Goal: Task Accomplishment & Management: Manage account settings

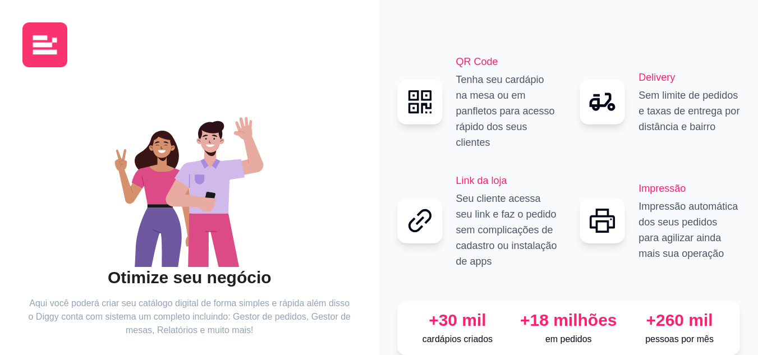
scroll to position [56, 0]
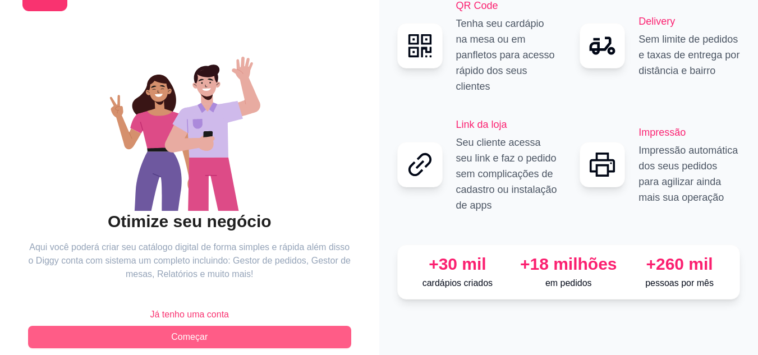
click at [209, 336] on button "Começar" at bounding box center [189, 337] width 323 height 22
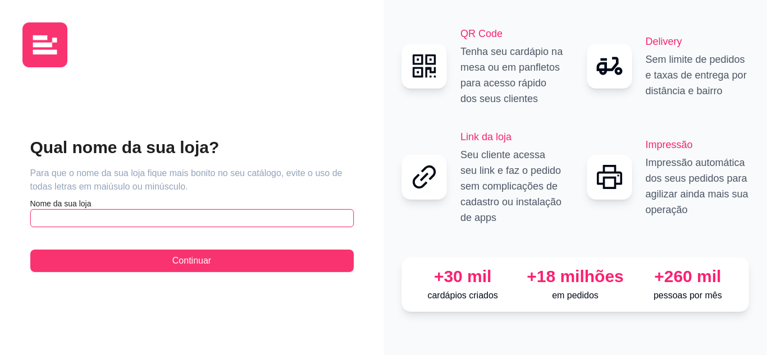
click at [216, 223] on input "text" at bounding box center [191, 218] width 323 height 18
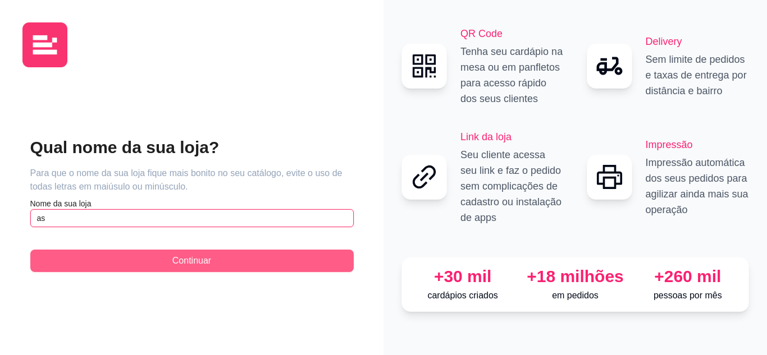
type input "a"
type input "As Meninas Marmitaria"
click at [140, 257] on button "Continuar" at bounding box center [191, 261] width 323 height 22
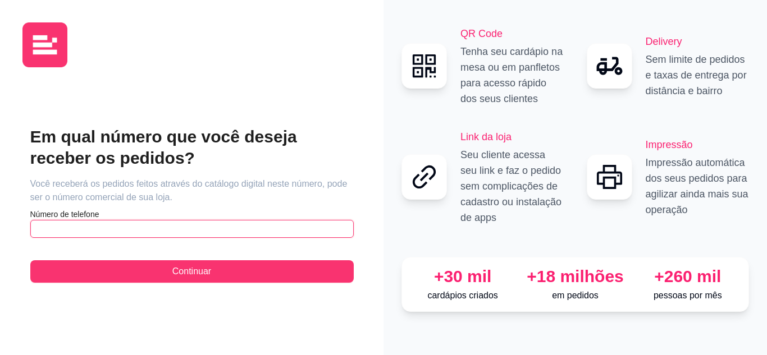
click at [137, 231] on input "text" at bounding box center [191, 229] width 323 height 18
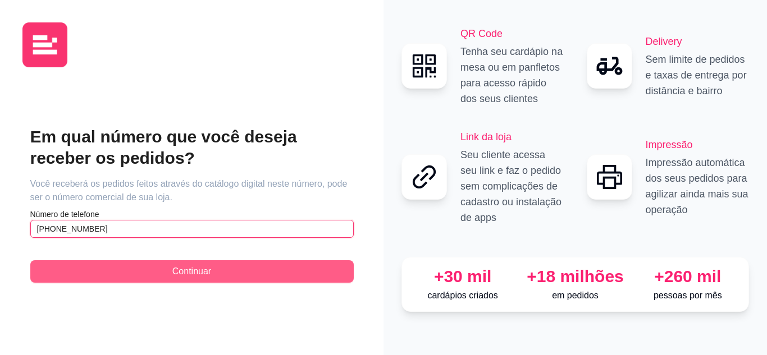
type input "[PHONE_NUMBER]"
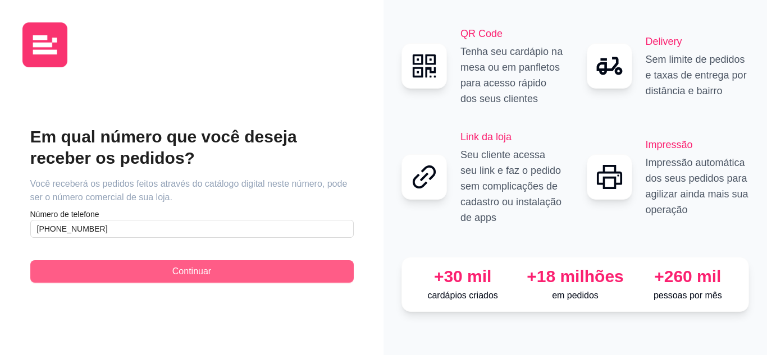
click at [164, 270] on button "Continuar" at bounding box center [191, 271] width 323 height 22
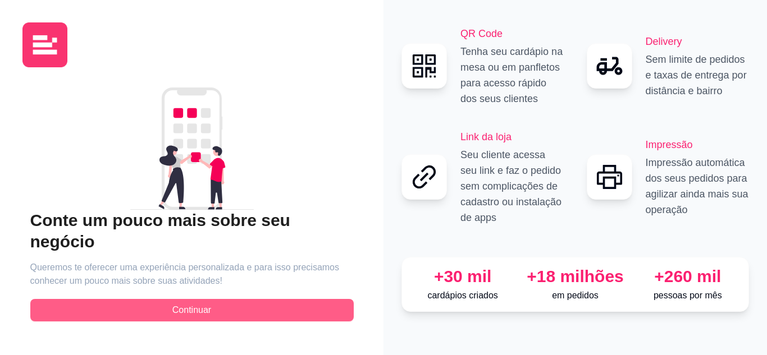
click at [138, 299] on button "Continuar" at bounding box center [191, 310] width 323 height 22
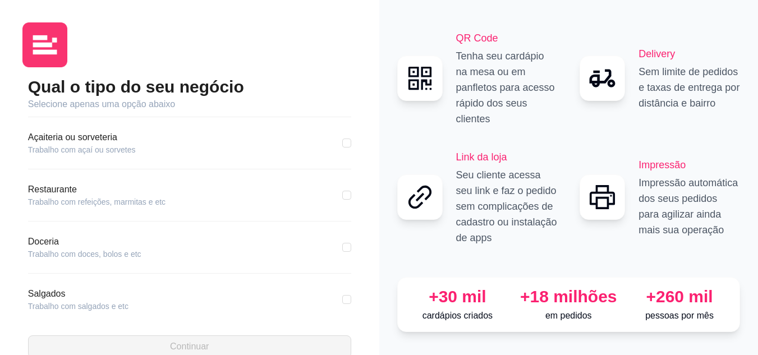
scroll to position [140, 0]
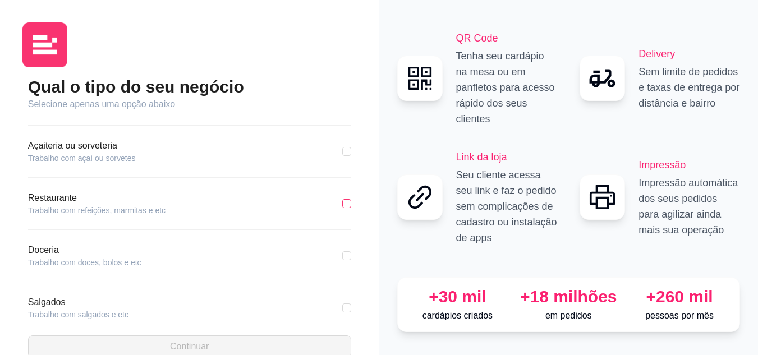
click at [342, 208] on label at bounding box center [346, 204] width 9 height 12
click at [342, 208] on input "checkbox" at bounding box center [346, 203] width 9 height 9
checkbox input "true"
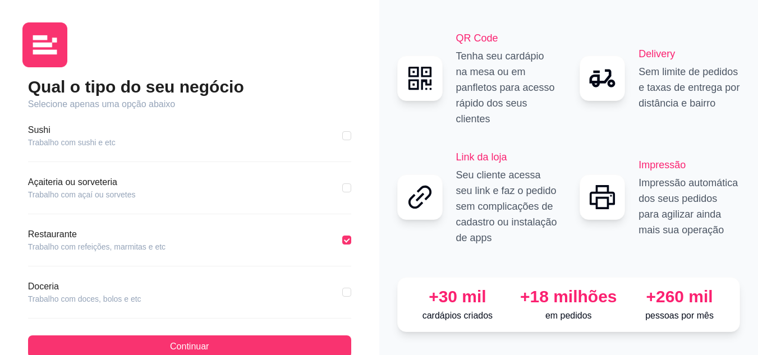
scroll to position [159, 0]
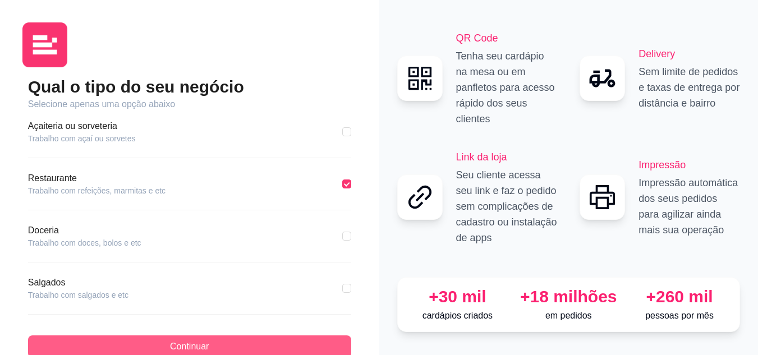
click at [187, 345] on span "Continuar" at bounding box center [189, 346] width 39 height 13
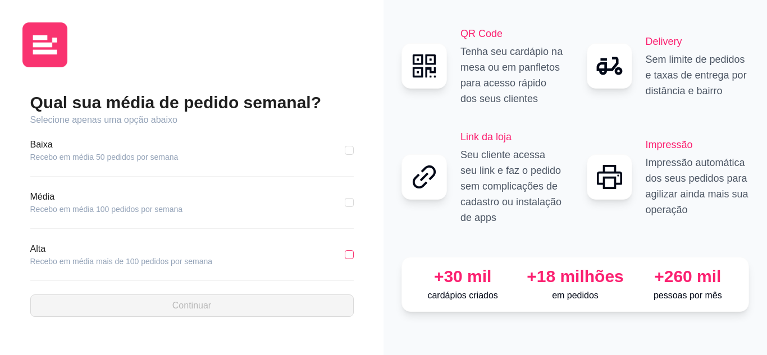
click at [351, 255] on input "checkbox" at bounding box center [349, 254] width 9 height 9
checkbox input "true"
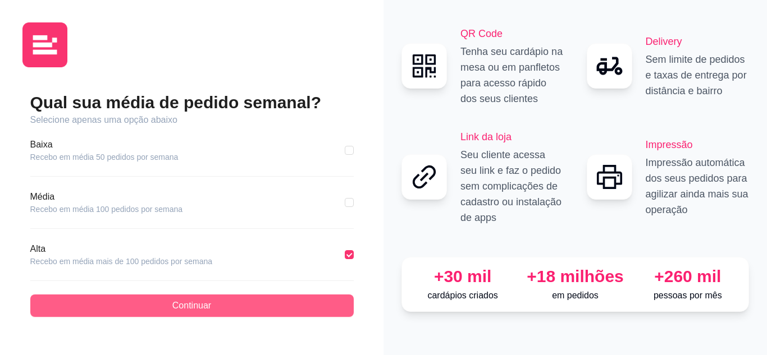
click at [281, 307] on button "Continuar" at bounding box center [191, 306] width 323 height 22
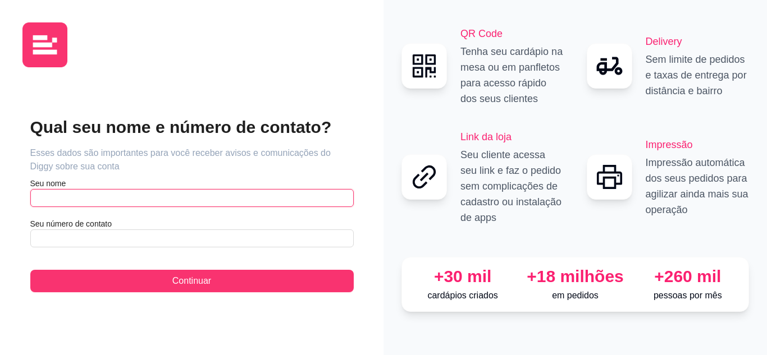
click at [185, 200] on input "text" at bounding box center [191, 198] width 323 height 18
type input "[PERSON_NAME]"
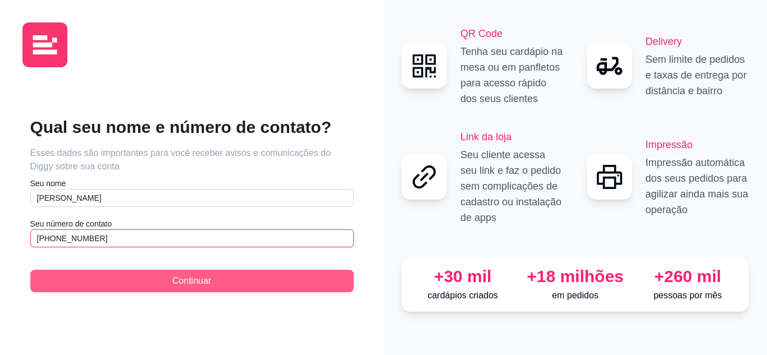
type input "[PHONE_NUMBER]"
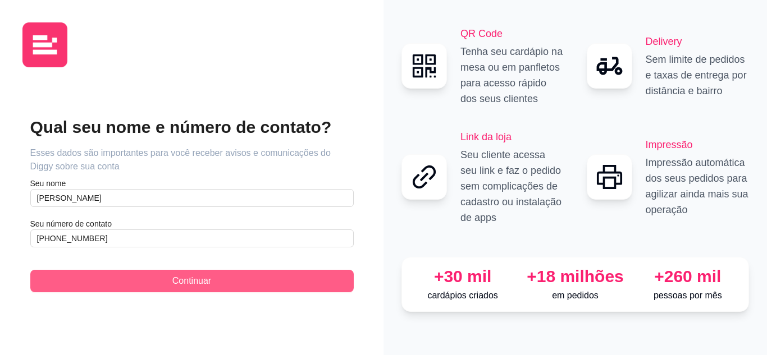
click at [222, 282] on button "Continuar" at bounding box center [191, 281] width 323 height 22
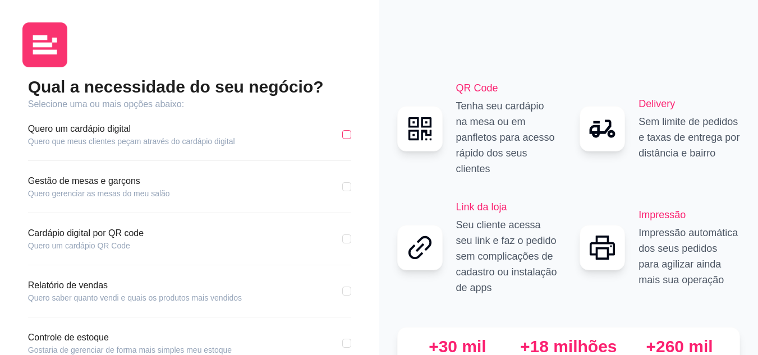
click at [348, 137] on input "checkbox" at bounding box center [346, 134] width 9 height 9
checkbox input "true"
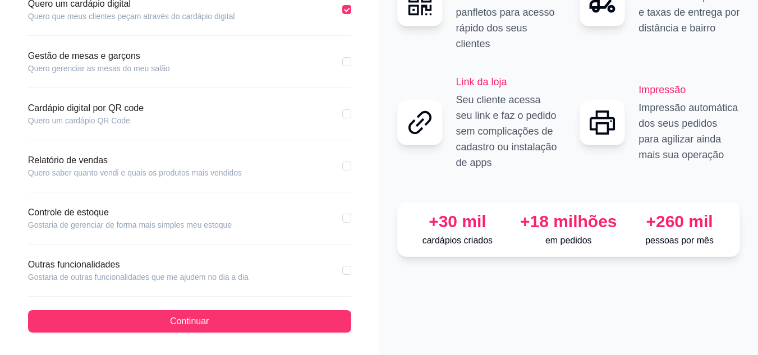
scroll to position [13, 0]
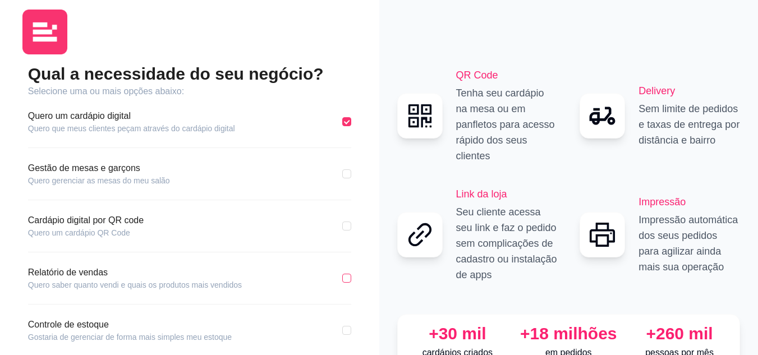
click at [349, 281] on input "checkbox" at bounding box center [346, 278] width 9 height 9
checkbox input "true"
click at [346, 330] on input "checkbox" at bounding box center [346, 330] width 9 height 9
checkbox input "true"
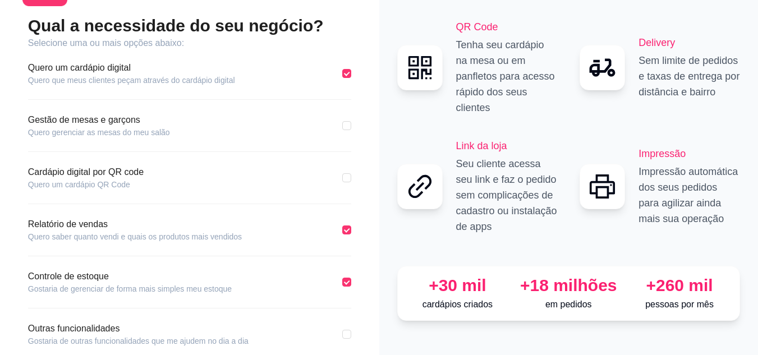
scroll to position [125, 0]
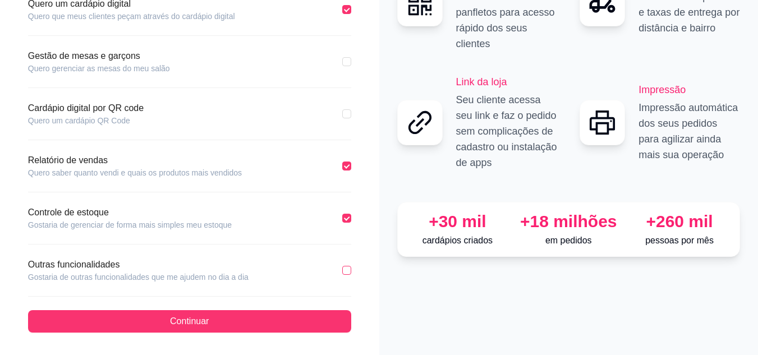
click at [348, 273] on input "checkbox" at bounding box center [346, 270] width 9 height 9
checkbox input "true"
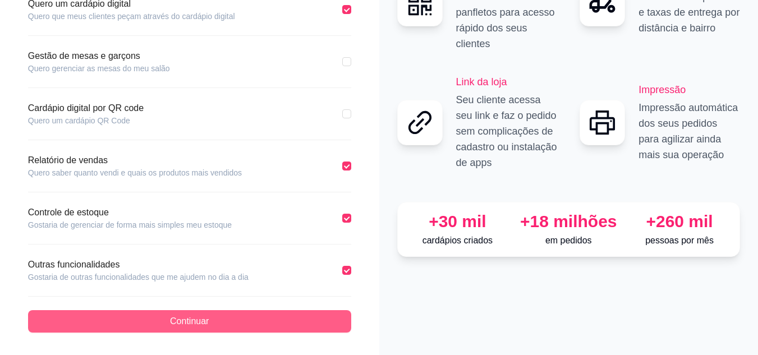
click at [337, 323] on button "Continuar" at bounding box center [189, 321] width 323 height 22
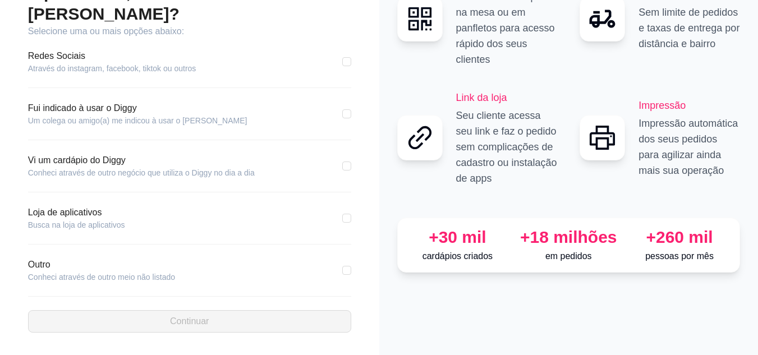
scroll to position [73, 0]
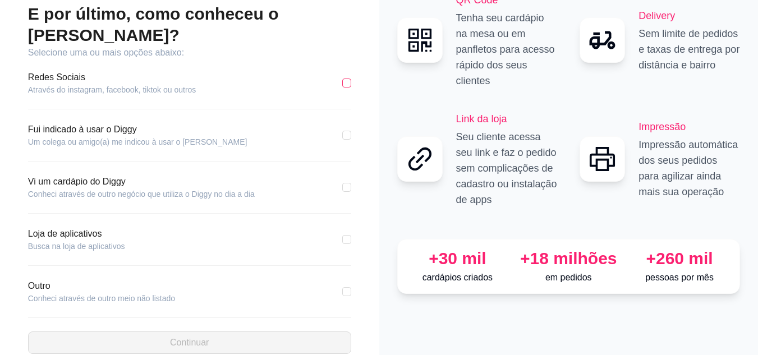
click at [348, 79] on input "checkbox" at bounding box center [346, 83] width 9 height 9
checkbox input "true"
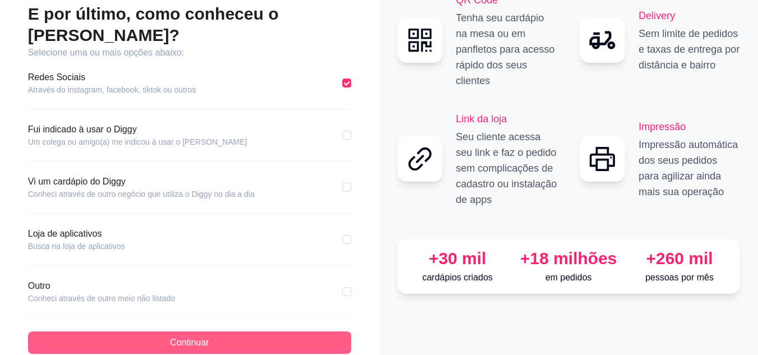
click at [239, 332] on button "Continuar" at bounding box center [189, 343] width 323 height 22
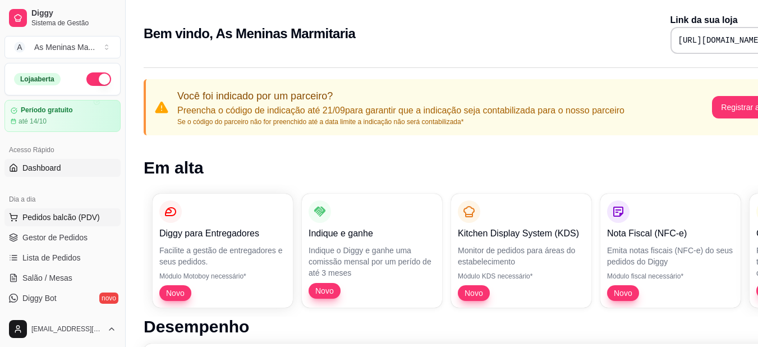
click at [59, 215] on span "Pedidos balcão (PDV)" at bounding box center [60, 217] width 77 height 11
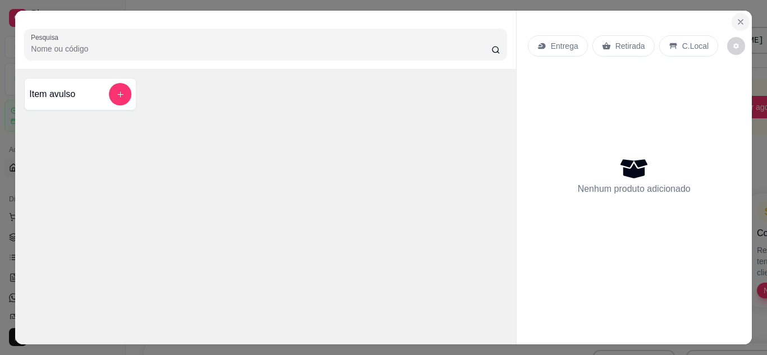
click at [738, 20] on icon "Close" at bounding box center [740, 22] width 4 height 4
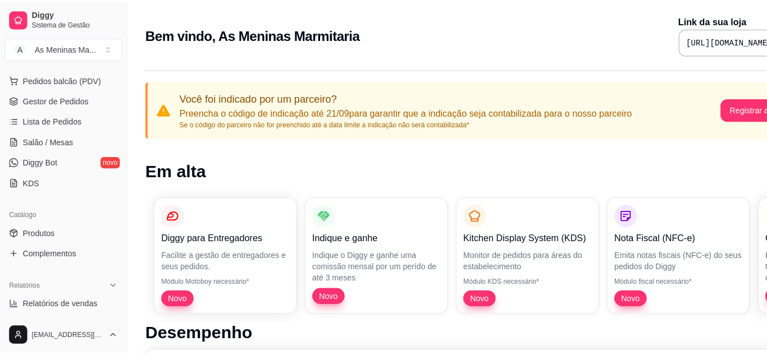
scroll to position [126, 0]
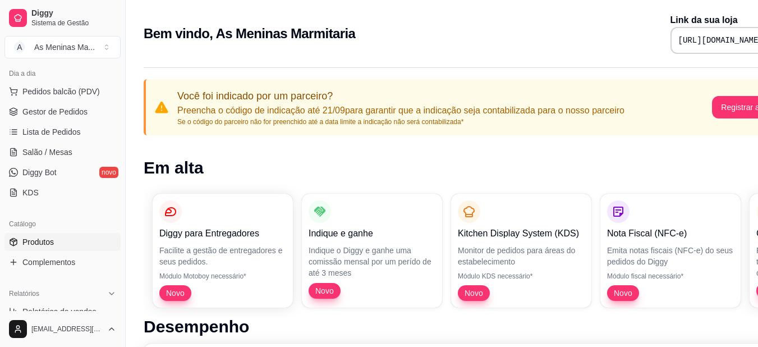
click at [56, 236] on link "Produtos" at bounding box center [62, 242] width 116 height 18
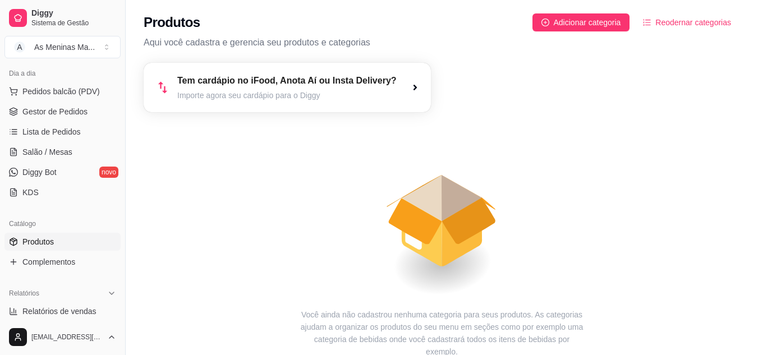
click at [314, 97] on article "Importe agora seu cardápio para o Diggy" at bounding box center [286, 95] width 219 height 11
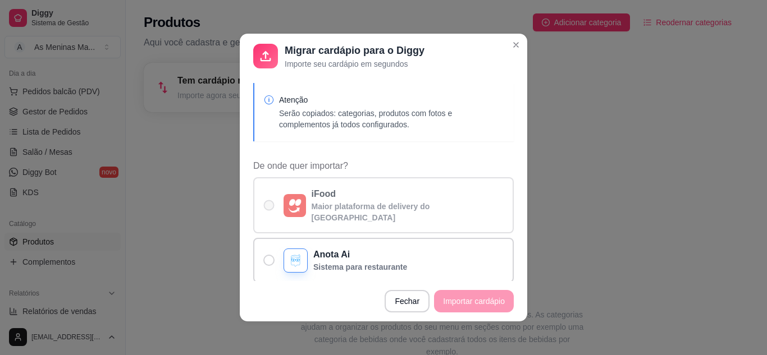
click at [264, 200] on span "De onde quer importar?" at bounding box center [269, 205] width 11 height 11
click at [263, 208] on input "iFood Maior plataforma de delivery do [GEOGRAPHIC_DATA]" at bounding box center [266, 211] width 7 height 7
radio input "true"
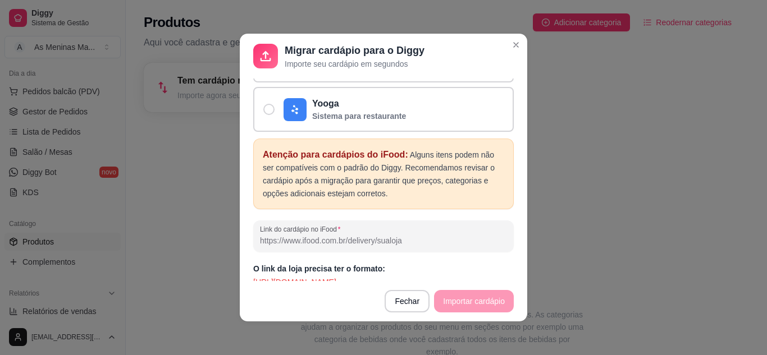
scroll to position [250, 0]
drag, startPoint x: 505, startPoint y: 241, endPoint x: 500, endPoint y: 279, distance: 39.0
click at [500, 279] on div "Atenção Serão copiados: categorias, produtos com fotos e complementos já todos …" at bounding box center [383, 180] width 287 height 203
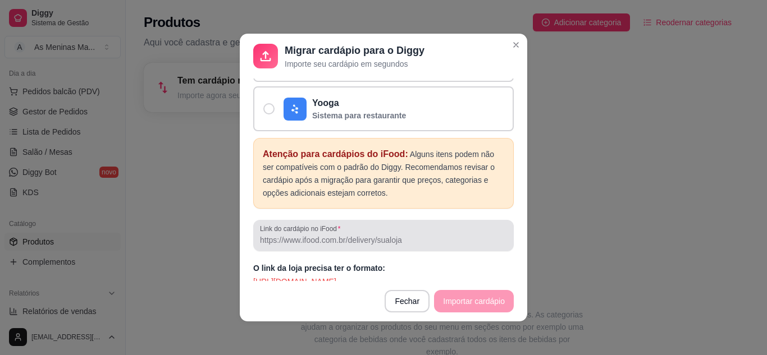
click at [470, 224] on div at bounding box center [383, 235] width 247 height 22
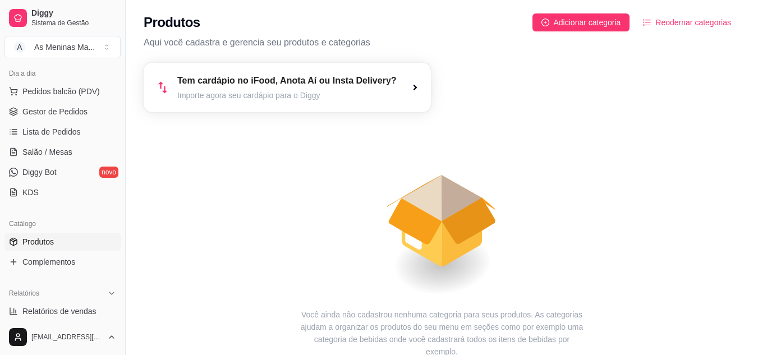
click at [243, 93] on article "Importe agora seu cardápio para o Diggy" at bounding box center [286, 95] width 219 height 11
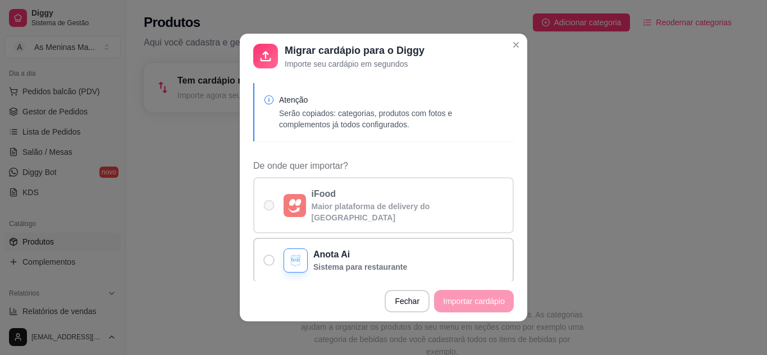
click at [265, 200] on span "De onde quer importar?" at bounding box center [269, 205] width 11 height 11
click at [265, 208] on input "iFood Maior plataforma de delivery do [GEOGRAPHIC_DATA]" at bounding box center [266, 211] width 7 height 7
radio input "true"
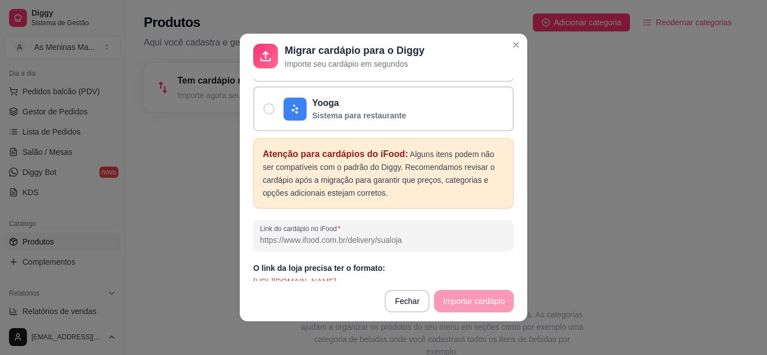
click at [357, 235] on input "Link do cardápio no iFood" at bounding box center [383, 240] width 247 height 11
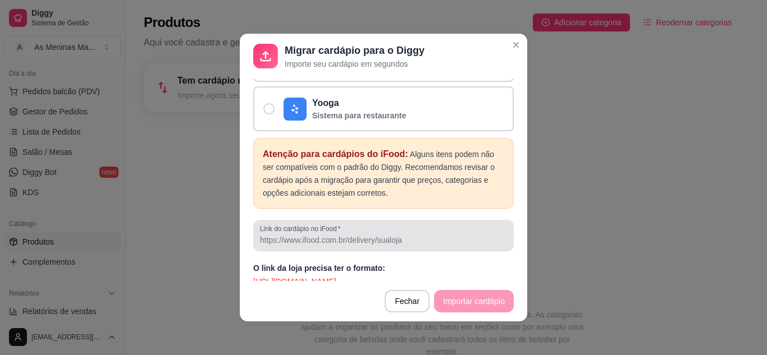
drag, startPoint x: 386, startPoint y: 235, endPoint x: 607, endPoint y: 212, distance: 222.9
click at [607, 212] on div "Migrar cardápio para o Diggy Importe seu cardápio em segundos Atenção Serão cop…" at bounding box center [383, 177] width 767 height 355
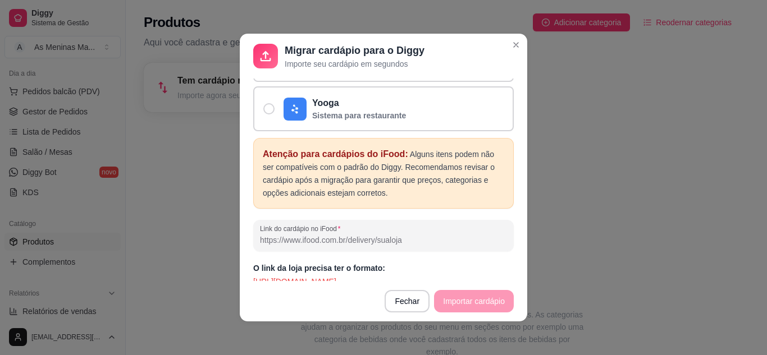
click at [459, 235] on input "Link do cardápio no iFood" at bounding box center [383, 240] width 247 height 11
paste input "[URL][DOMAIN_NAME]"
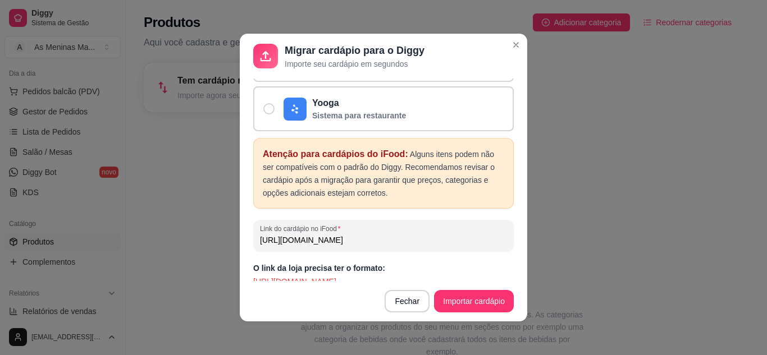
scroll to position [0, 256]
type input "[URL][DOMAIN_NAME]"
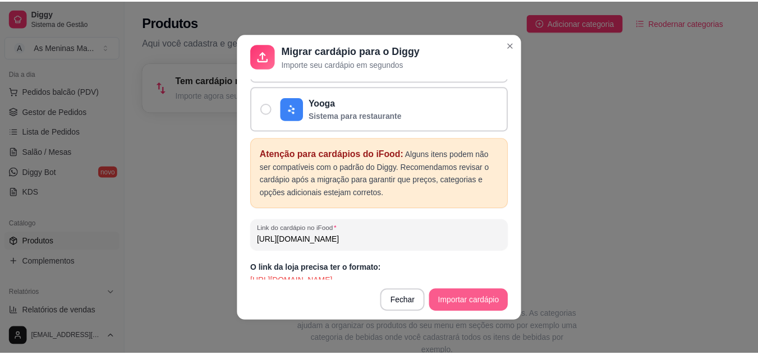
scroll to position [0, 0]
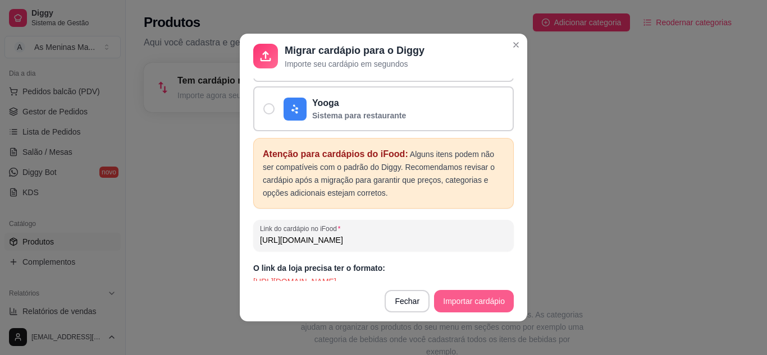
click at [453, 302] on button "Importar cardápio" at bounding box center [474, 301] width 80 height 22
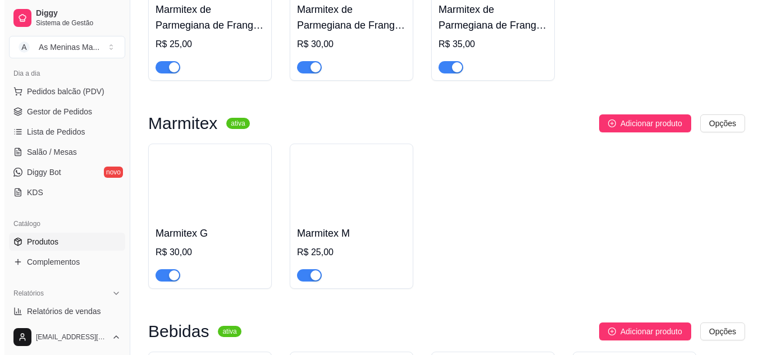
scroll to position [232, 0]
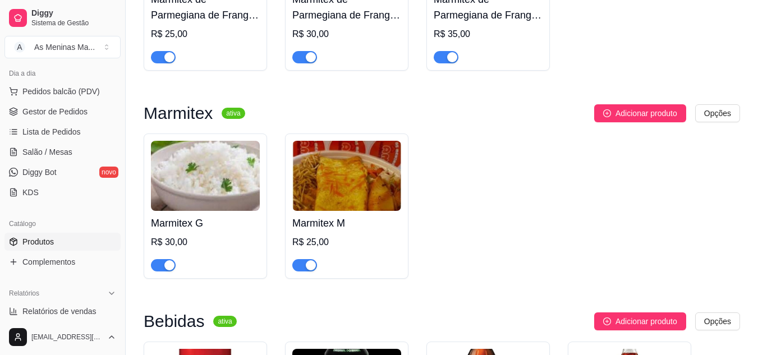
click at [205, 194] on img at bounding box center [205, 176] width 109 height 70
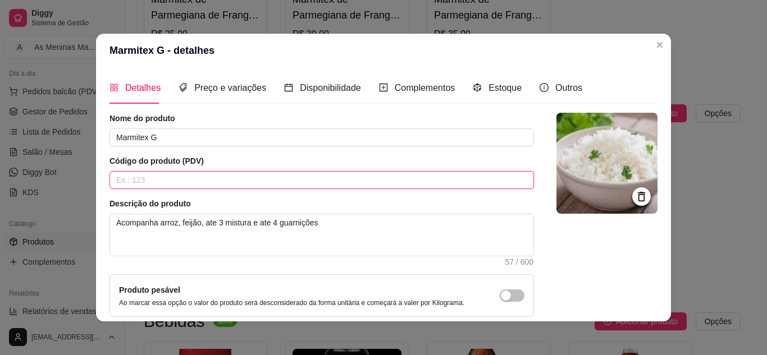
click at [302, 183] on input "text" at bounding box center [321, 180] width 424 height 18
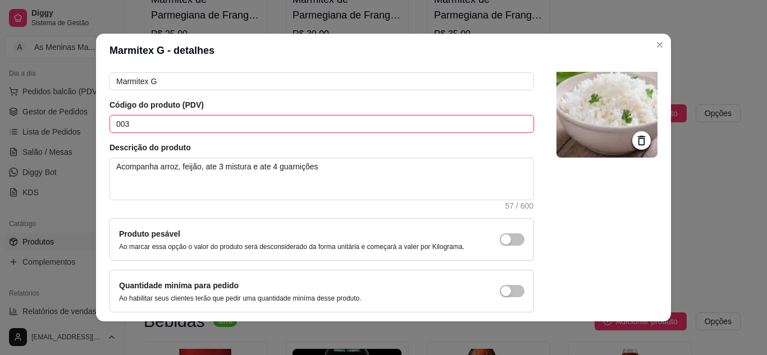
scroll to position [102, 0]
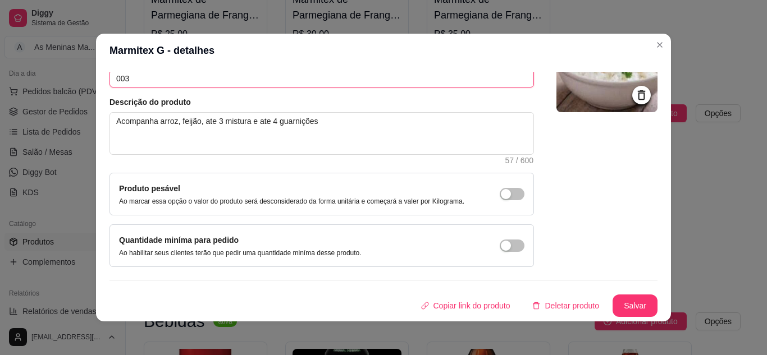
type input "003"
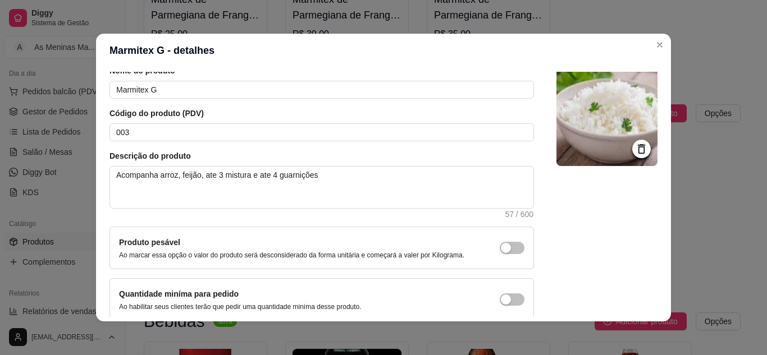
scroll to position [0, 0]
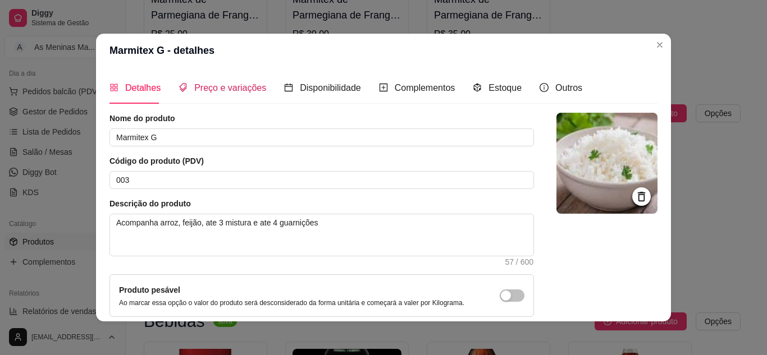
click at [237, 86] on span "Preço e variações" at bounding box center [230, 88] width 72 height 10
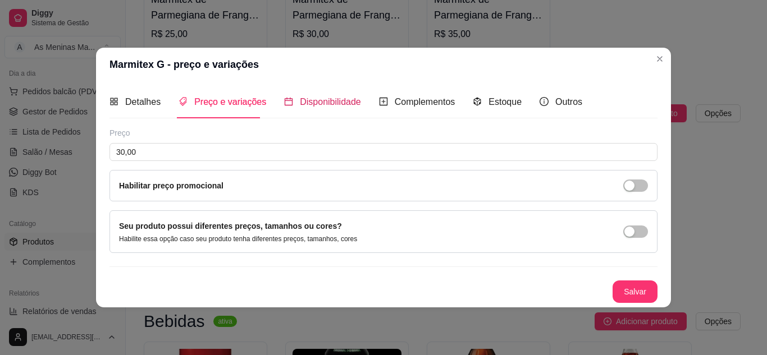
click at [332, 100] on span "Disponibilidade" at bounding box center [330, 102] width 61 height 10
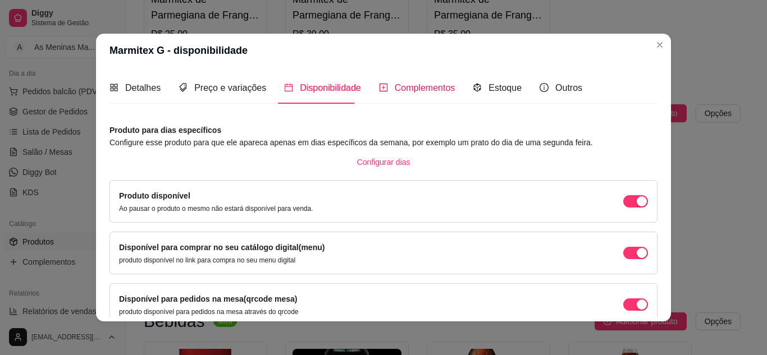
click at [434, 85] on span "Complementos" at bounding box center [425, 88] width 61 height 10
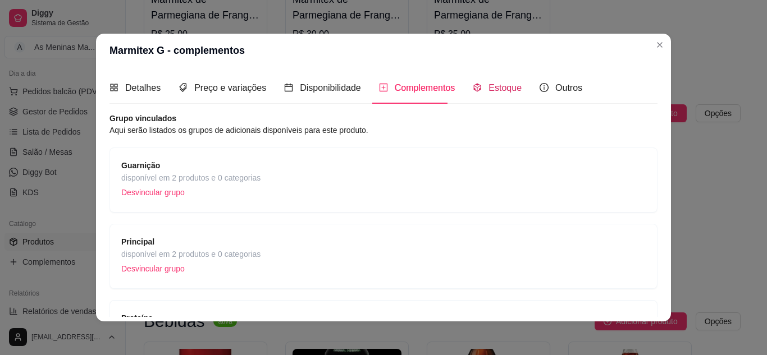
click at [490, 86] on span "Estoque" at bounding box center [504, 88] width 33 height 10
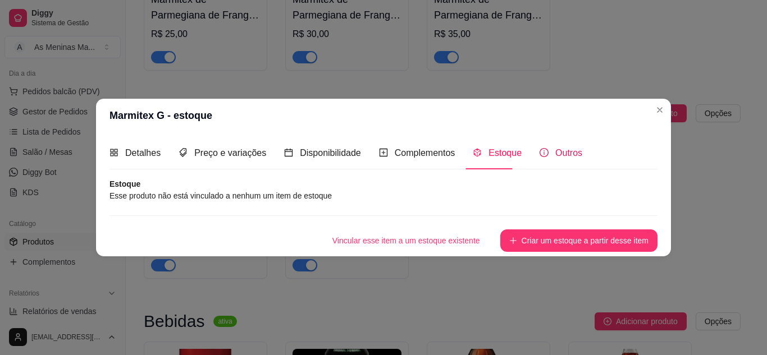
click at [561, 157] on span "Outros" at bounding box center [568, 153] width 27 height 10
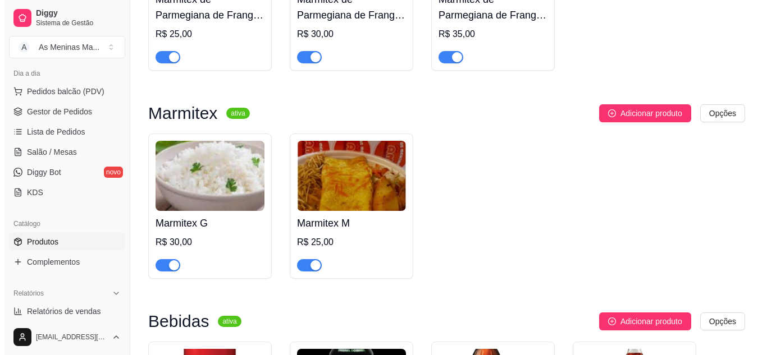
scroll to position [288, 0]
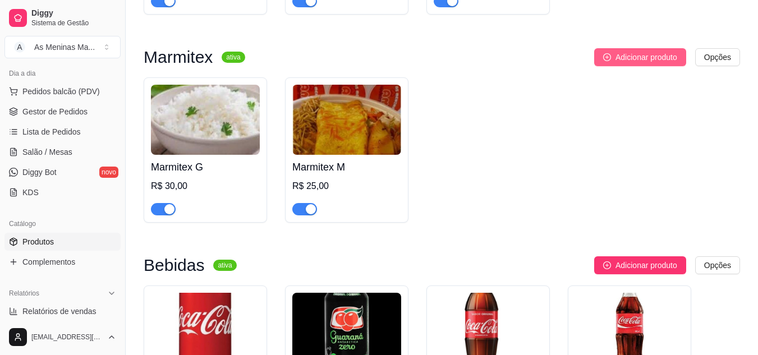
click at [670, 51] on button "Adicionar produto" at bounding box center [640, 57] width 92 height 18
click at [323, 131] on img at bounding box center [346, 120] width 109 height 70
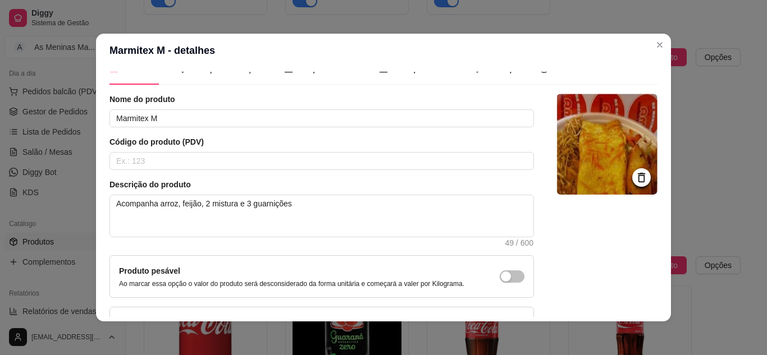
scroll to position [0, 0]
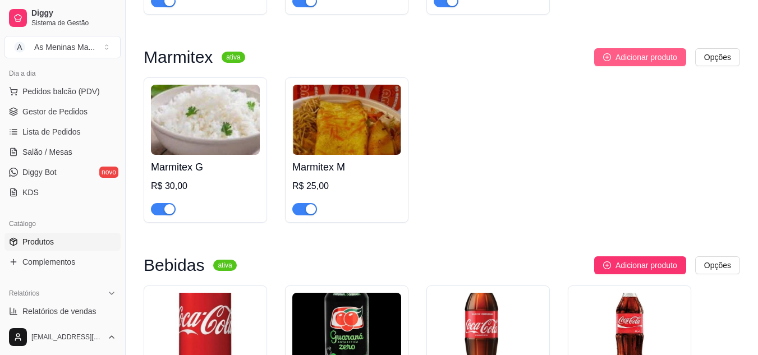
click at [644, 57] on span "Adicionar produto" at bounding box center [647, 57] width 62 height 12
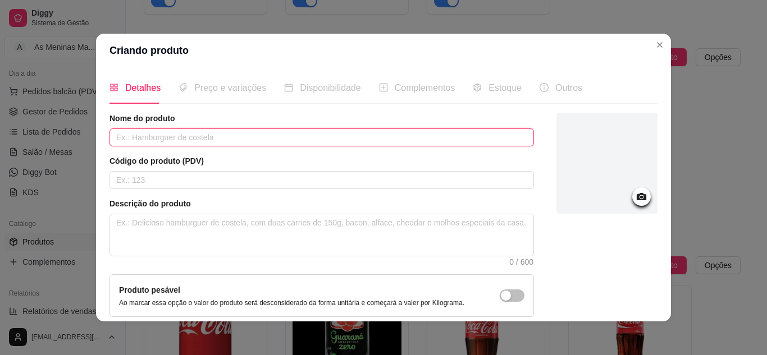
click at [384, 132] on input "text" at bounding box center [321, 138] width 424 height 18
type input "Marmitex P"
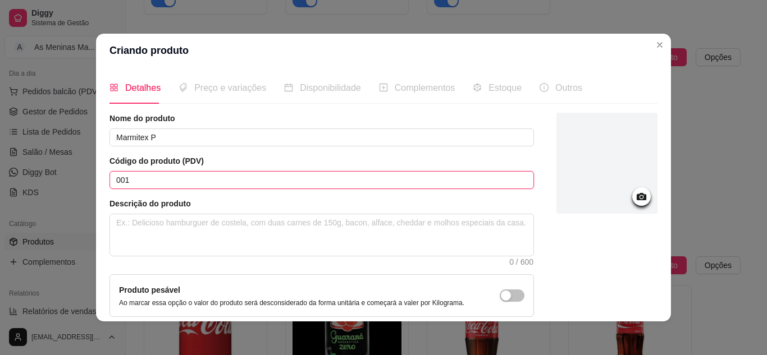
type input "001"
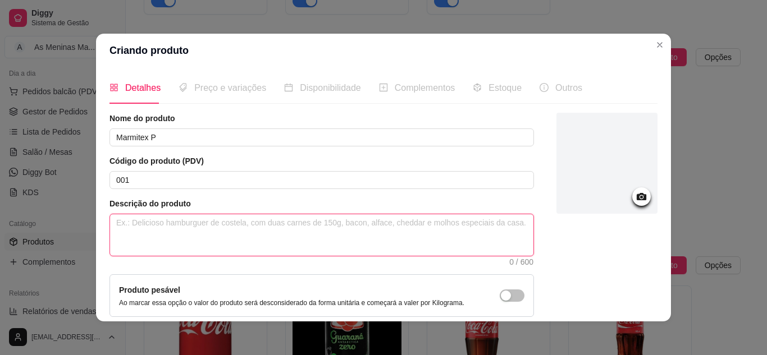
type textarea "A"
type textarea "Ac"
type textarea "Aco"
type textarea "Acom"
type textarea "Acomp"
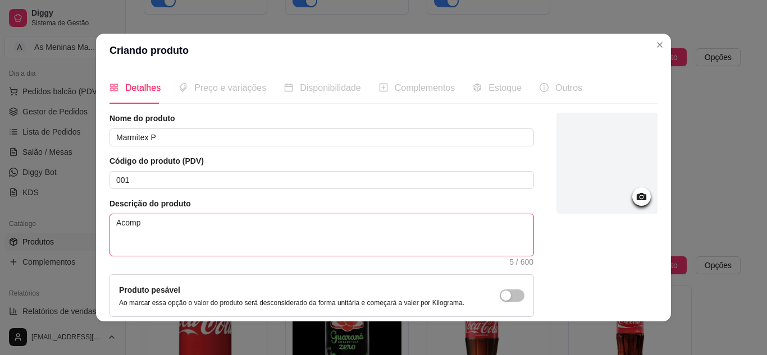
type textarea "Acompa"
type textarea "Acompan"
type textarea "Acompanh"
type textarea "Acompanha"
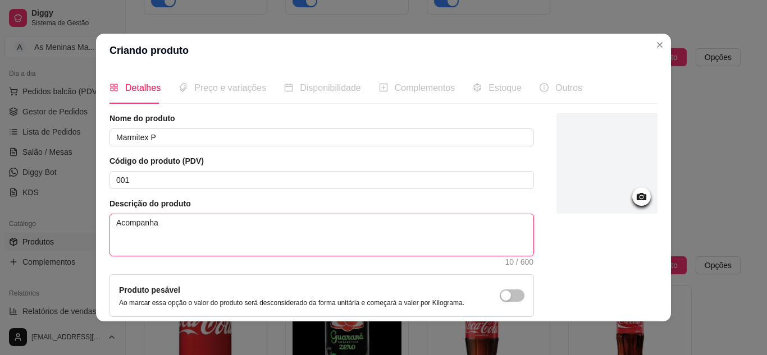
type textarea "Acompanha A"
type textarea "Acompanha Ar"
type textarea "Acompanha Arr"
type textarea "Acompanha Arro"
type textarea "Acompanha Arroz"
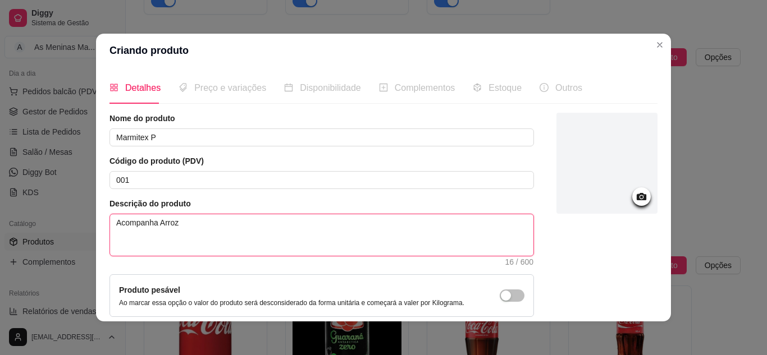
type textarea "Acompanha Arroz,"
type textarea "Acompanha Arroz, f"
type textarea "Acompanha Arroz, fe"
type textarea "Acompanha Arroz, fei"
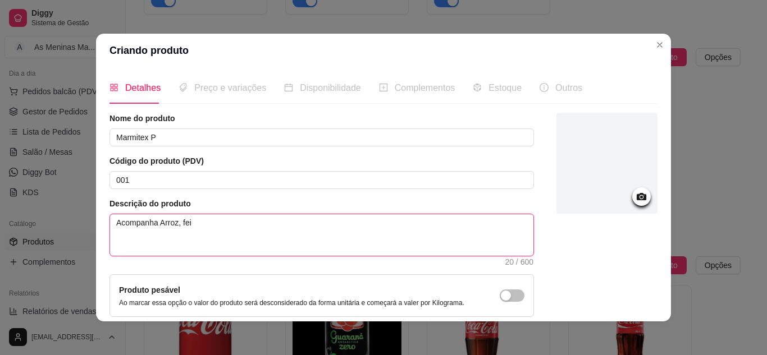
type textarea "Acompanha Arroz, feij"
type textarea "Acompanha Arroz, feijã"
type textarea "Acompanha Arroz, feijão"
type textarea "Acompanha Arroz, feijão,"
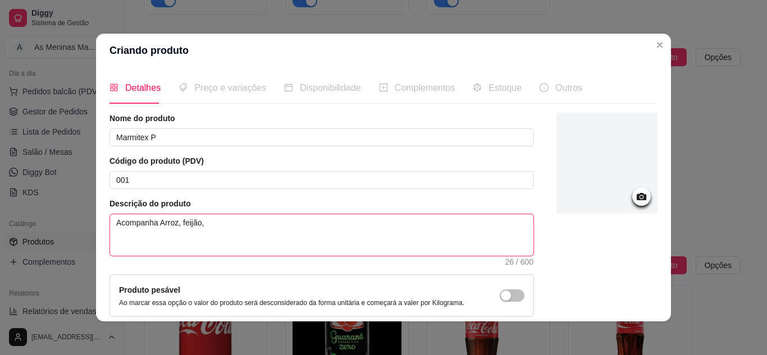
type textarea "Acompanha Arroz, feijão, 4"
type textarea "Acompanha Arroz, feijão, 4 g"
type textarea "Acompanha Arroz, feijão, 4 gu"
type textarea "Acompanha Arroz, feijão, 4 gua"
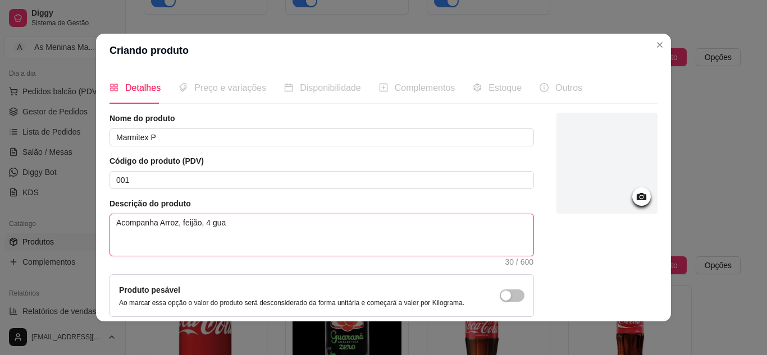
type textarea "Acompanha Arroz, feijão, 4 guar"
type textarea "Acompanha Arroz, feijão, 4 guarn"
type textarea "Acompanha Arroz, feijão, 4 guarni"
type textarea "Acompanha Arroz, feijão, 4 guarn"
type textarea "Acompanha Arroz, feijão, 4 guar"
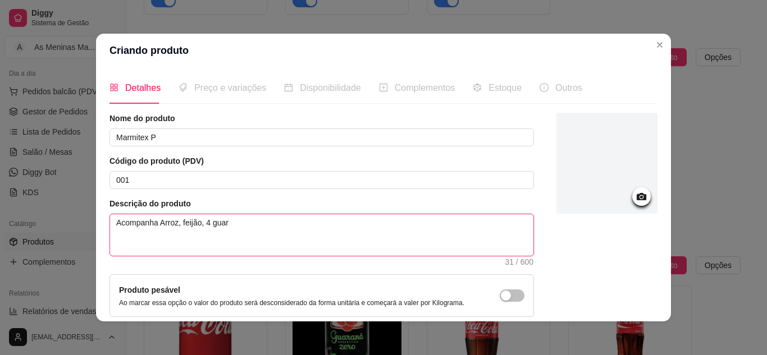
type textarea "Acompanha Arroz, feijão, 4 gua"
type textarea "Acompanha Arroz, feijão, 4 gu"
type textarea "Acompanha Arroz, feijão, 4 g"
type textarea "Acompanha Arroz, feijão, 4"
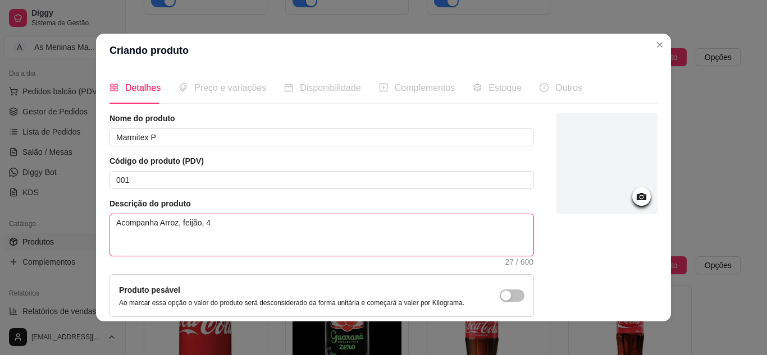
type textarea "Acompanha Arroz, feijão,"
type textarea "Acompanha Arroz, feijão, a"
type textarea "Acompanha Arroz, feijão, at"
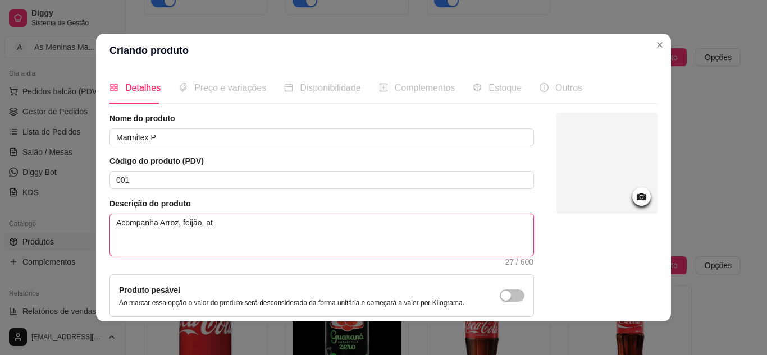
type textarea "Acompanha Arroz, feijão, até"
type textarea "Acompanha Arroz, feijão, até 4"
type textarea "Acompanha Arroz, feijão, até 4 g"
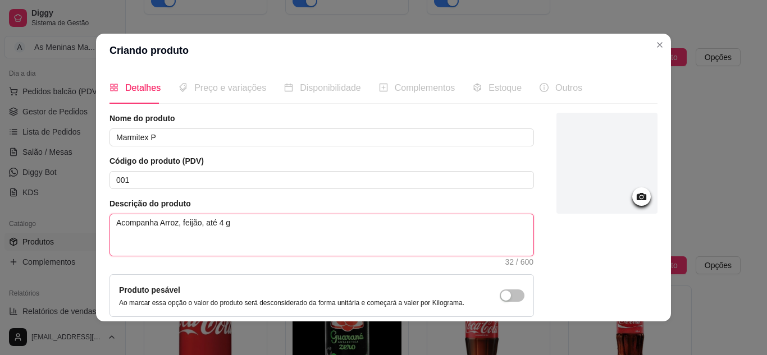
type textarea "Acompanha Arroz, feijão, até 4 gu"
type textarea "Acompanha Arroz, feijão, até 4 gua"
type textarea "Acompanha Arroz, feijão, até 4 guar"
type textarea "Acompanha Arroz, feijão, até 4 guard"
type textarea "Acompanha Arroz, feijão, até 4 guar"
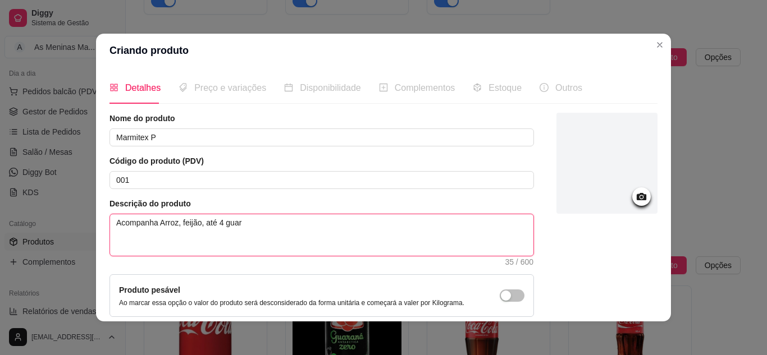
type textarea "Acompanha Arroz, feijão, até 4 guarn"
type textarea "Acompanha Arroz, feijão, até 4 guarni"
type textarea "Acompanha Arroz, feijão, até 4 guarniç"
type textarea "Acompanha Arroz, feijão, até 4 guarniçõ"
type textarea "Acompanha Arroz, feijão, até 4 guarniçõe"
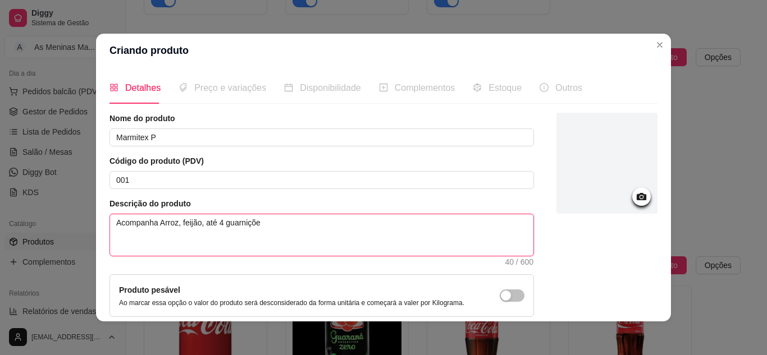
type textarea "Acompanha Arroz, feijão, até 4 guarnições"
type textarea "Acompanha Arroz, feijão, até 4 guarnições e"
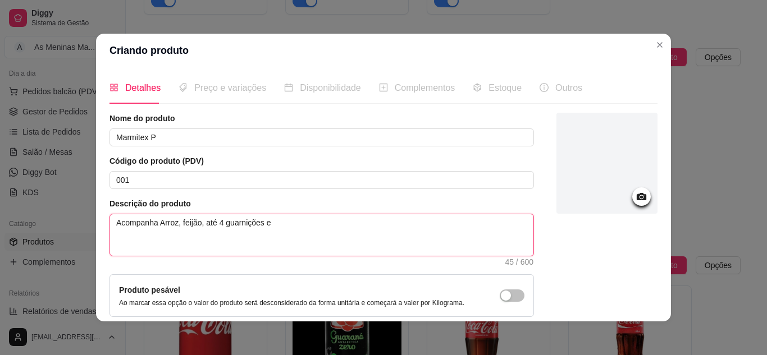
type textarea "Acompanha Arroz, feijão, até 4 guarnições e"
type textarea "Acompanha Arroz, feijão, até 4 guarnições e 2"
type textarea "Acompanha Arroz, feijão, até 4 guarnições e 2 p"
type textarea "Acompanha Arroz, feijão, até 4 guarnições e 2 pr"
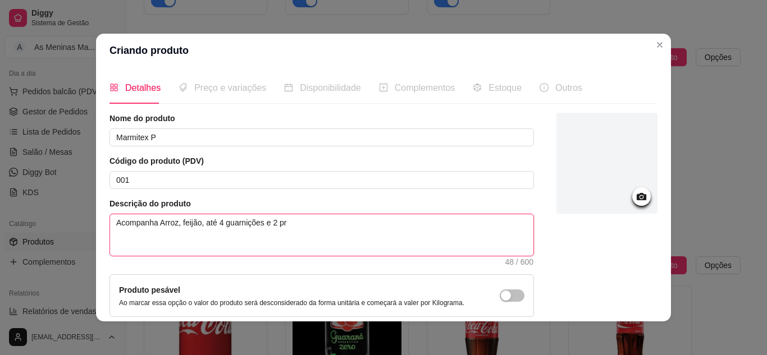
type textarea "Acompanha Arroz, feijão, até 4 guarnições e 2 pro"
type textarea "Acompanha Arroz, feijão, até 4 guarnições e 2 prot"
type textarea "Acompanha Arroz, feijão, até 4 guarnições e 2 prote"
type textarea "Acompanha Arroz, feijão, até 4 guarnições e 2 proteí"
type textarea "Acompanha Arroz, feijão, até 4 guarnições e 2 proteína"
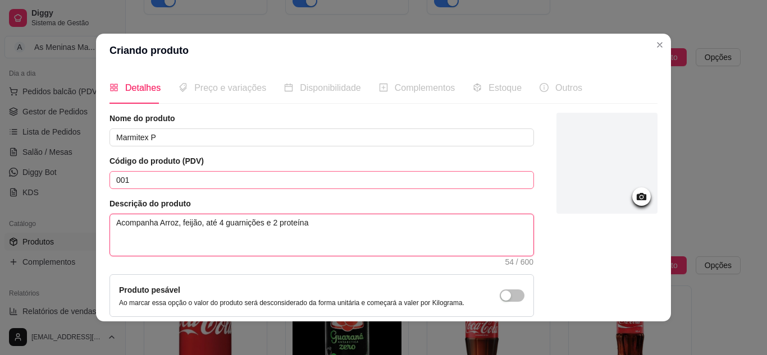
type textarea "Acompanha Arroz, feijão, até 4 guarnições e 2 proteínas"
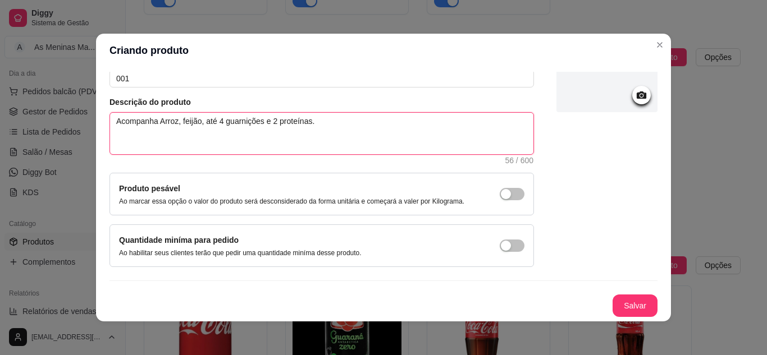
scroll to position [2, 0]
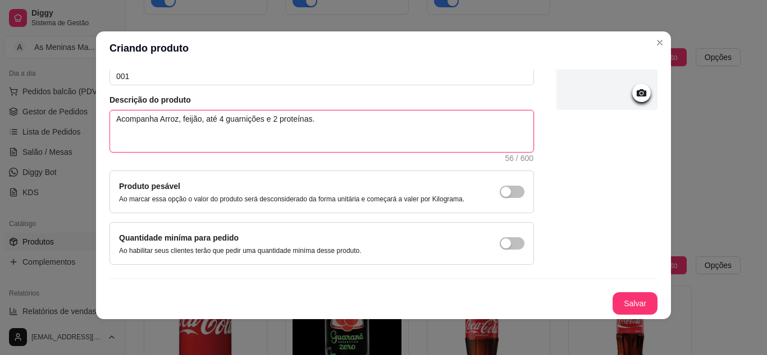
type textarea "Acompanha Arroz, feijão, até 4 guarnições e 2 proteínas."
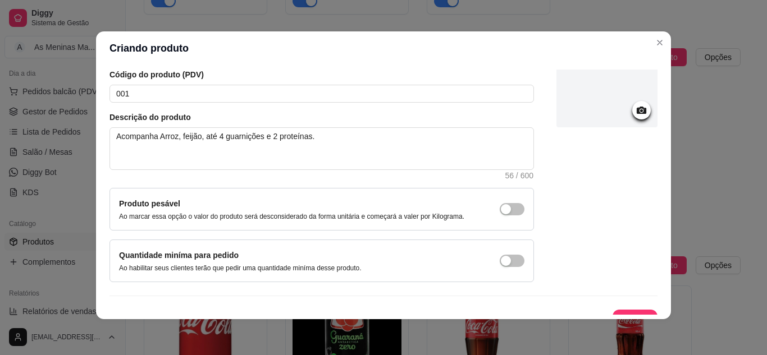
scroll to position [102, 0]
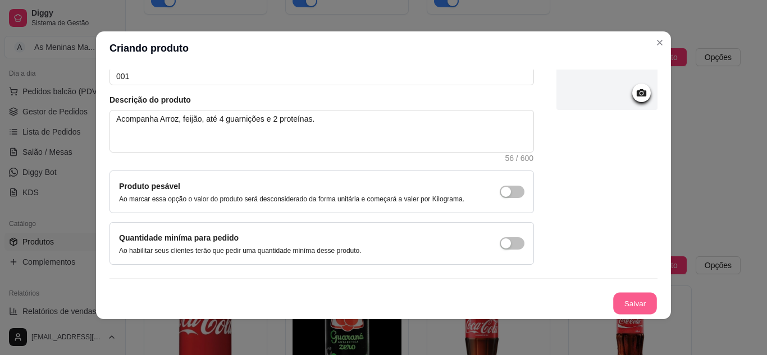
click at [618, 309] on button "Salvar" at bounding box center [635, 304] width 44 height 22
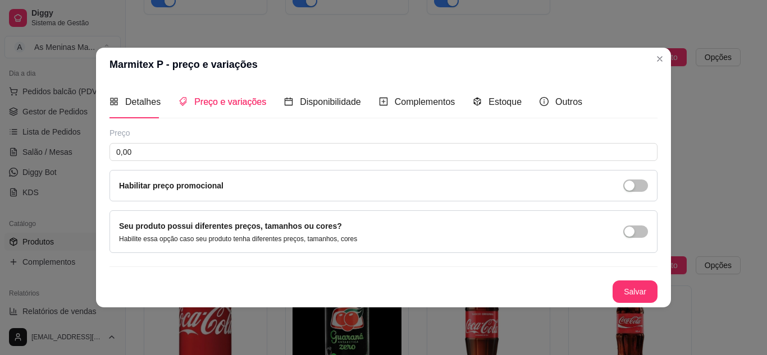
scroll to position [0, 0]
click at [312, 132] on div "Preço" at bounding box center [383, 132] width 548 height 11
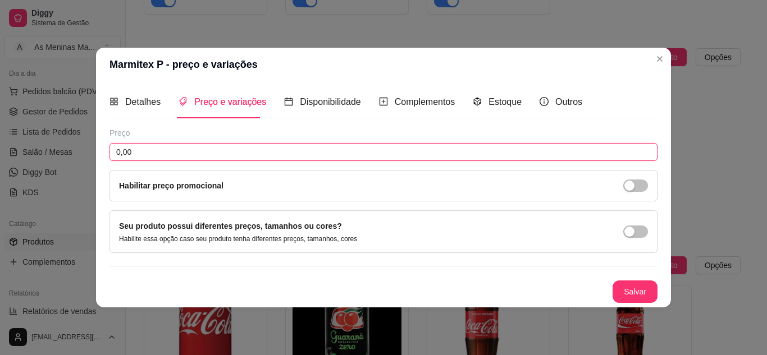
click at [318, 151] on input "0,00" at bounding box center [383, 152] width 548 height 18
type input "20,00"
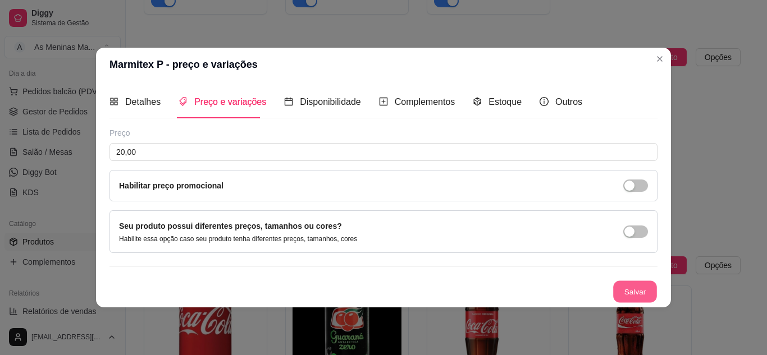
click at [623, 291] on button "Salvar" at bounding box center [635, 292] width 44 height 22
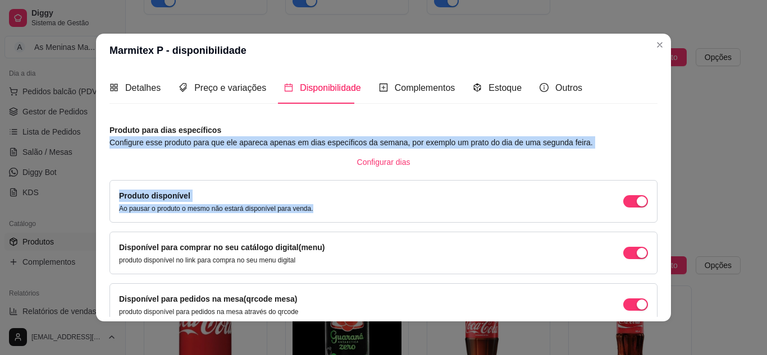
drag, startPoint x: 657, startPoint y: 131, endPoint x: 651, endPoint y: 212, distance: 81.0
click at [651, 212] on div "Detalhes Preço e variações Disponibilidade Complementos Estoque Outros Nome do …" at bounding box center [383, 194] width 575 height 254
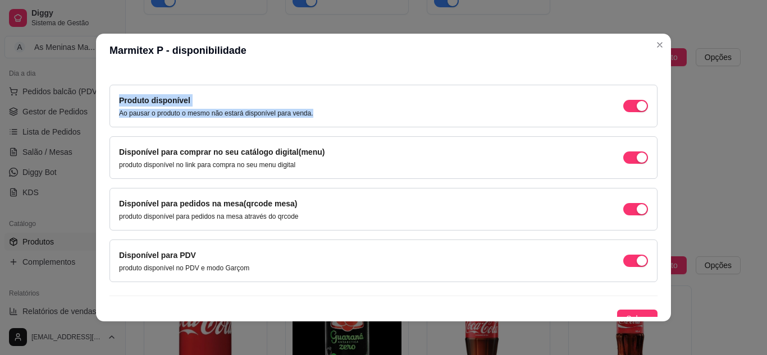
scroll to position [106, 0]
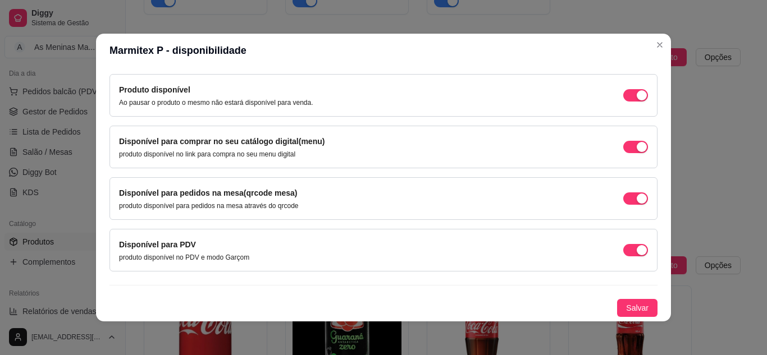
click at [646, 210] on div "Detalhes Preço e variações Disponibilidade Complementos Estoque Outros Nome do …" at bounding box center [383, 194] width 548 height 245
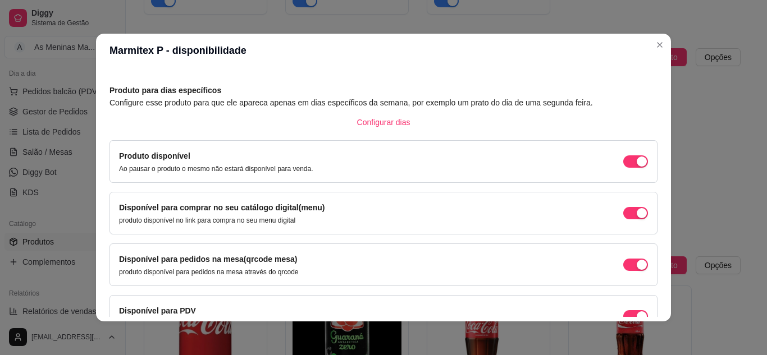
scroll to position [0, 0]
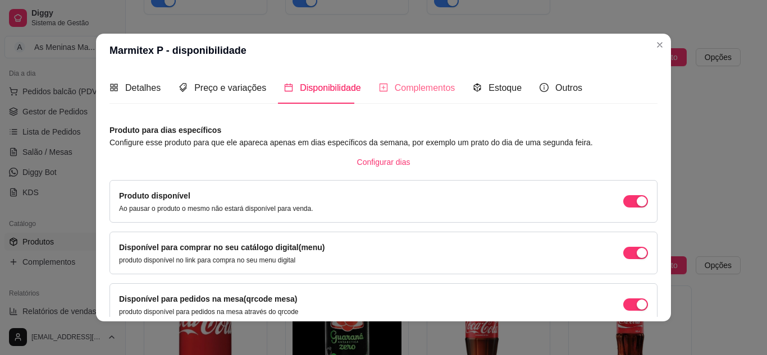
click at [416, 97] on div "Complementos" at bounding box center [417, 88] width 76 height 32
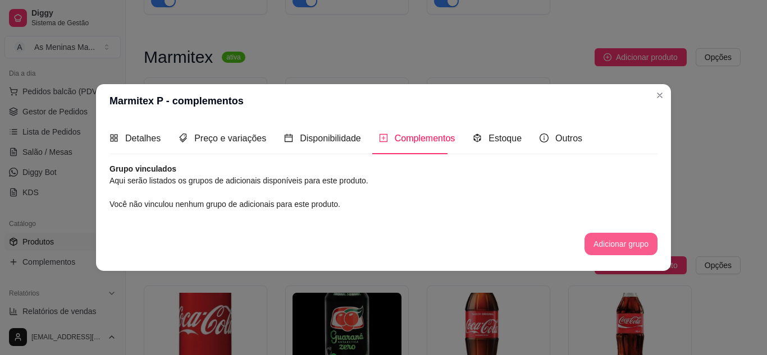
click at [598, 246] on button "Adicionar grupo" at bounding box center [620, 244] width 73 height 22
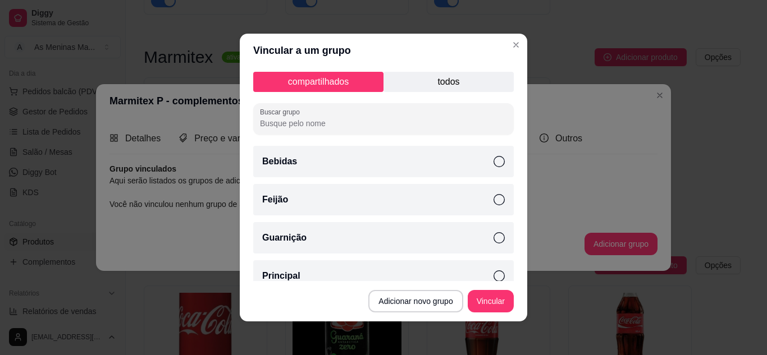
click at [493, 239] on icon at bounding box center [498, 237] width 11 height 11
click at [486, 304] on button "Vincular" at bounding box center [490, 302] width 45 height 22
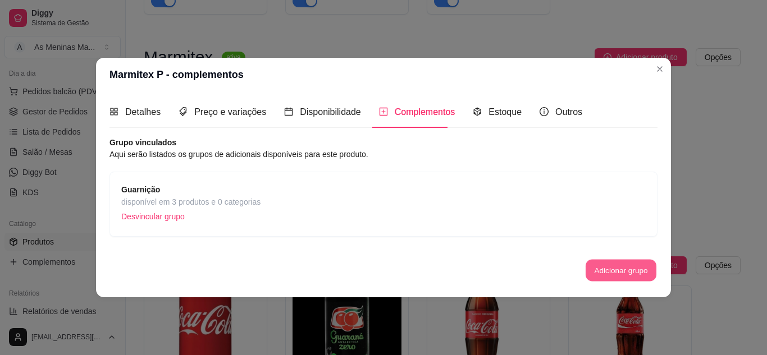
click at [607, 267] on button "Adicionar grupo" at bounding box center [620, 271] width 71 height 22
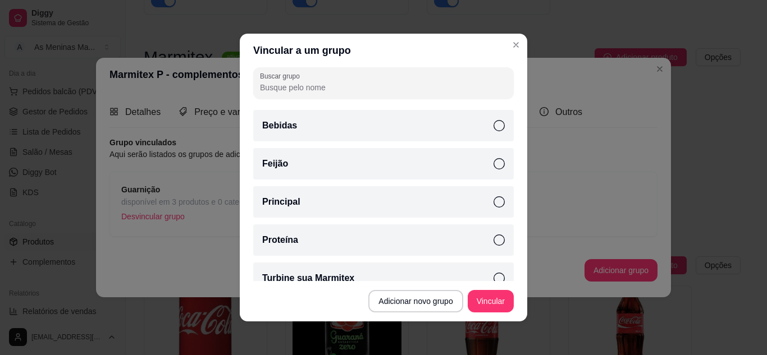
scroll to position [53, 0]
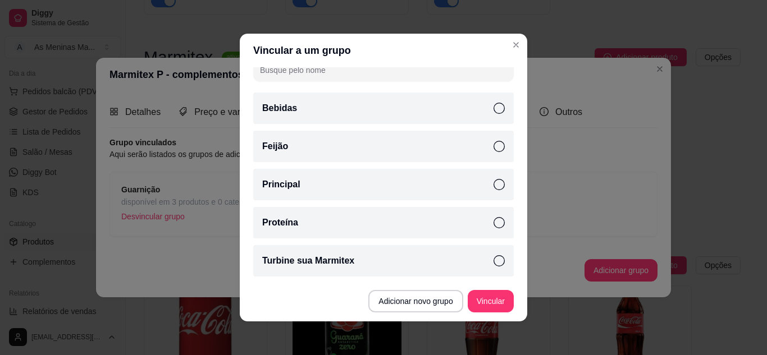
click at [493, 227] on icon at bounding box center [498, 222] width 11 height 11
click at [492, 264] on div "Turbine sua Marmitex" at bounding box center [383, 260] width 260 height 31
click at [493, 186] on icon at bounding box center [498, 184] width 11 height 11
click at [484, 303] on button "Vincular" at bounding box center [490, 301] width 46 height 22
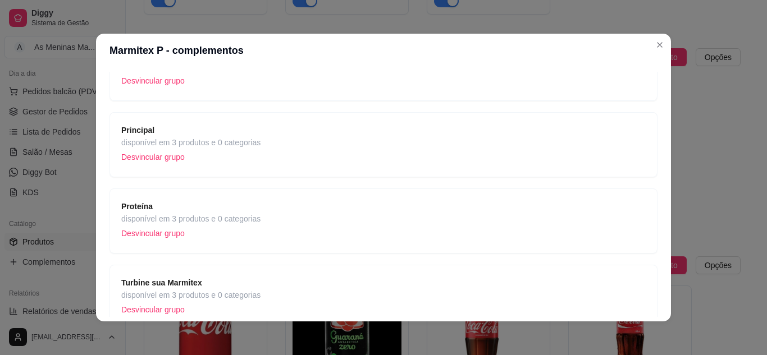
scroll to position [169, 0]
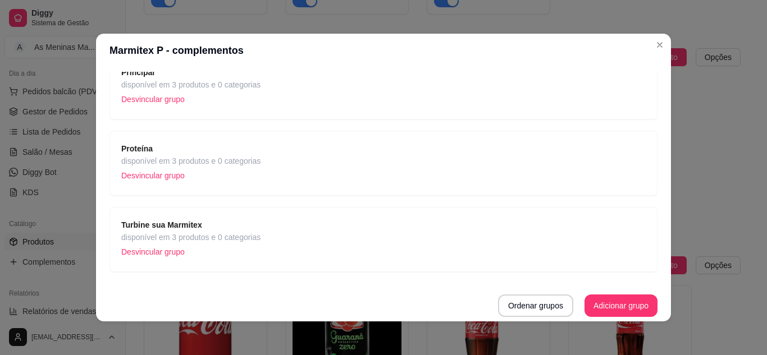
drag, startPoint x: 658, startPoint y: 252, endPoint x: 657, endPoint y: 233, distance: 18.6
click at [657, 233] on div "Detalhes Preço e variações Disponibilidade Complementos Estoque Outros Nome do …" at bounding box center [383, 194] width 575 height 254
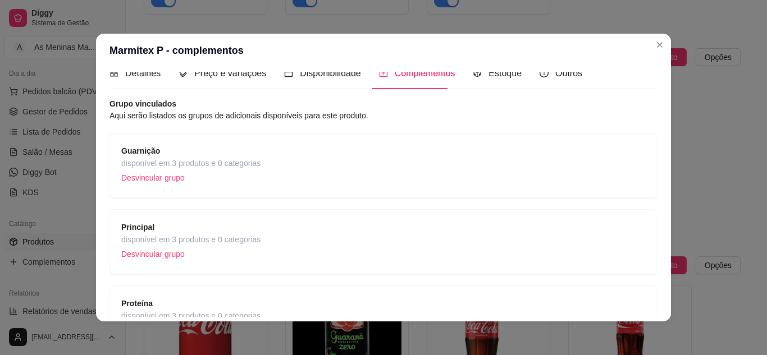
scroll to position [0, 0]
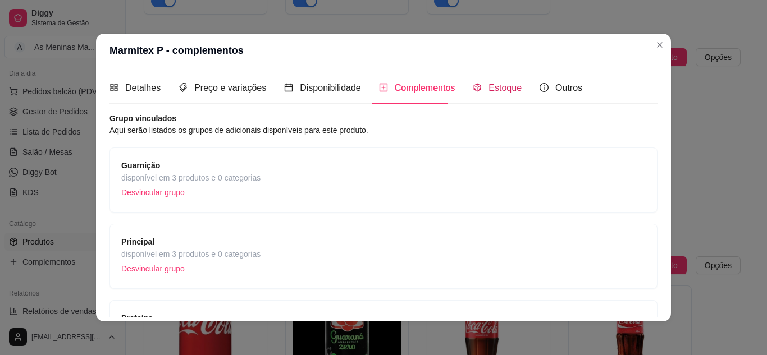
click at [492, 94] on div "Estoque" at bounding box center [497, 88] width 49 height 14
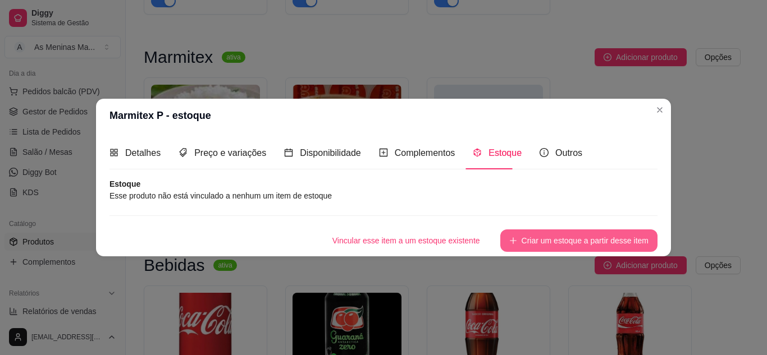
click at [551, 242] on button "Criar um estoque a partir desse item" at bounding box center [578, 241] width 157 height 22
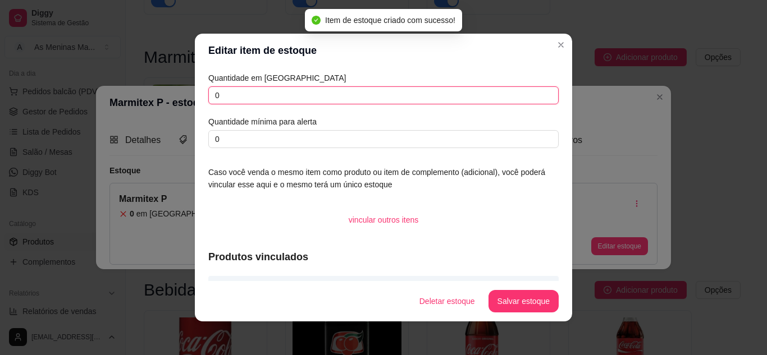
click at [256, 98] on input "0" at bounding box center [383, 95] width 350 height 18
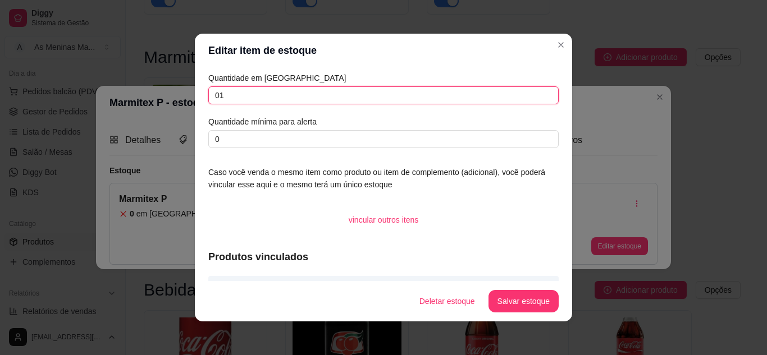
type input "0"
type input "100"
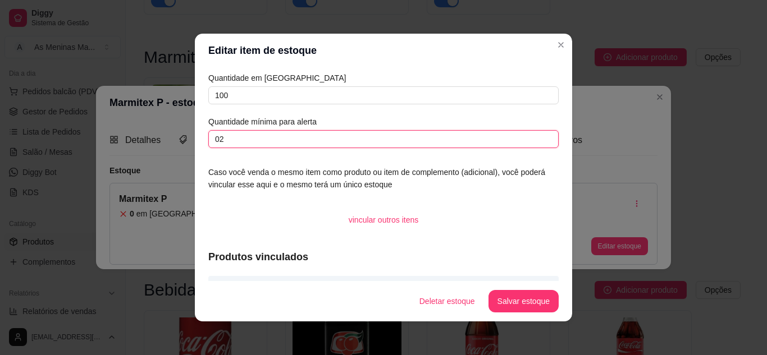
type input "0"
type input "20"
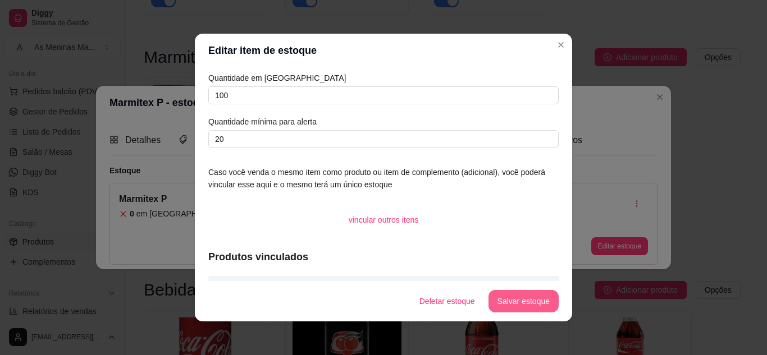
click at [512, 297] on button "Salvar estoque" at bounding box center [523, 301] width 70 height 22
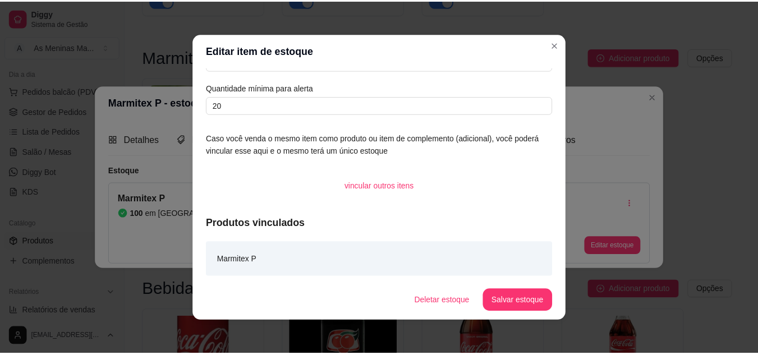
scroll to position [34, 0]
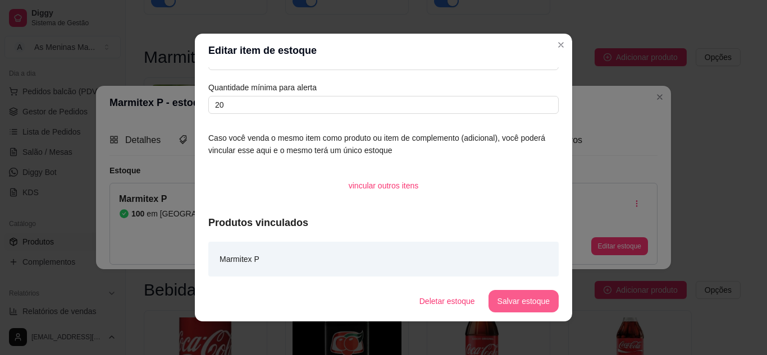
click at [528, 308] on button "Salvar estoque" at bounding box center [523, 301] width 70 height 22
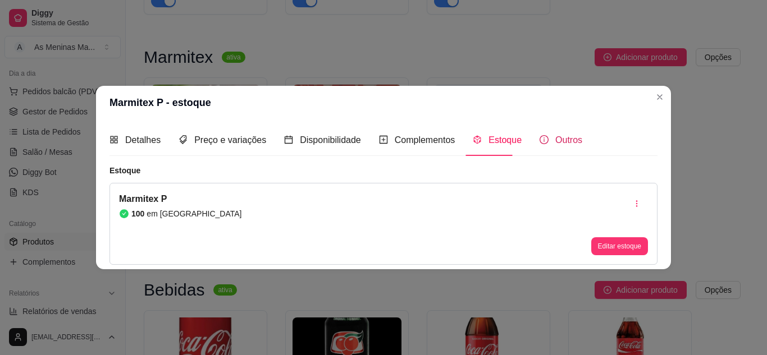
click at [539, 140] on icon "info-circle" at bounding box center [543, 139] width 9 height 9
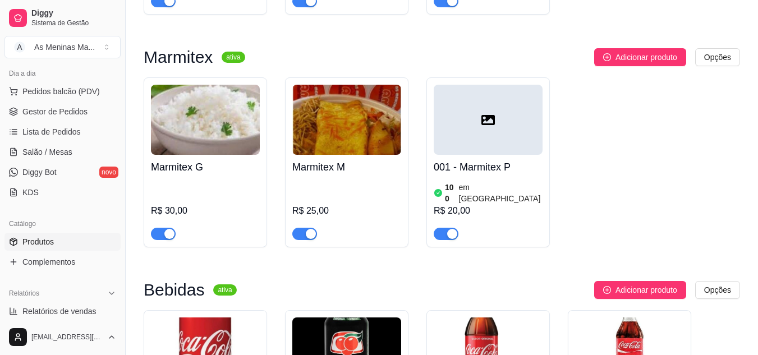
click at [340, 190] on div "R$ 25,00" at bounding box center [346, 210] width 109 height 61
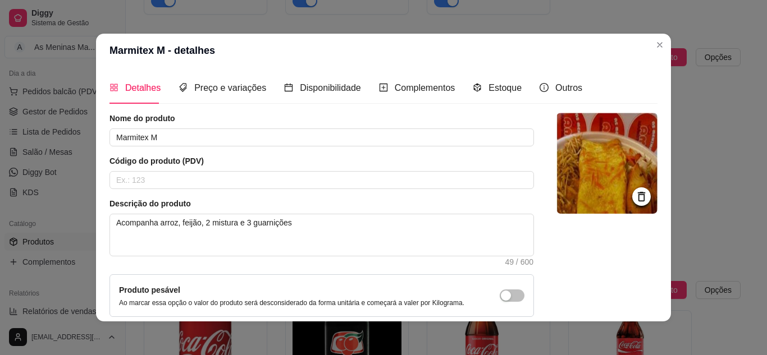
click at [455, 92] on div "Detalhes Preço e variações Disponibilidade Complementos Estoque Outros" at bounding box center [345, 88] width 473 height 32
click at [426, 92] on span "Complementos" at bounding box center [425, 88] width 61 height 10
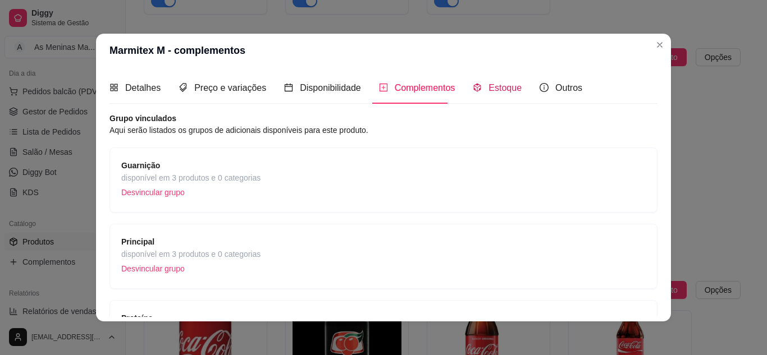
click at [488, 91] on span "Estoque" at bounding box center [504, 88] width 33 height 10
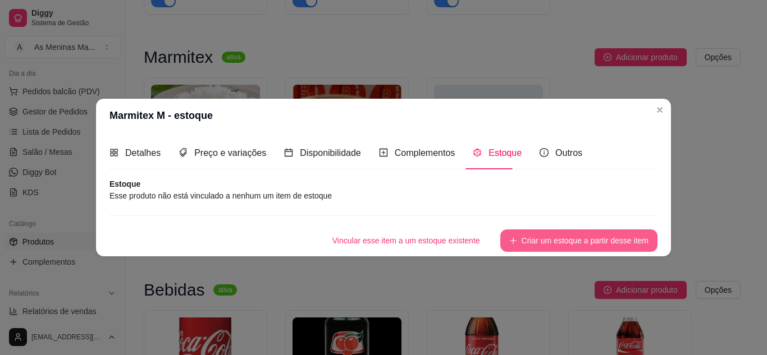
click at [524, 244] on button "Criar um estoque a partir desse item" at bounding box center [578, 241] width 157 height 22
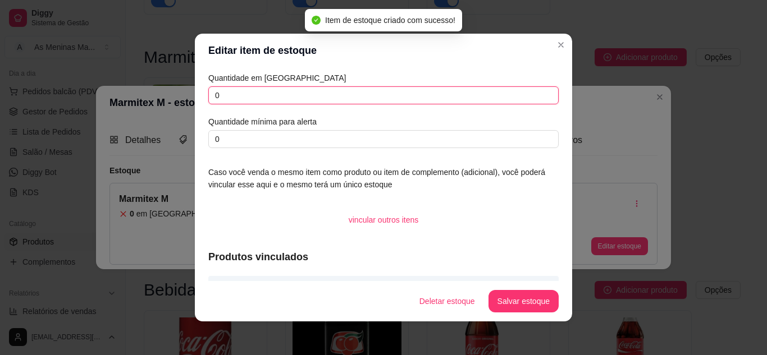
drag, startPoint x: 280, startPoint y: 88, endPoint x: 286, endPoint y: 98, distance: 12.3
click at [282, 88] on input "0" at bounding box center [383, 95] width 350 height 18
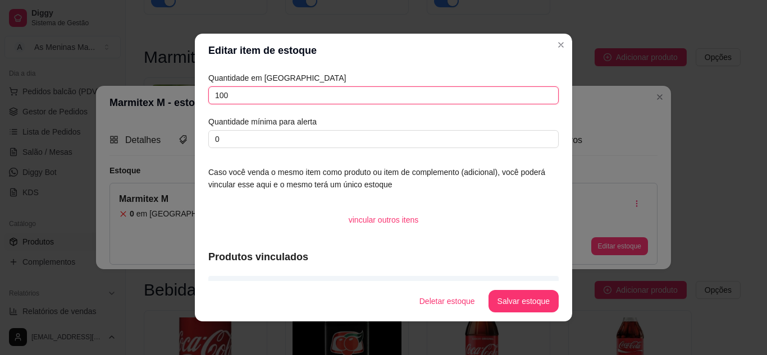
type input "100"
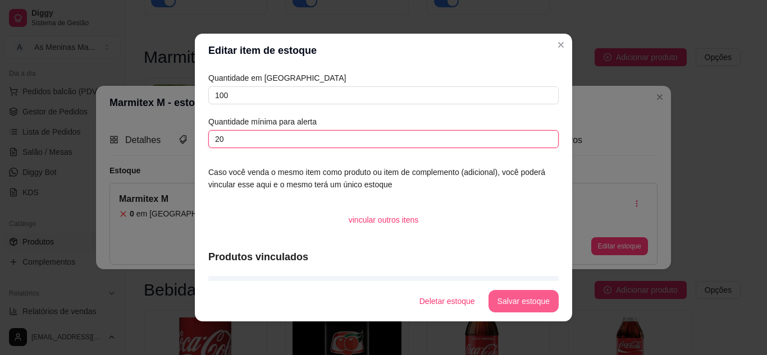
type input "20"
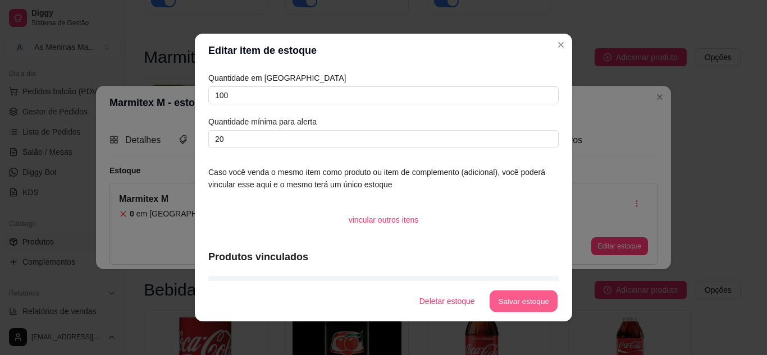
click at [523, 304] on button "Salvar estoque" at bounding box center [523, 302] width 68 height 22
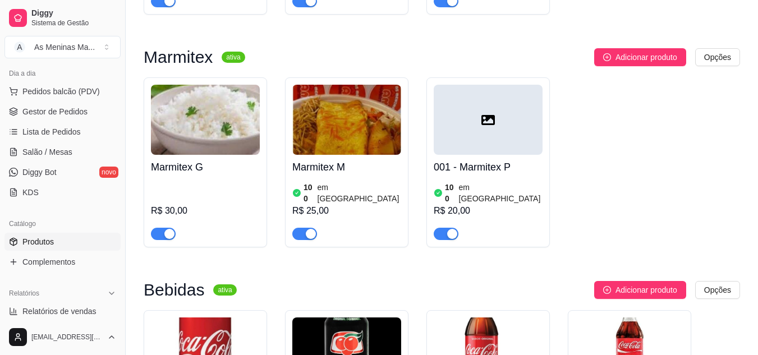
click at [205, 125] on img at bounding box center [205, 120] width 109 height 70
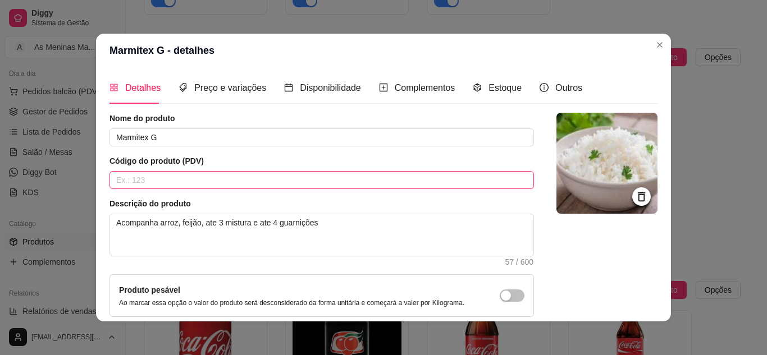
click at [174, 180] on input "text" at bounding box center [321, 180] width 424 height 18
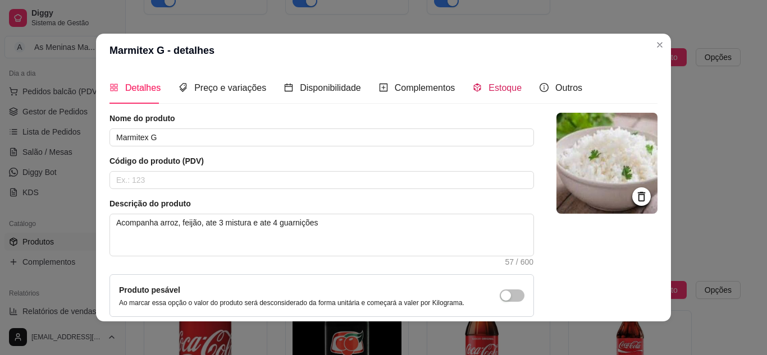
click at [488, 93] on span "Estoque" at bounding box center [504, 88] width 33 height 10
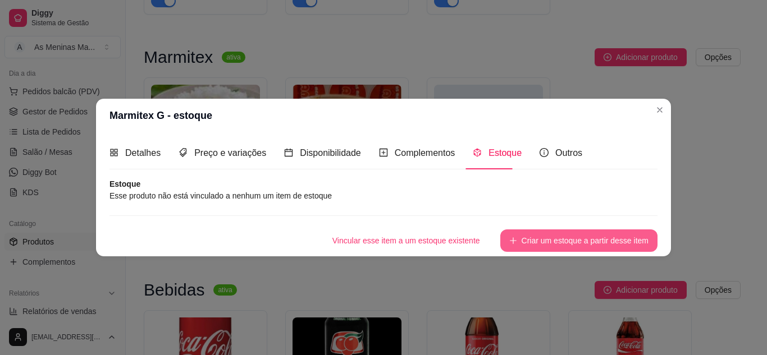
click at [524, 241] on button "Criar um estoque a partir desse item" at bounding box center [578, 241] width 157 height 22
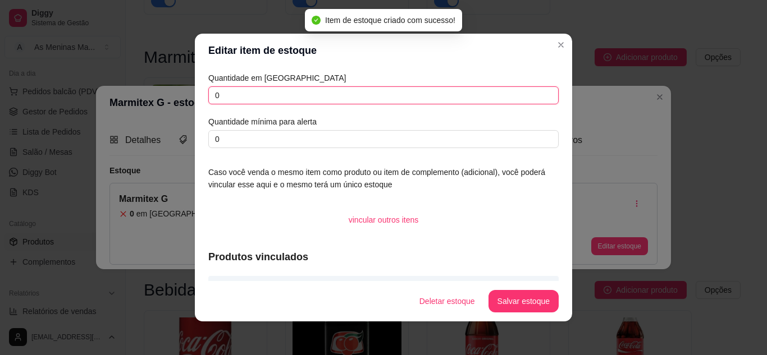
click at [239, 90] on input "0" at bounding box center [383, 95] width 350 height 18
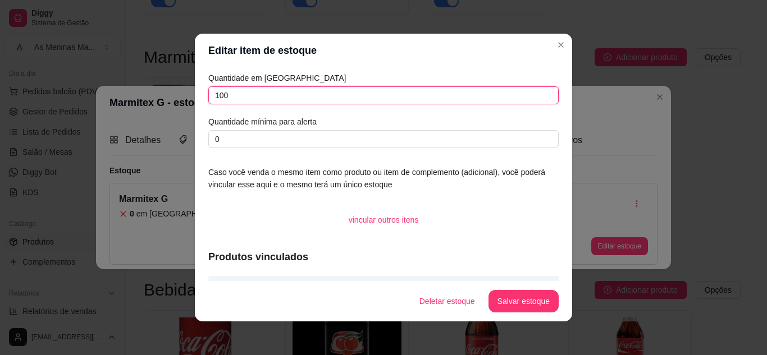
type input "100"
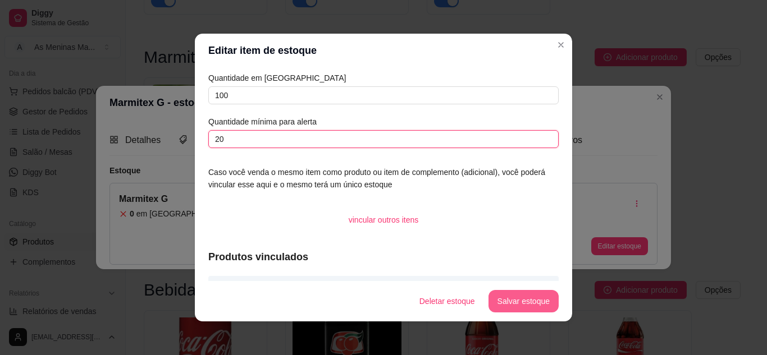
type input "20"
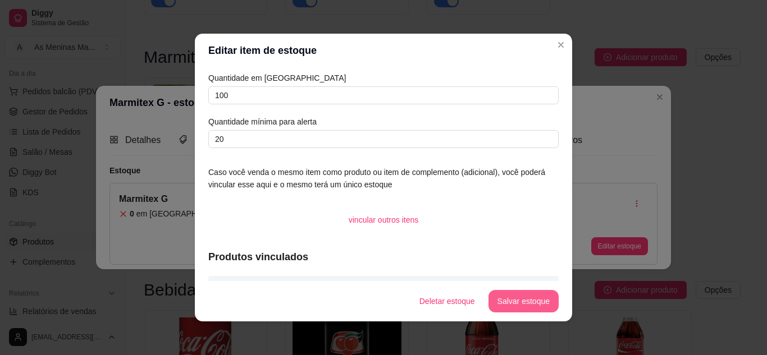
click at [503, 299] on button "Salvar estoque" at bounding box center [523, 301] width 70 height 22
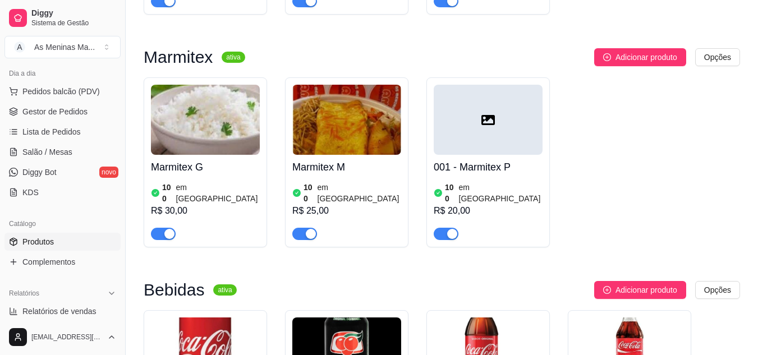
click at [305, 85] on img at bounding box center [346, 120] width 109 height 70
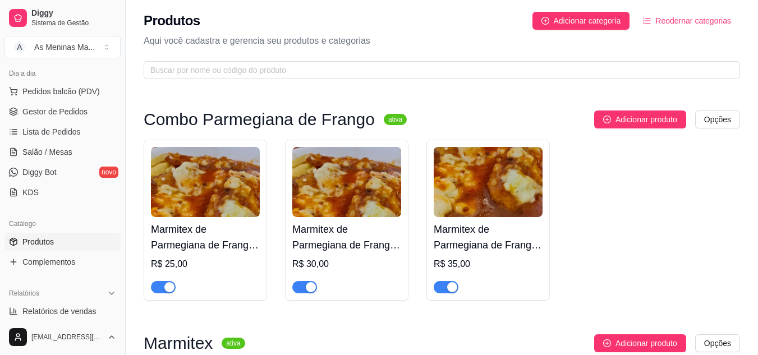
scroll to position [0, 0]
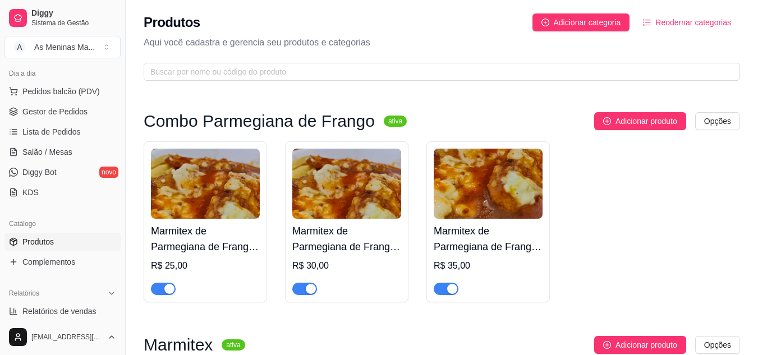
click at [758, 62] on div "Produtos Adicionar categoria Reodernar categorias Aqui você cadastra e gerencia…" at bounding box center [442, 44] width 632 height 88
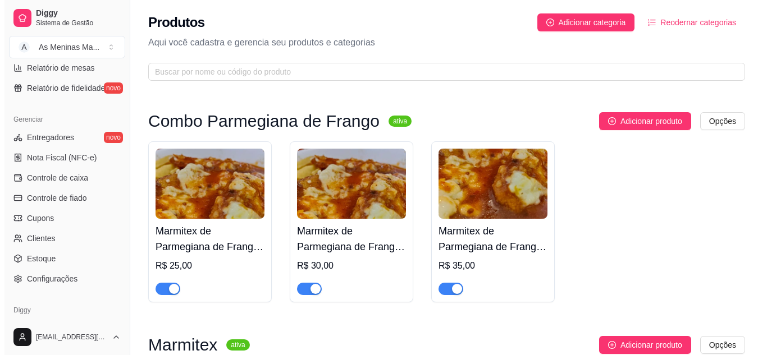
scroll to position [452, 0]
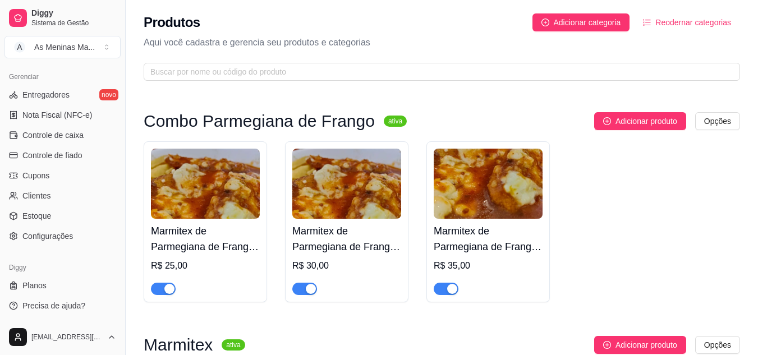
click at [227, 212] on img at bounding box center [205, 184] width 109 height 70
click at [17, 215] on icon at bounding box center [13, 215] width 7 height 7
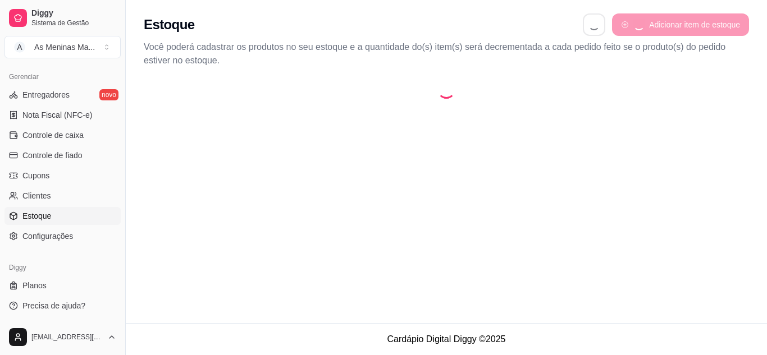
select select "QUANTITY_ORDER"
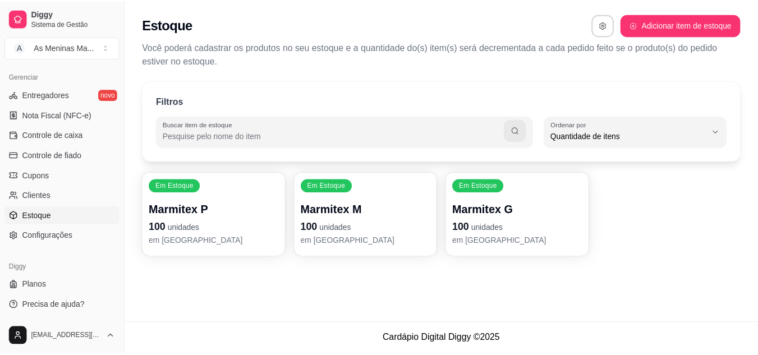
scroll to position [11, 0]
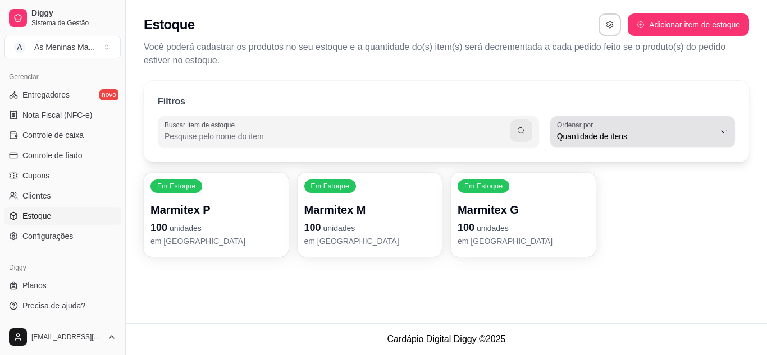
click at [613, 128] on div "Quantidade de itens" at bounding box center [636, 132] width 158 height 22
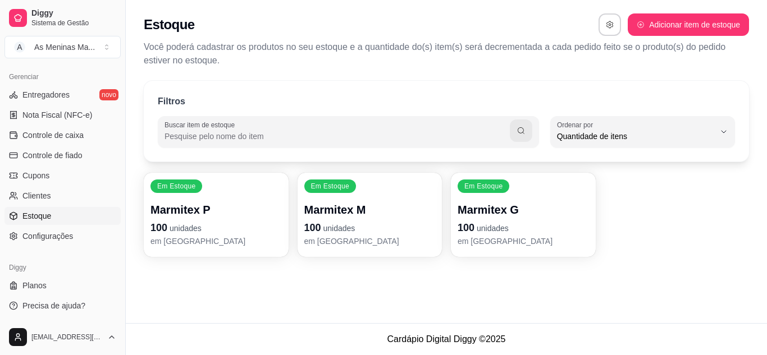
click at [337, 135] on input "Buscar item de estoque" at bounding box center [336, 136] width 345 height 11
drag, startPoint x: 121, startPoint y: 258, endPoint x: 120, endPoint y: 264, distance: 6.8
click at [120, 265] on div "Diggy Sistema de Gestão A As Meninas Ma ... Loja aberta Período gratuito até 14…" at bounding box center [62, 177] width 125 height 355
click at [83, 97] on link "Entregadores novo" at bounding box center [62, 95] width 116 height 18
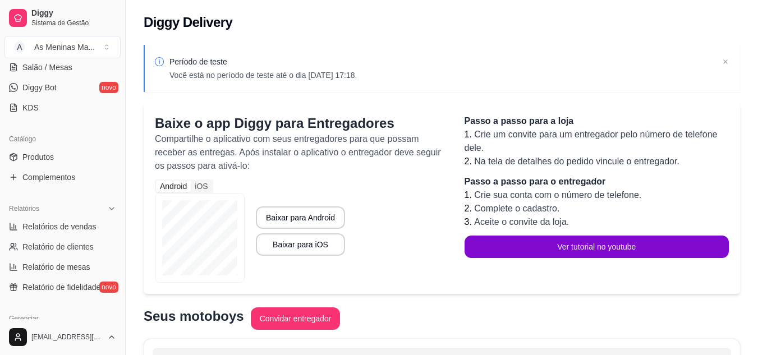
scroll to position [207, 0]
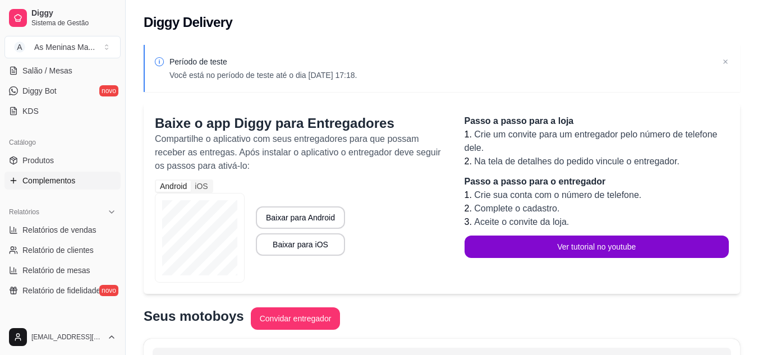
click at [64, 187] on link "Complementos" at bounding box center [62, 181] width 116 height 18
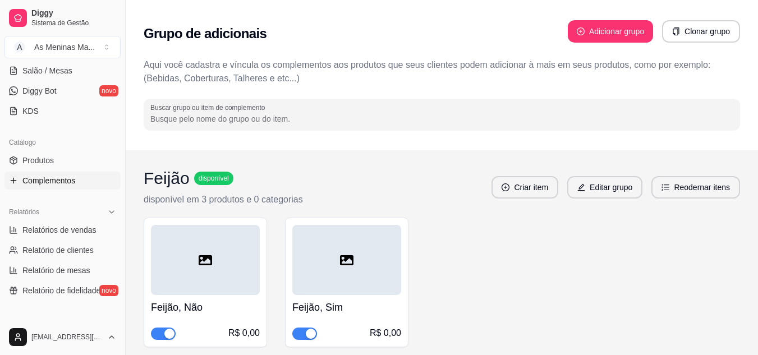
drag, startPoint x: 758, startPoint y: 49, endPoint x: 755, endPoint y: 68, distance: 19.3
click at [754, 75] on div "Grupo de adicionais Adicionar grupo Clonar grupo Aqui você cadastra e víncula o…" at bounding box center [442, 75] width 632 height 150
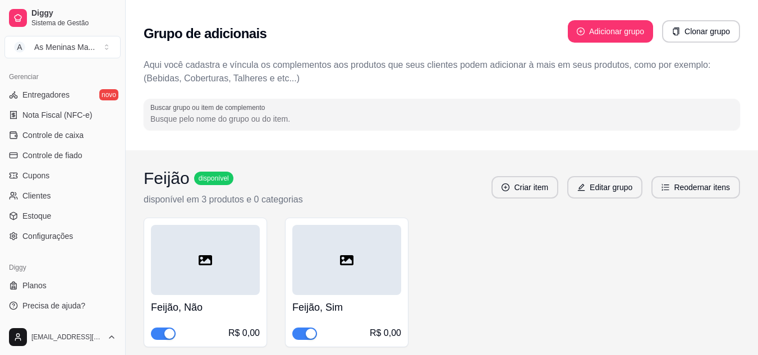
scroll to position [56, 0]
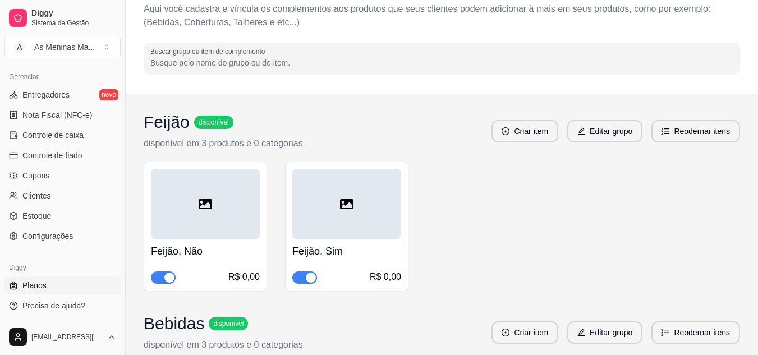
click at [74, 294] on link "Planos" at bounding box center [62, 286] width 116 height 18
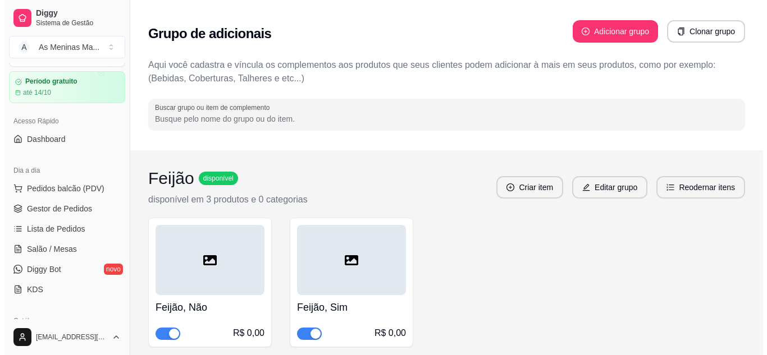
scroll to position [96, 0]
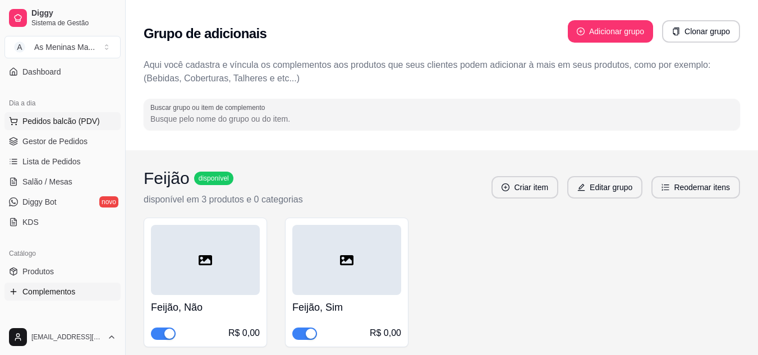
click at [76, 123] on span "Pedidos balcão (PDV)" at bounding box center [60, 121] width 77 height 11
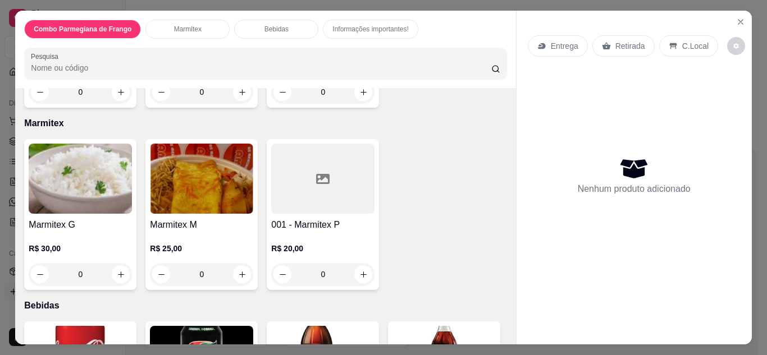
scroll to position [214, 0]
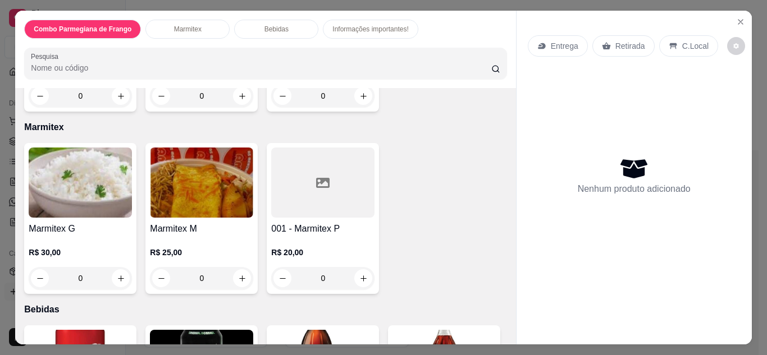
click at [60, 236] on div "R$ 30,00 0" at bounding box center [80, 263] width 103 height 54
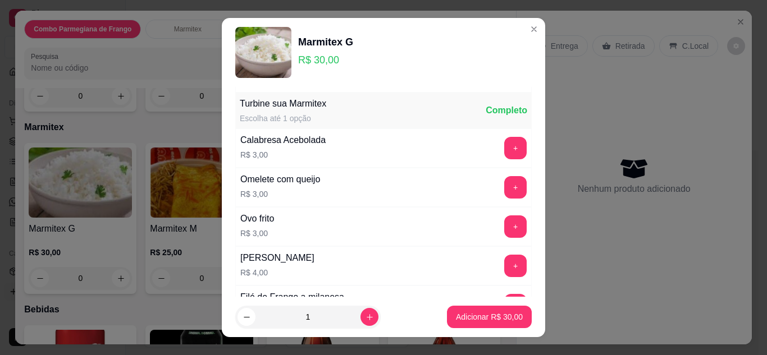
scroll to position [489, 0]
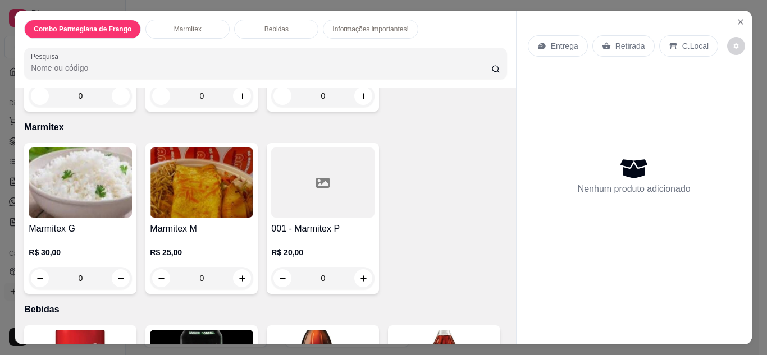
drag, startPoint x: 512, startPoint y: 153, endPoint x: 508, endPoint y: 162, distance: 9.8
click at [503, 175] on div "Combo Parmegiana de Frango Marmitex Bebidas Informações importantes! Pesquisa I…" at bounding box center [383, 178] width 736 height 334
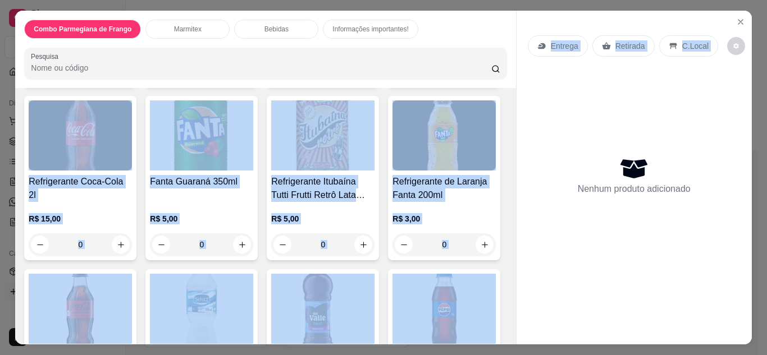
scroll to position [634, 0]
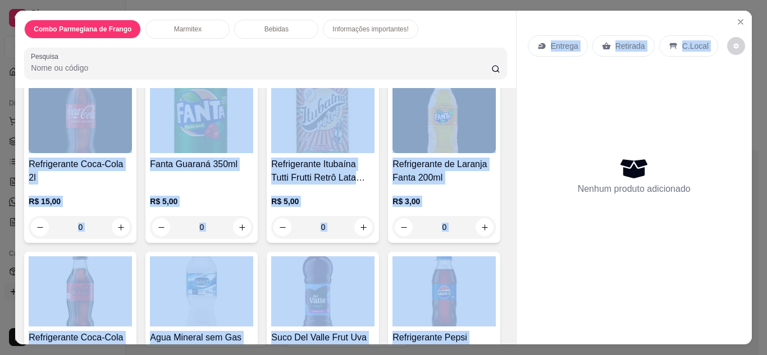
click at [452, 212] on div "Coca-Cola Lata 350ml R$ 5,00 0 Refrigerante Guaraná Zero [GEOGRAPHIC_DATA] 350m…" at bounding box center [265, 247] width 482 height 685
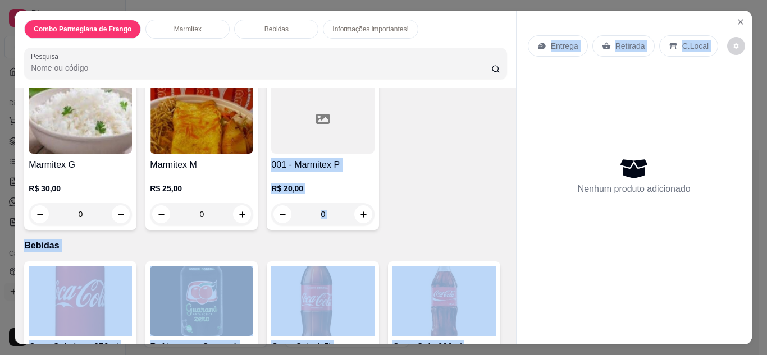
scroll to position [324, 0]
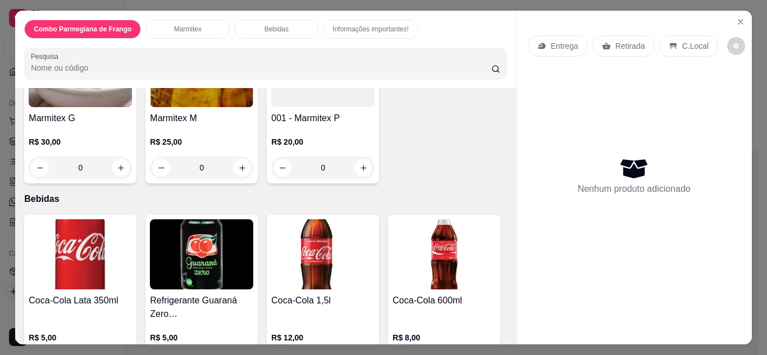
click at [202, 31] on div "Marmitex" at bounding box center [187, 29] width 84 height 19
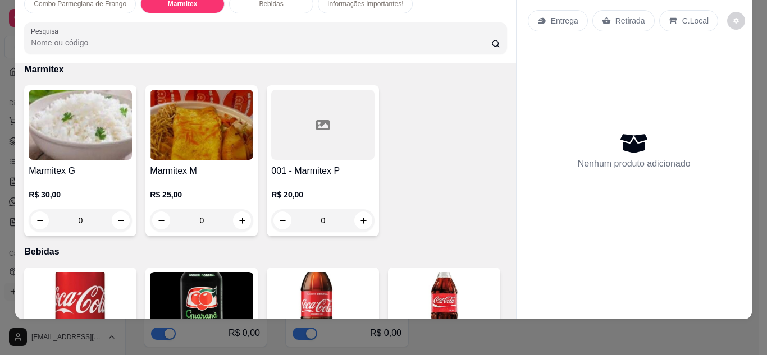
scroll to position [190, 0]
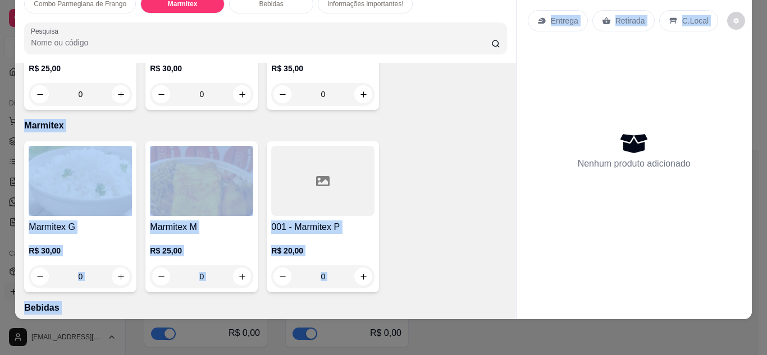
drag, startPoint x: 511, startPoint y: 121, endPoint x: 507, endPoint y: 83, distance: 37.9
click at [507, 83] on div "Combo Parmegiana de Frango Marmitex Bebidas Informações importantes! Pesquisa I…" at bounding box center [383, 152] width 736 height 334
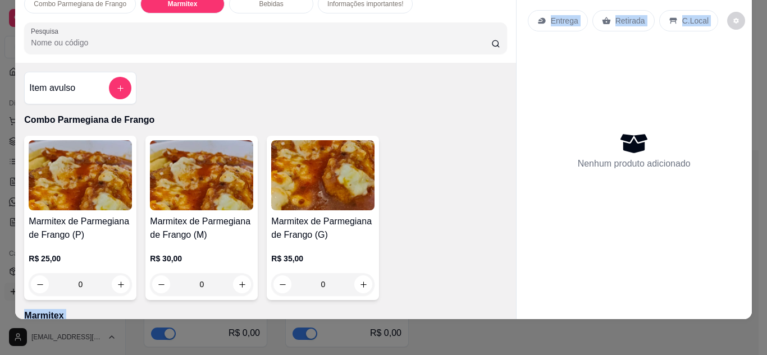
scroll to position [0, 0]
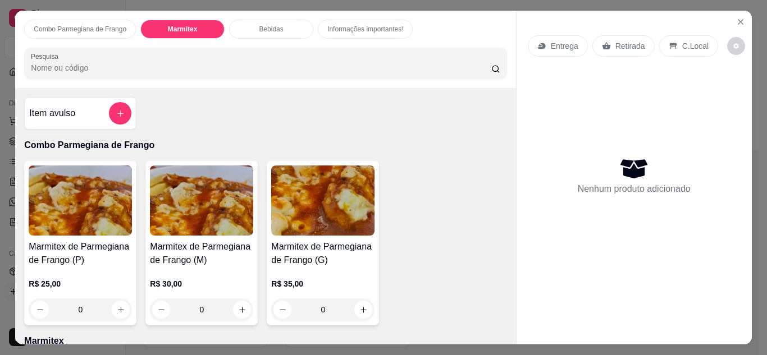
drag, startPoint x: 258, startPoint y: 37, endPoint x: 260, endPoint y: 25, distance: 12.0
click at [258, 36] on div "Combo Parmegiana de Frango Marmitex Bebidas Informações importantes! Pesquisa" at bounding box center [265, 49] width 500 height 77
click at [262, 25] on p "Bebidas" at bounding box center [271, 29] width 24 height 9
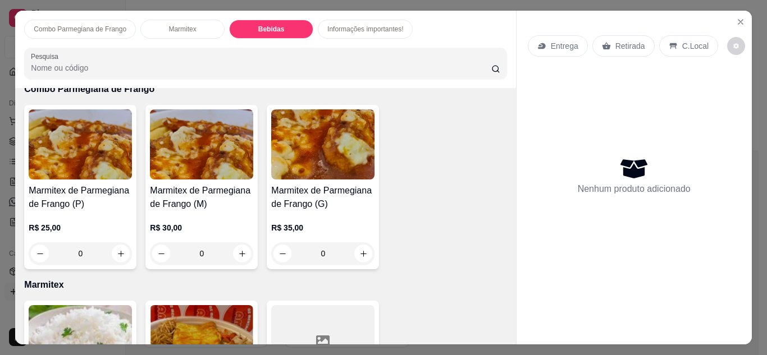
click at [330, 35] on div "Combo Parmegiana de Frango Marmitex Bebidas Informações importantes! Pesquisa" at bounding box center [265, 49] width 500 height 77
click at [334, 30] on div "Informações importantes!" at bounding box center [365, 29] width 95 height 19
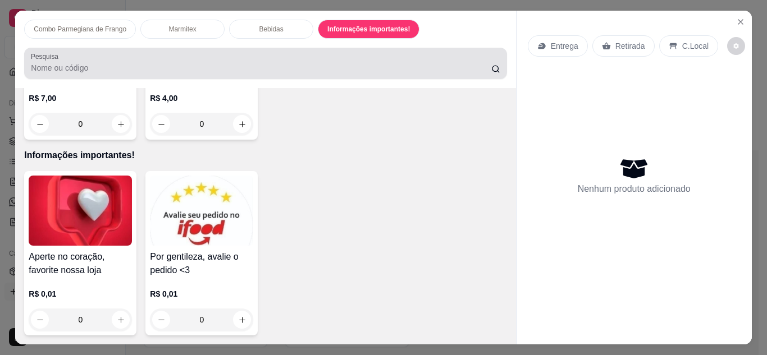
scroll to position [30, 0]
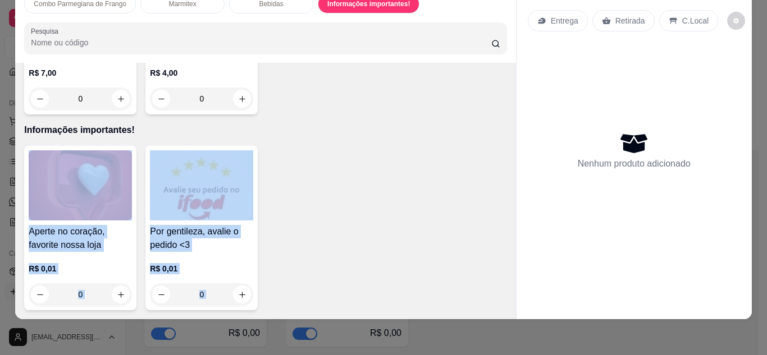
drag, startPoint x: 501, startPoint y: 272, endPoint x: 503, endPoint y: 115, distance: 156.6
click at [503, 115] on div "Item avulso Combo Parmegiana de Frango Marmitex de Parmegiana de Frango (P) R$ …" at bounding box center [265, 191] width 500 height 256
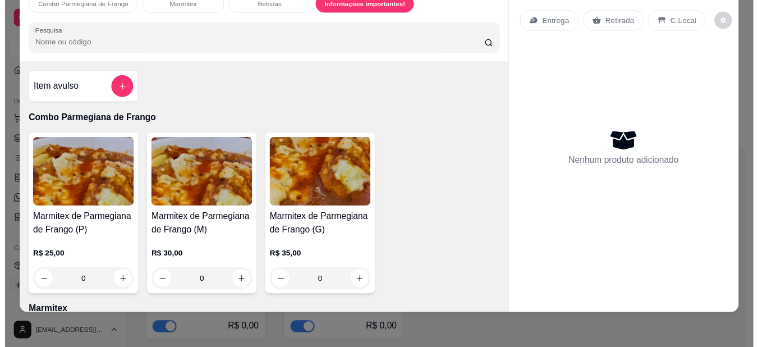
scroll to position [0, 0]
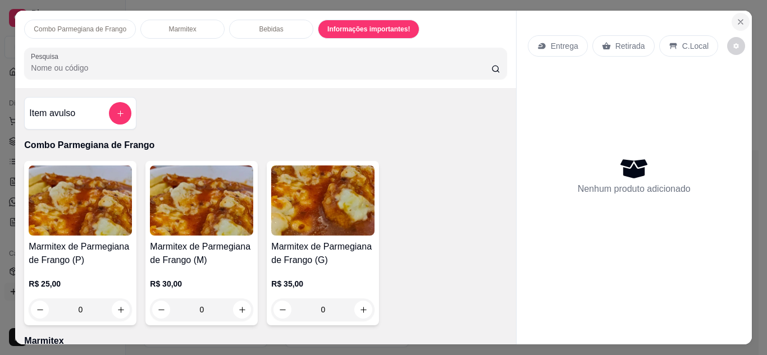
click at [736, 17] on icon "Close" at bounding box center [740, 21] width 9 height 9
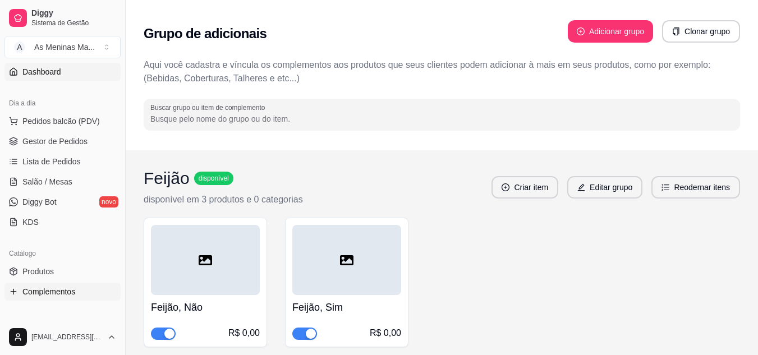
click at [28, 76] on span "Dashboard" at bounding box center [41, 71] width 39 height 11
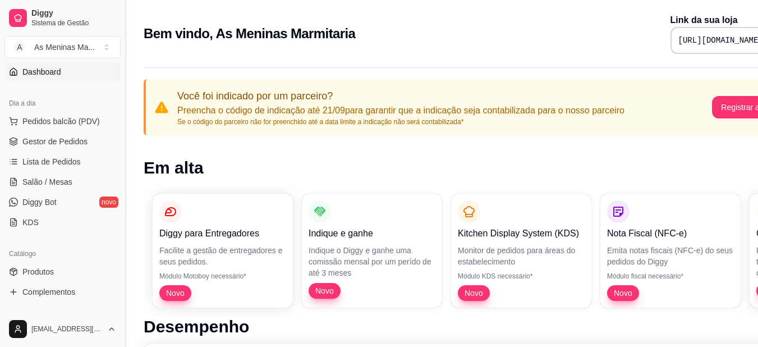
drag, startPoint x: 126, startPoint y: 168, endPoint x: 129, endPoint y: 183, distance: 14.9
click at [129, 183] on button "Toggle Sidebar" at bounding box center [125, 173] width 9 height 347
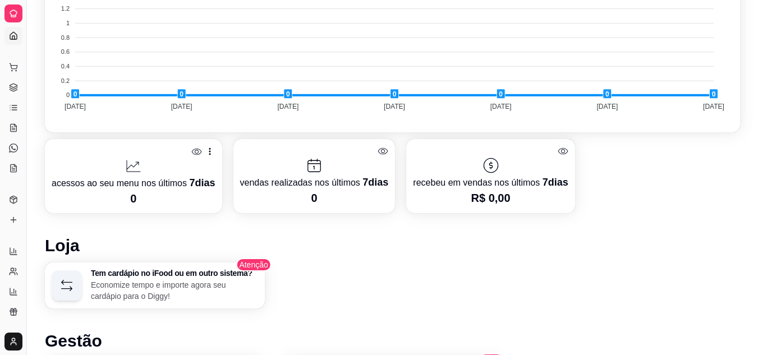
scroll to position [512, 0]
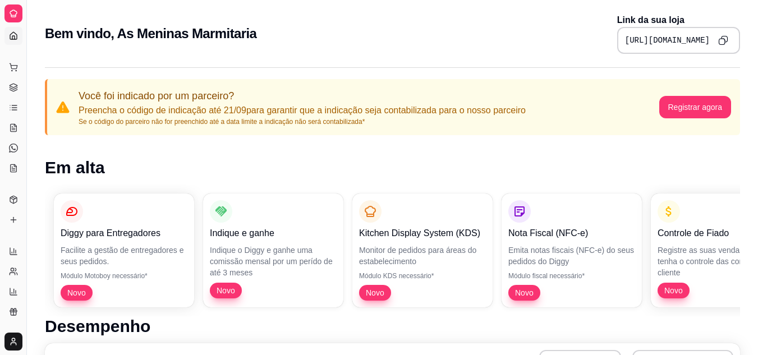
click at [12, 40] on div "Dia a dia" at bounding box center [12, 49] width 17 height 18
click at [15, 19] on div at bounding box center [13, 13] width 18 height 18
drag, startPoint x: 25, startPoint y: 63, endPoint x: 118, endPoint y: 91, distance: 97.1
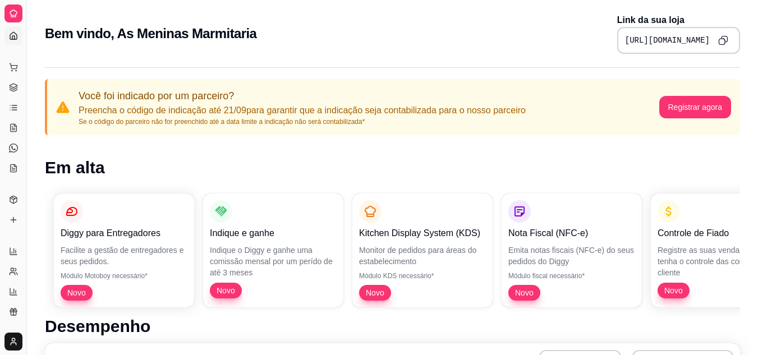
drag, startPoint x: 26, startPoint y: 70, endPoint x: 32, endPoint y: 71, distance: 5.7
drag, startPoint x: 25, startPoint y: 68, endPoint x: 65, endPoint y: 65, distance: 40.5
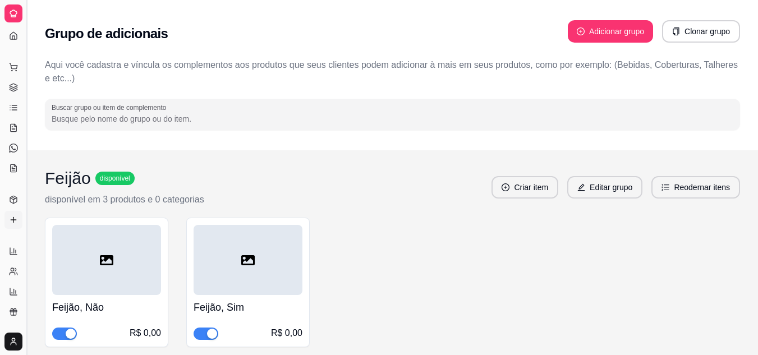
scroll to position [56, 0]
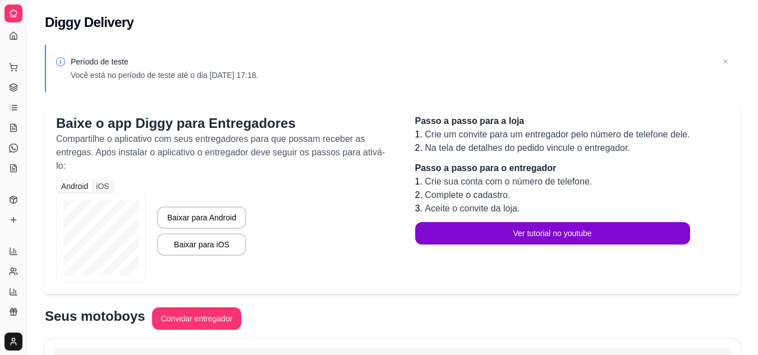
select select "QUANTITY_ORDER"
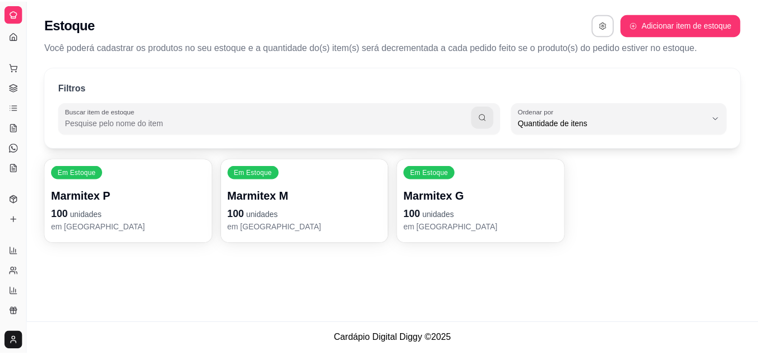
scroll to position [11, 0]
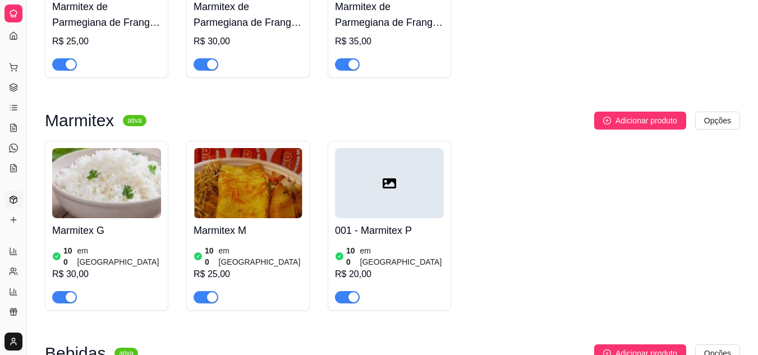
scroll to position [168, 0]
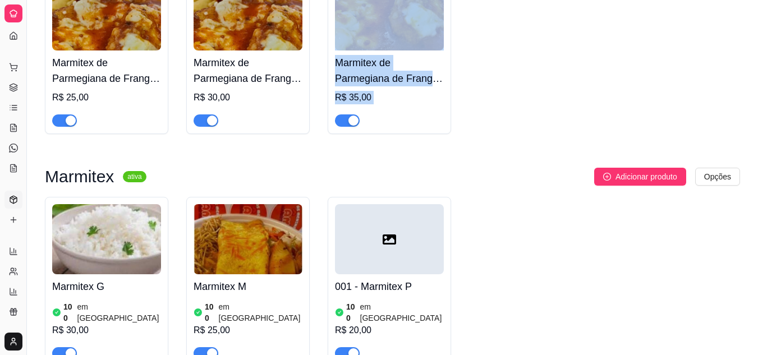
drag, startPoint x: 758, startPoint y: 116, endPoint x: 764, endPoint y: 17, distance: 98.4
click at [758, 18] on html "Diggy Sistema de Gestão A As Meninas Ma ... Loja aberta Período gratuito até 14…" at bounding box center [379, 9] width 758 height 355
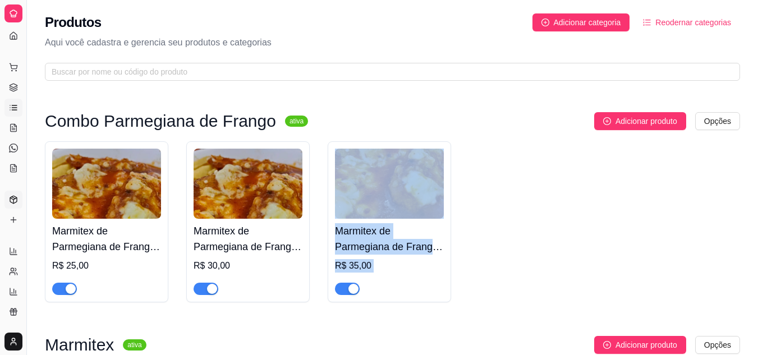
click at [10, 106] on icon at bounding box center [13, 107] width 9 height 9
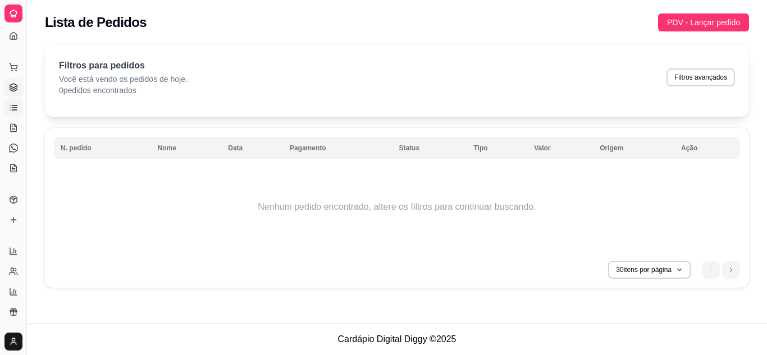
click at [16, 83] on icon at bounding box center [13, 87] width 9 height 9
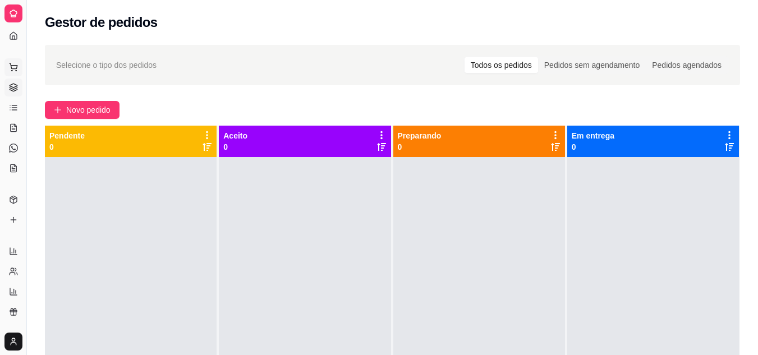
click at [16, 72] on button "Pedidos balcão (PDV)" at bounding box center [13, 67] width 18 height 18
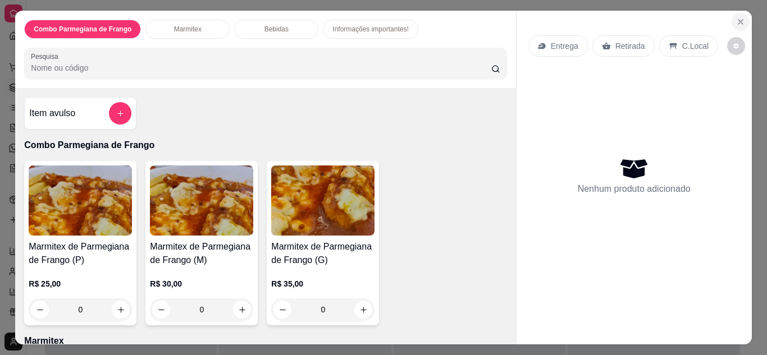
click at [736, 19] on icon "Close" at bounding box center [740, 21] width 9 height 9
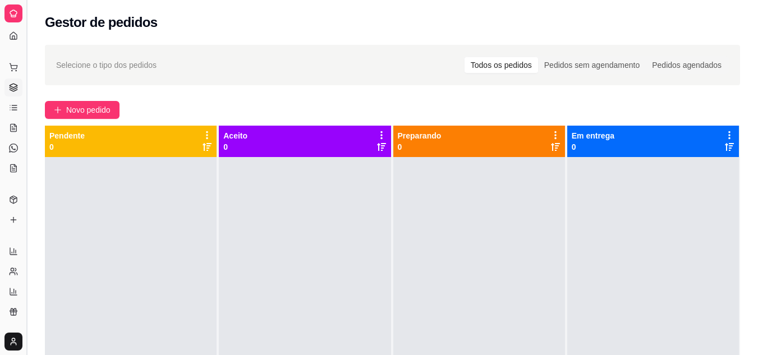
click at [34, 62] on div "Diggy Sistema de Gestão A As Meninas Ma ... Loja aberta Período gratuito até 14…" at bounding box center [379, 263] width 758 height 526
click at [26, 61] on button "Toggle Sidebar" at bounding box center [26, 177] width 9 height 355
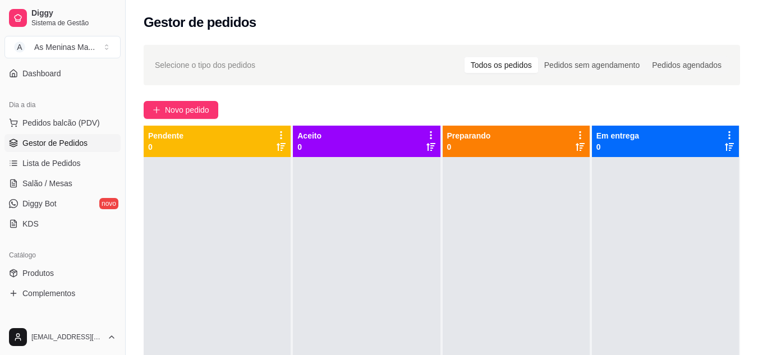
scroll to position [96, 0]
click at [27, 61] on div "Diggy Sistema de Gestão A As Meninas Ma ... Loja aberta Período gratuito até 14…" at bounding box center [62, 177] width 125 height 355
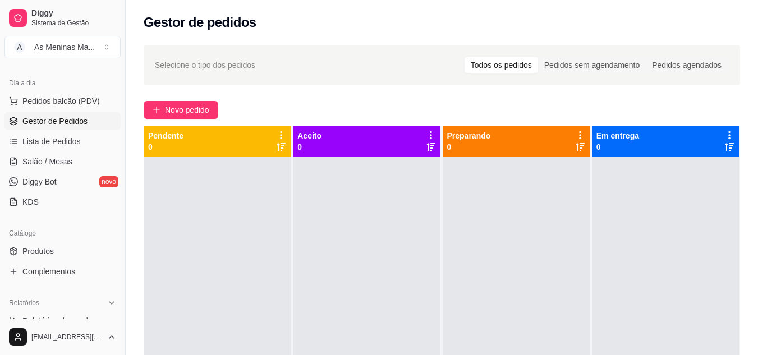
scroll to position [118, 0]
click at [44, 264] on link "Complementos" at bounding box center [62, 270] width 116 height 18
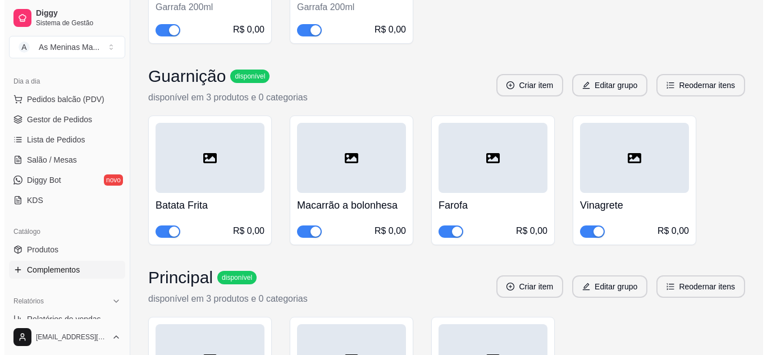
scroll to position [540, 0]
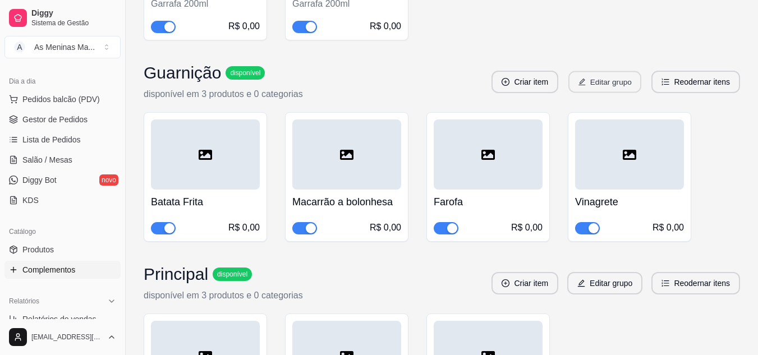
click at [626, 76] on button "Editar grupo" at bounding box center [604, 82] width 73 height 22
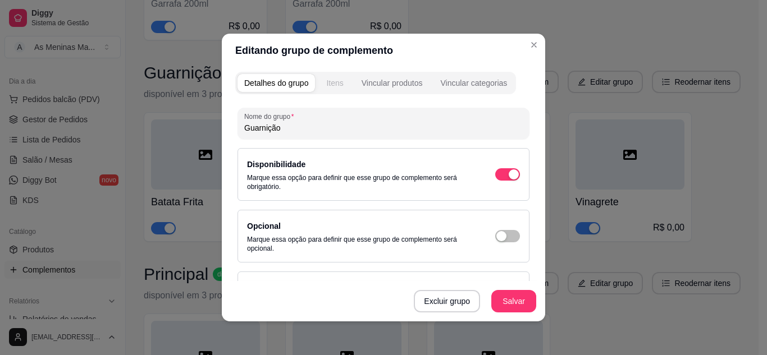
click at [326, 82] on div "Itens" at bounding box center [334, 82] width 17 height 11
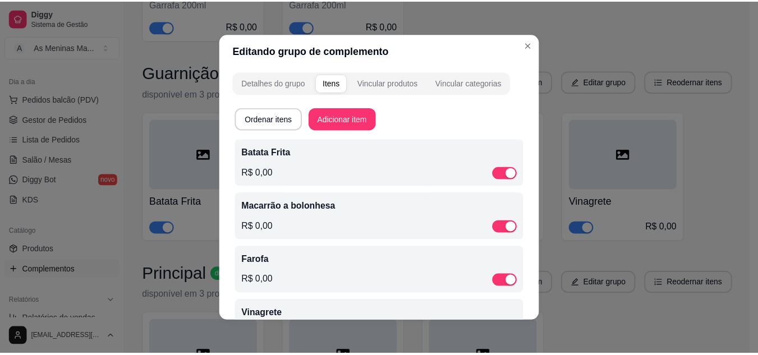
scroll to position [47, 0]
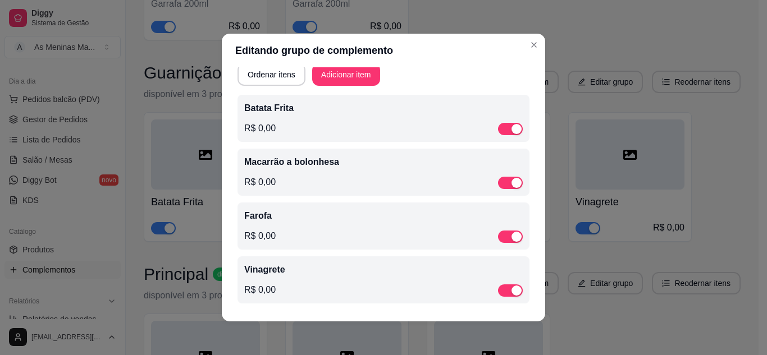
click at [272, 161] on p "Macarrão a bolonhesa" at bounding box center [383, 161] width 278 height 13
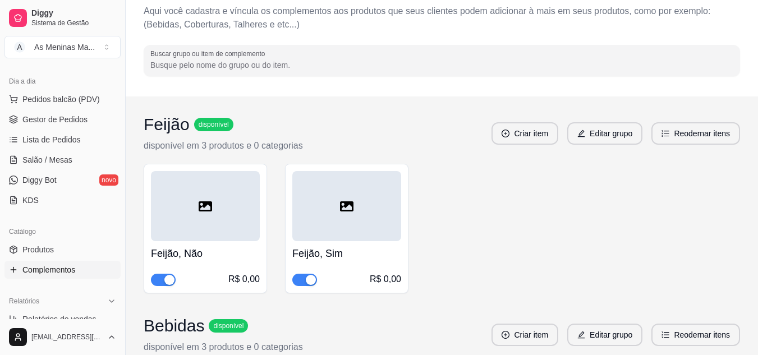
scroll to position [0, 0]
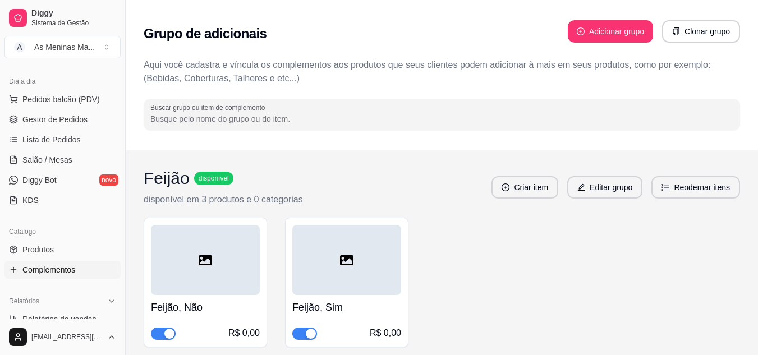
click at [126, 169] on button "Toggle Sidebar" at bounding box center [125, 177] width 9 height 355
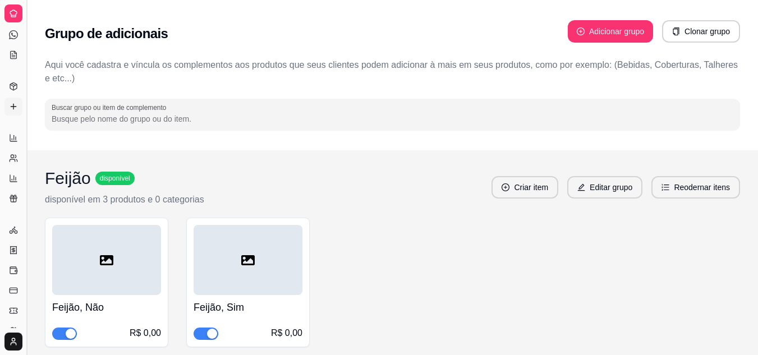
scroll to position [44, 0]
click at [27, 136] on button "Toggle Sidebar" at bounding box center [26, 177] width 9 height 355
click at [22, 136] on ul "Pedidos balcão (PDV) Gestor de Pedidos Lista de Pedidos Salão / Mesas Diggy Bot…" at bounding box center [12, 78] width 17 height 119
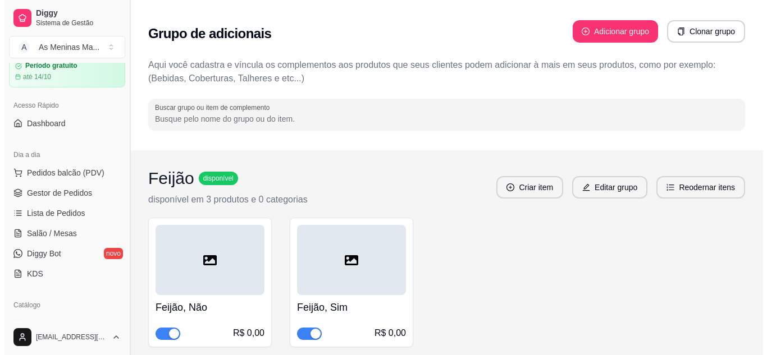
scroll to position [118, 0]
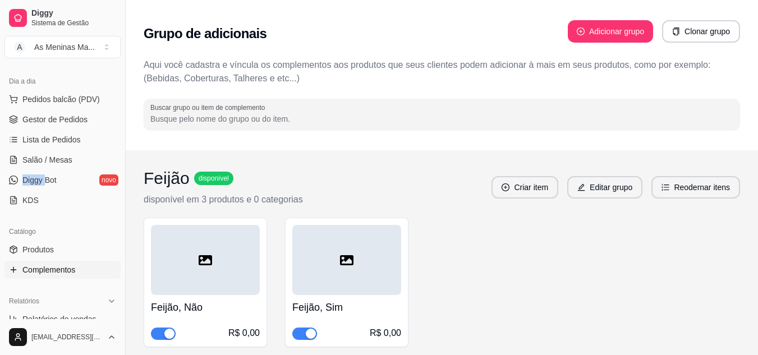
click at [72, 149] on ul "Pedidos balcão (PDV) Gestor de Pedidos Lista de Pedidos Salão / Mesas Diggy Bot…" at bounding box center [62, 149] width 116 height 119
click at [76, 143] on span "Lista de Pedidos" at bounding box center [51, 139] width 58 height 11
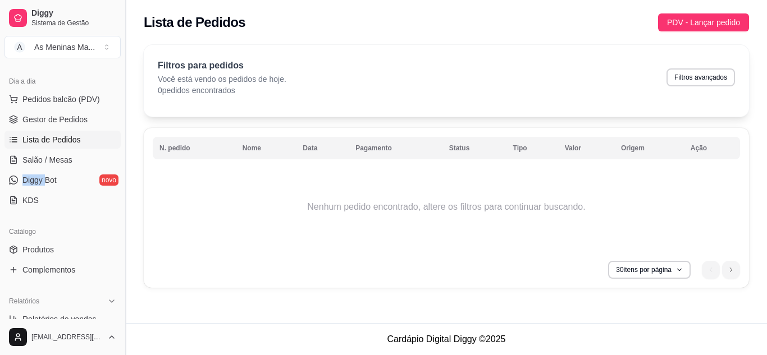
drag, startPoint x: 121, startPoint y: 175, endPoint x: 121, endPoint y: 194, distance: 19.6
click at [121, 194] on button "Toggle Sidebar" at bounding box center [125, 177] width 9 height 355
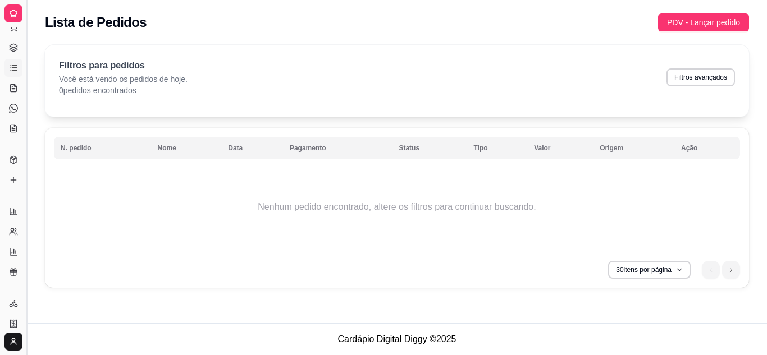
click at [25, 163] on button "Toggle Sidebar" at bounding box center [26, 177] width 9 height 355
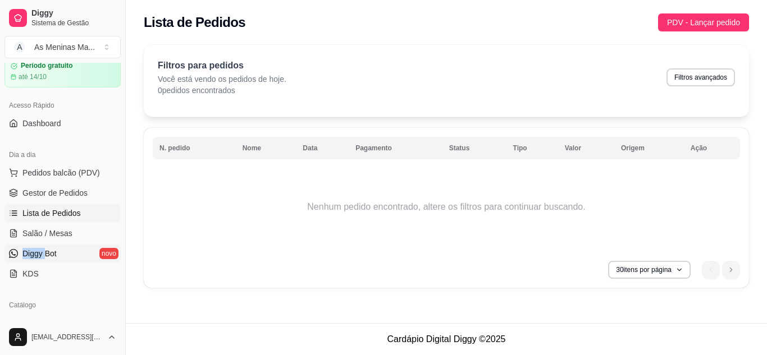
click at [25, 163] on div "Dia a dia Pedidos balcão (PDV) Gestor de Pedidos Lista de Pedidos Salão / Mesas…" at bounding box center [62, 214] width 125 height 146
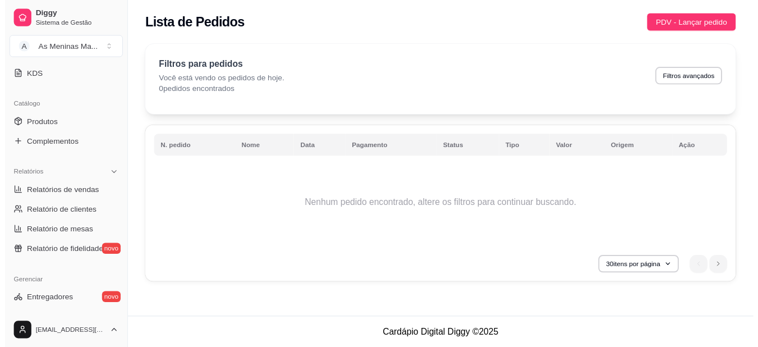
scroll to position [0, 0]
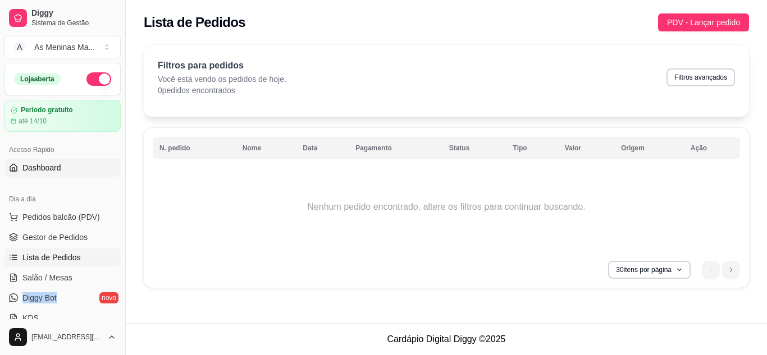
click at [47, 167] on span "Dashboard" at bounding box center [41, 167] width 39 height 11
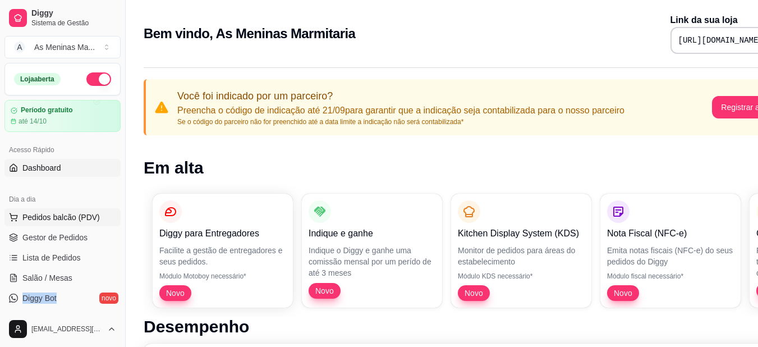
click at [51, 214] on span "Pedidos balcão (PDV)" at bounding box center [60, 217] width 77 height 11
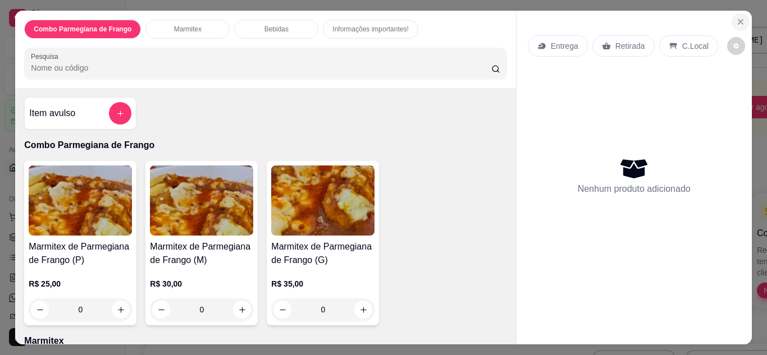
click at [736, 17] on icon "Close" at bounding box center [740, 21] width 9 height 9
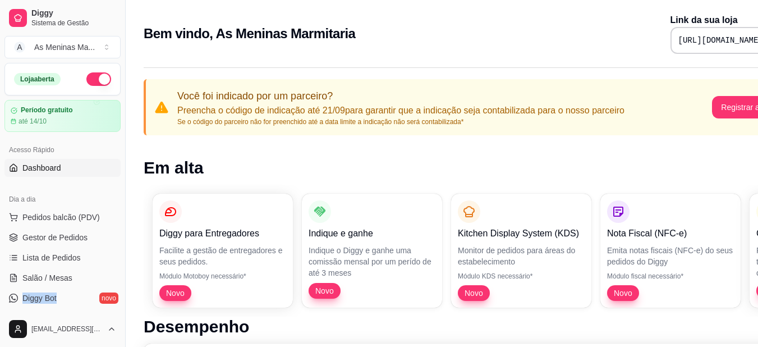
scroll to position [56, 0]
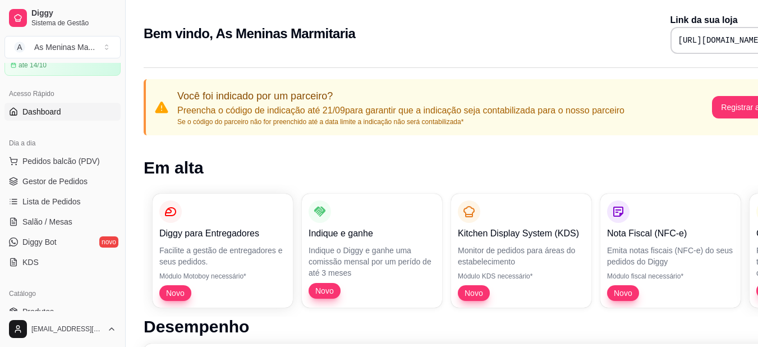
click at [116, 150] on div "Dia a dia Pedidos balcão (PDV) Gestor de Pedidos Lista de Pedidos Salão / Mesas…" at bounding box center [62, 203] width 125 height 146
drag, startPoint x: 121, startPoint y: 159, endPoint x: 119, endPoint y: 172, distance: 13.1
click at [119, 172] on div "Diggy Sistema de Gestão A As Meninas Ma ... Loja aberta Período gratuito até 14…" at bounding box center [62, 173] width 125 height 347
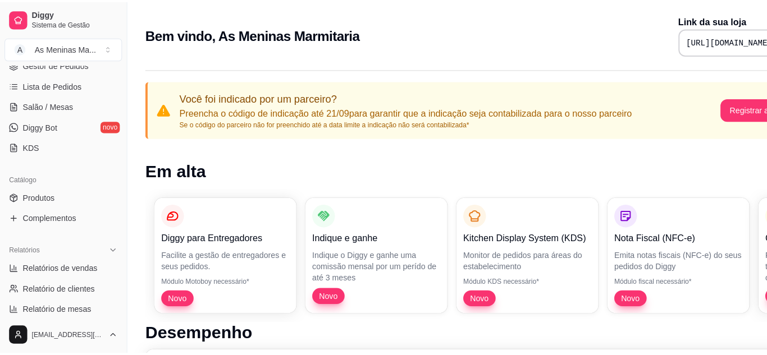
scroll to position [157, 0]
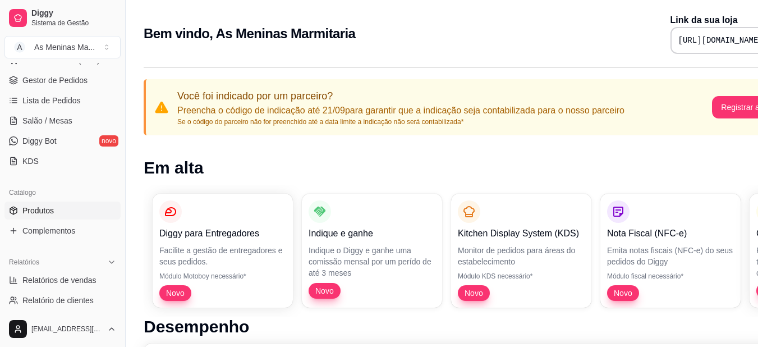
click at [51, 210] on span "Produtos" at bounding box center [37, 210] width 31 height 11
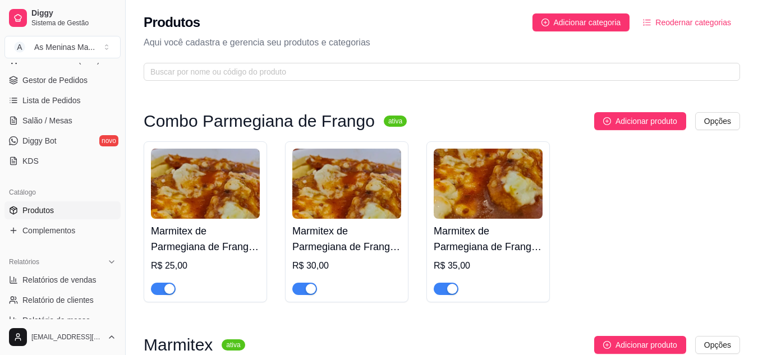
click at [213, 257] on div "Marmitex de Parmegiana de Frango (P) R$ 25,00" at bounding box center [205, 257] width 109 height 76
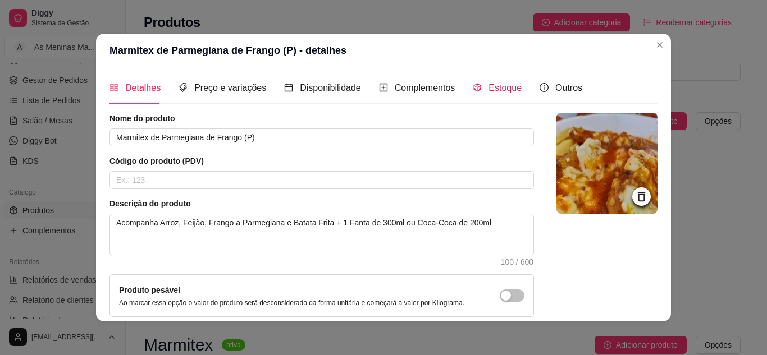
click at [493, 91] on span "Estoque" at bounding box center [504, 88] width 33 height 10
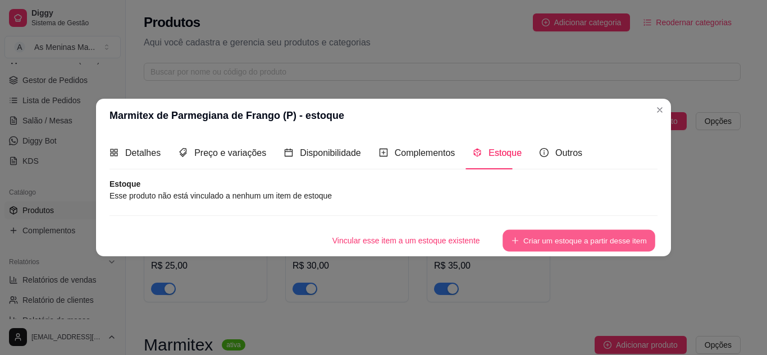
click at [522, 239] on button "Criar um estoque a partir desse item" at bounding box center [578, 241] width 153 height 22
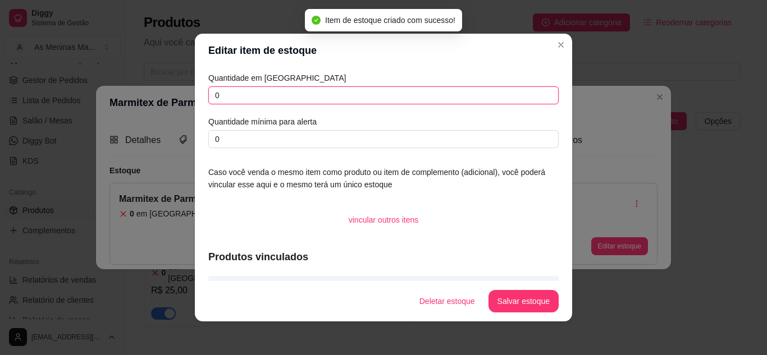
click at [249, 94] on input "0" at bounding box center [383, 95] width 350 height 18
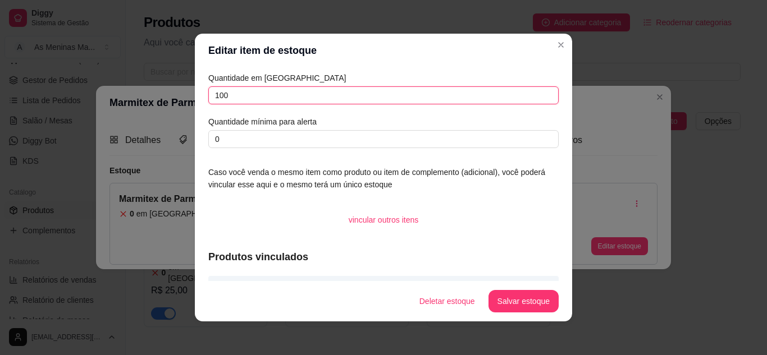
type input "100"
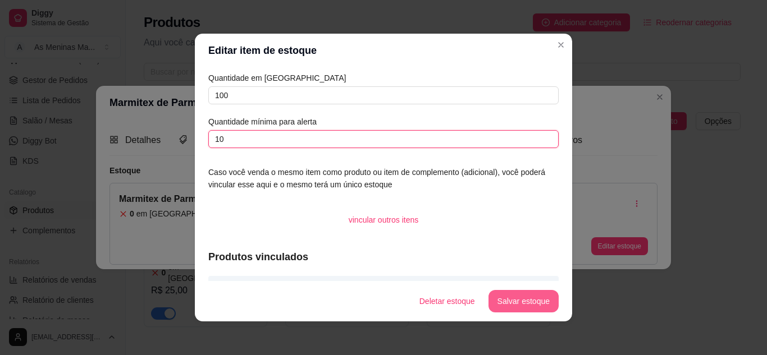
type input "10"
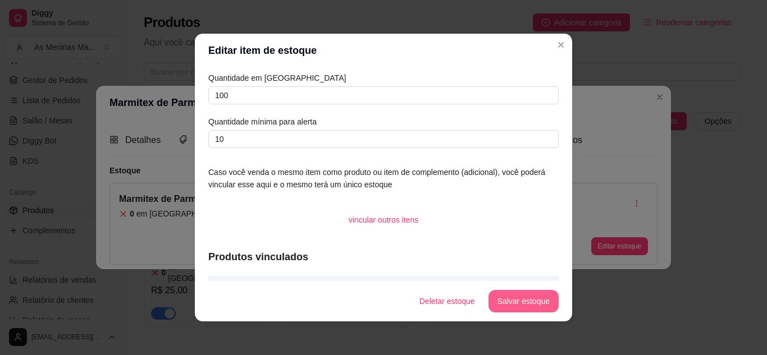
click at [522, 309] on button "Salvar estoque" at bounding box center [523, 301] width 70 height 22
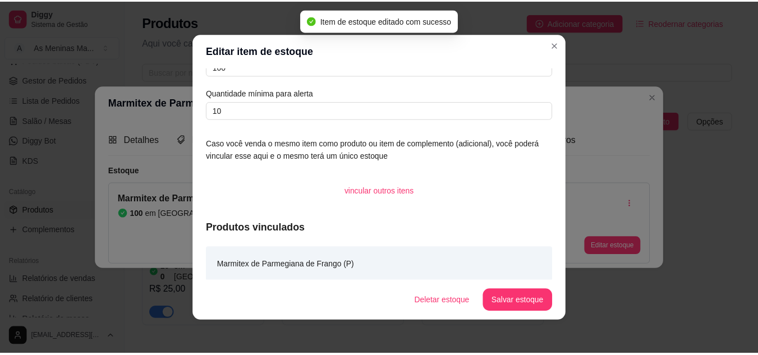
scroll to position [34, 0]
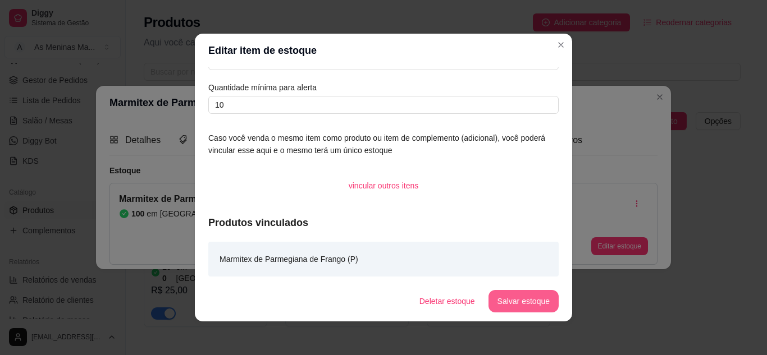
click at [513, 307] on button "Salvar estoque" at bounding box center [523, 301] width 70 height 22
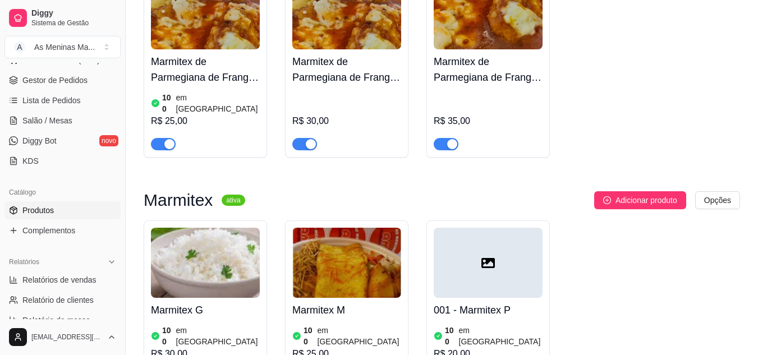
scroll to position [0, 0]
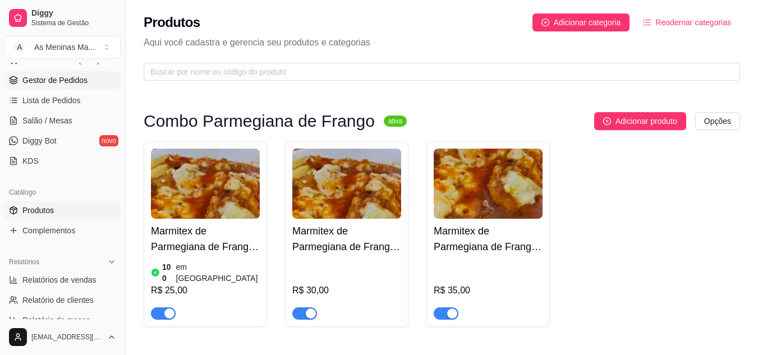
click at [56, 76] on span "Gestor de Pedidos" at bounding box center [54, 80] width 65 height 11
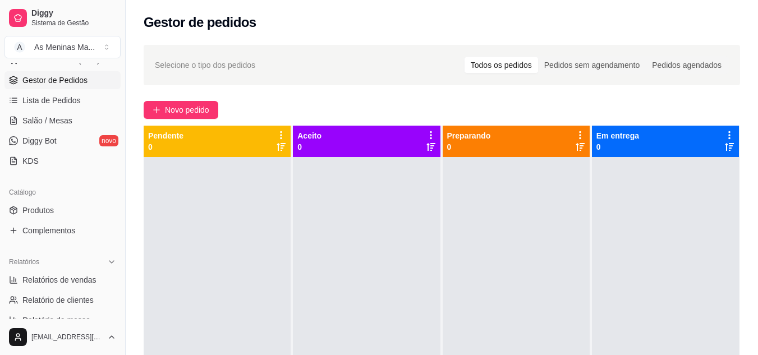
drag, startPoint x: 121, startPoint y: 167, endPoint x: 117, endPoint y: 223, distance: 56.3
click at [117, 225] on div "Diggy Sistema de Gestão A As Meninas Ma ... Loja aberta Período gratuito até 14…" at bounding box center [62, 177] width 125 height 355
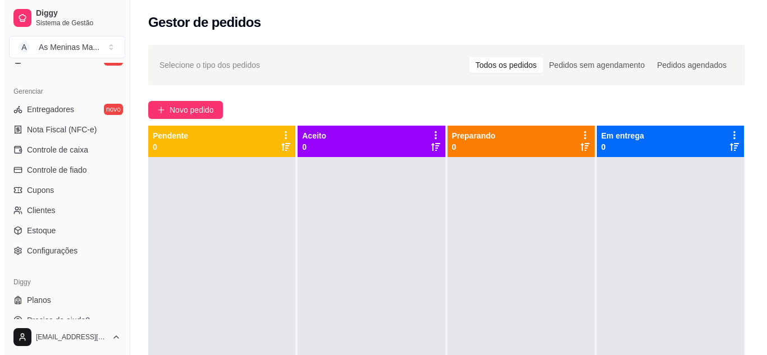
scroll to position [452, 0]
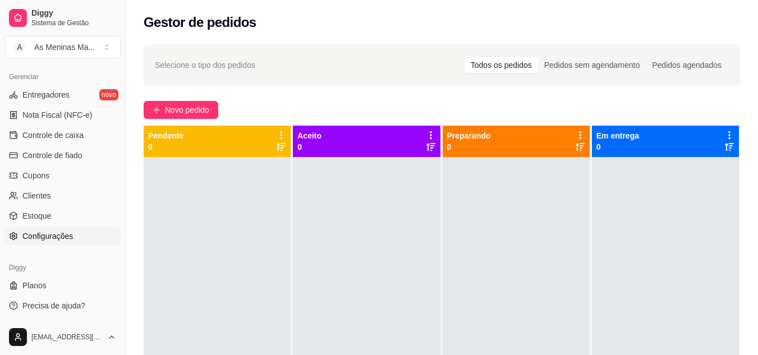
click at [76, 230] on link "Configurações" at bounding box center [62, 236] width 116 height 18
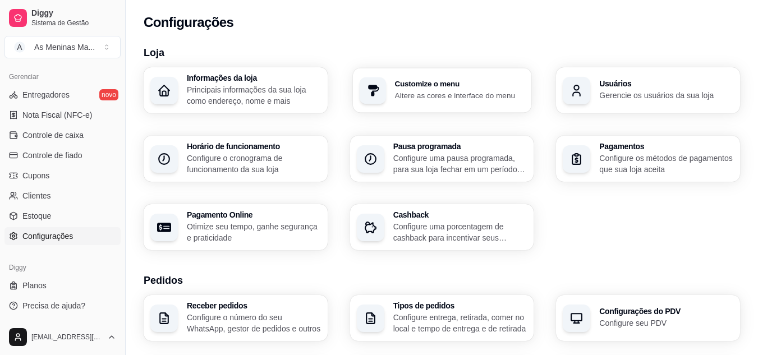
click at [397, 97] on p "Altere as cores e interface do menu" at bounding box center [460, 95] width 130 height 11
click at [208, 224] on p "Otimize seu tempo, ganhe segurança e praticidade" at bounding box center [254, 232] width 130 height 22
select select "4.98"
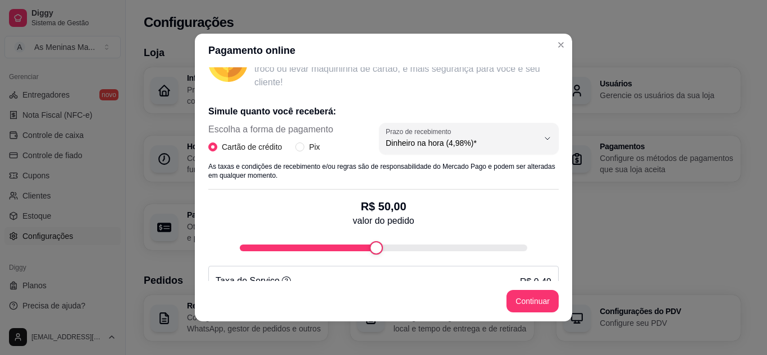
scroll to position [238, 0]
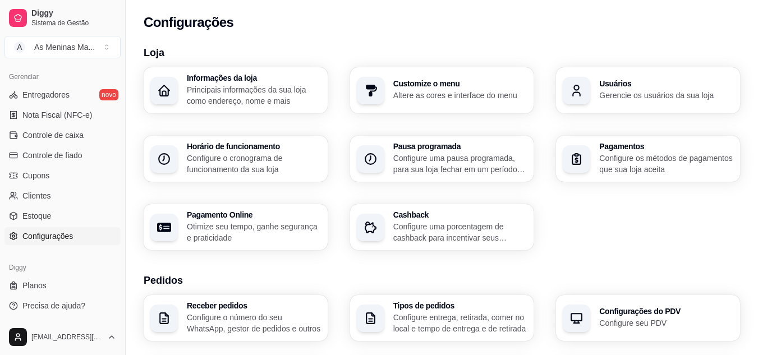
click at [637, 153] on p "Configure os métodos de pagamentos que sua loja aceita" at bounding box center [666, 164] width 134 height 22
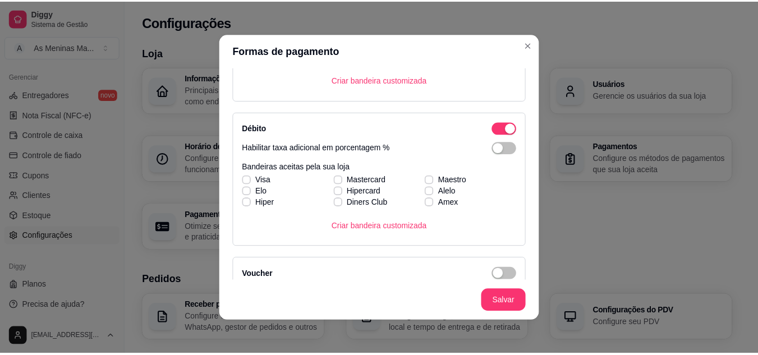
scroll to position [251, 0]
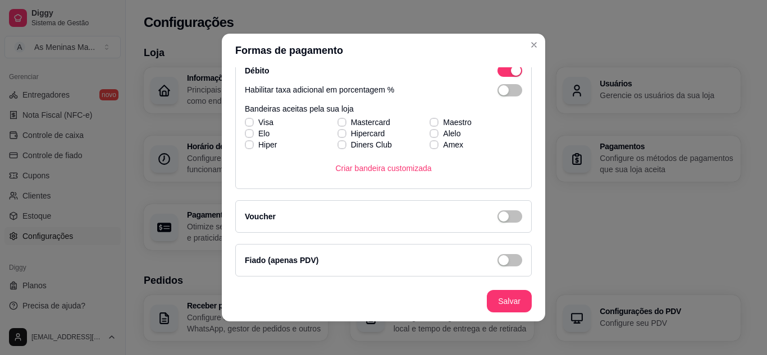
click at [484, 263] on div "Fiado (apenas PDV)" at bounding box center [383, 260] width 277 height 13
click at [498, 261] on div "button" at bounding box center [503, 260] width 10 height 10
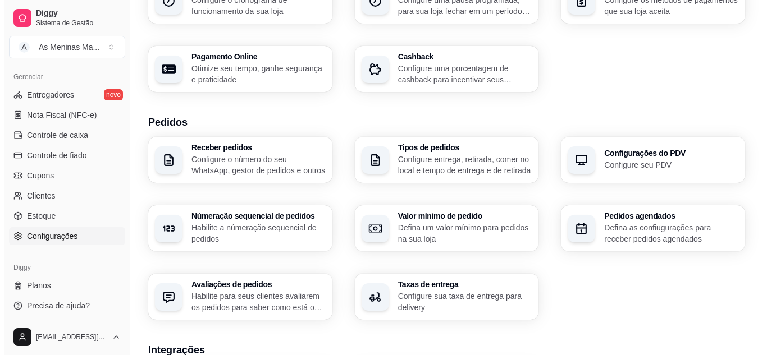
scroll to position [159, 0]
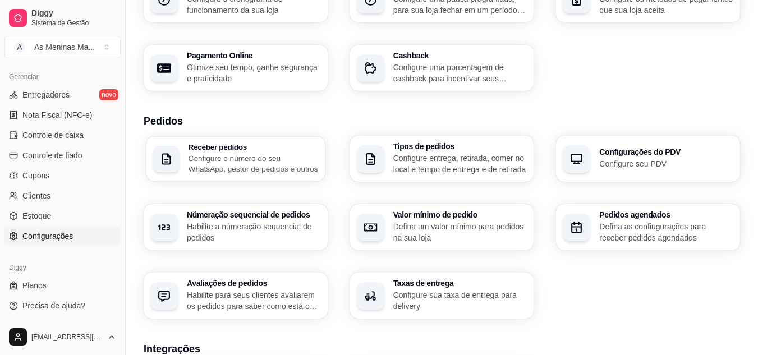
click at [304, 155] on p "Configure o número do seu WhatsApp, gestor de pedidos e outros" at bounding box center [254, 164] width 130 height 22
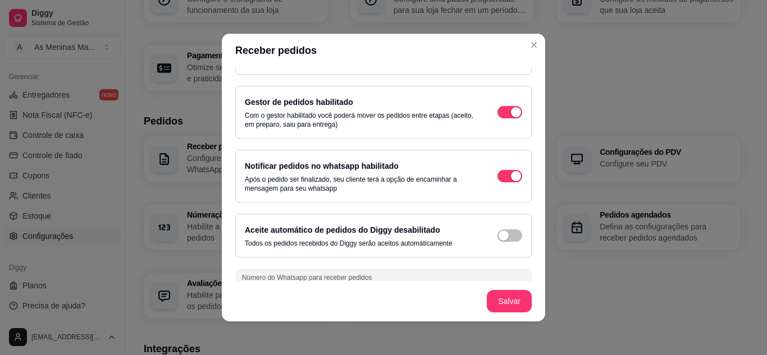
scroll to position [65, 0]
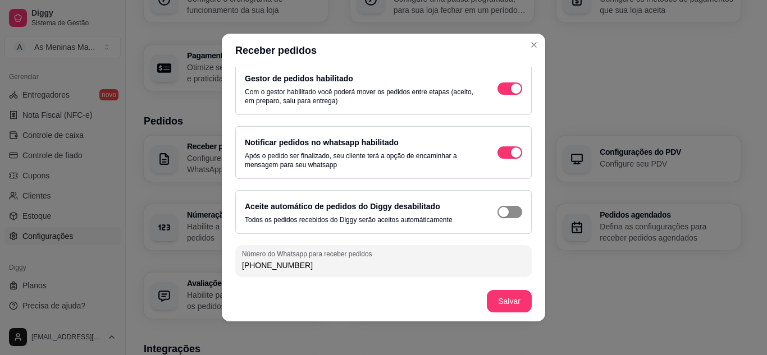
click at [497, 217] on span "button" at bounding box center [509, 212] width 25 height 12
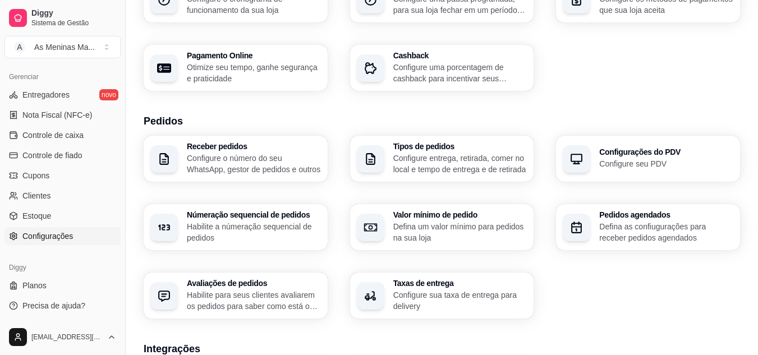
click at [403, 159] on p "Configure entrega, retirada, comer no local e tempo de entrega e de retirada" at bounding box center [460, 164] width 134 height 22
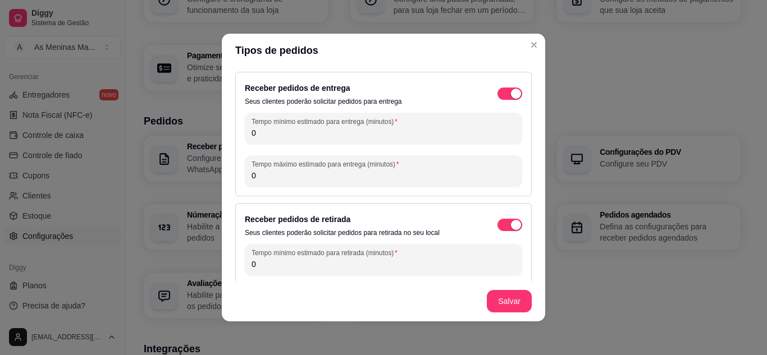
click at [273, 137] on input "0" at bounding box center [383, 132] width 264 height 11
type input "40"
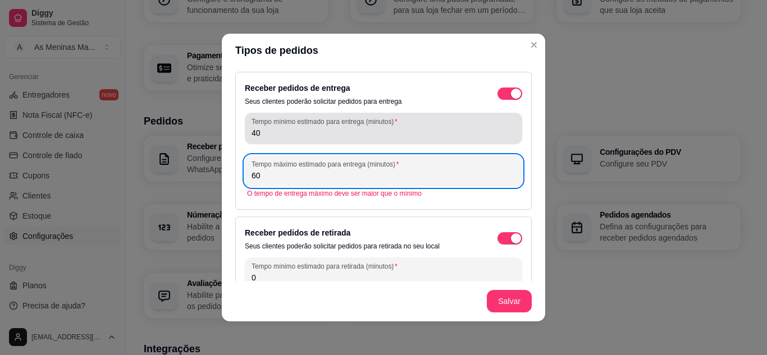
type input "6"
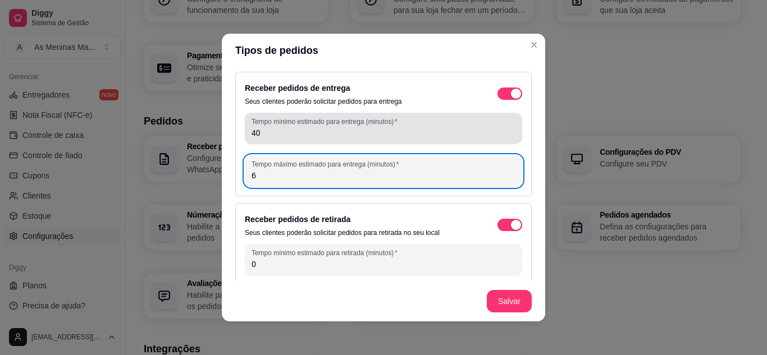
type input "60"
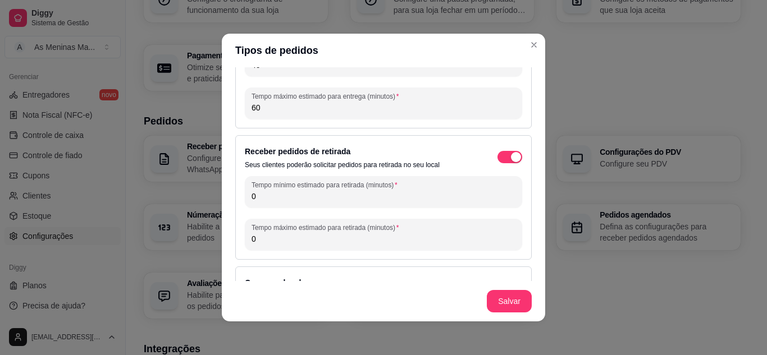
scroll to position [67, 0]
click at [441, 197] on input "0" at bounding box center [383, 197] width 264 height 11
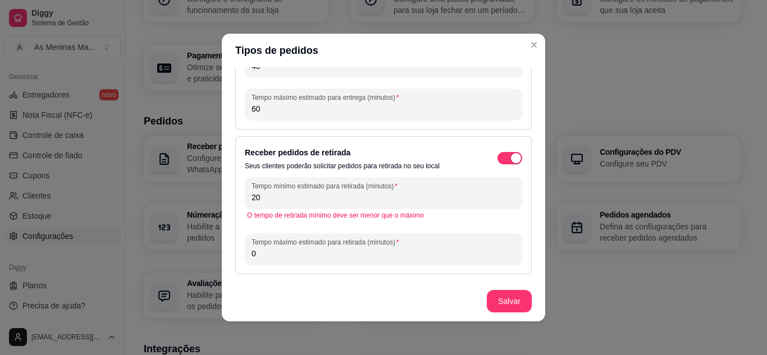
type input "20"
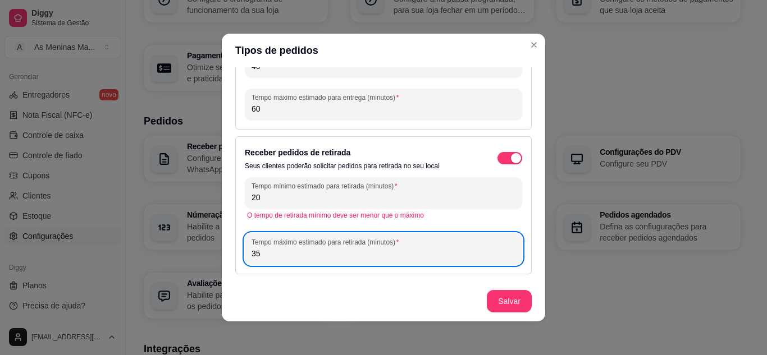
type input "35"
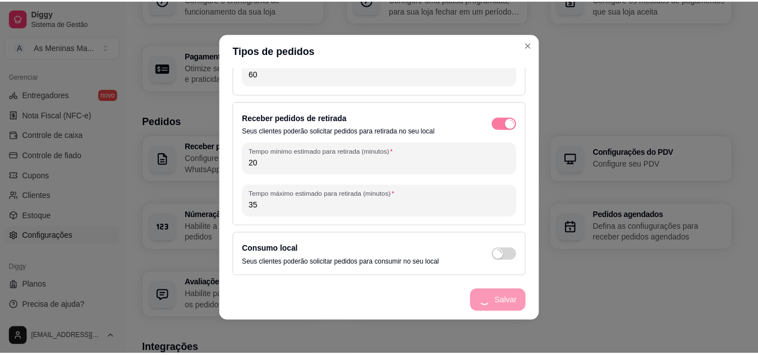
scroll to position [102, 0]
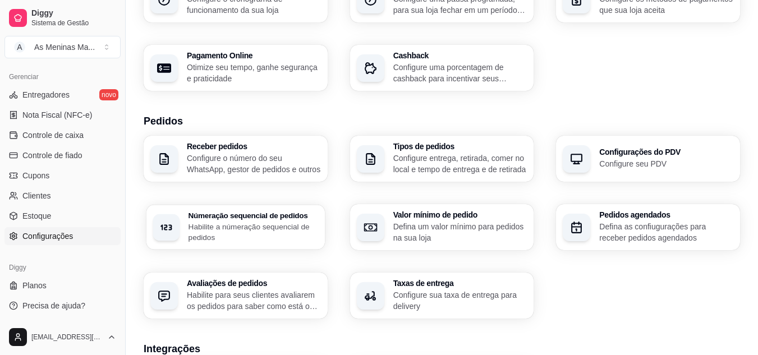
click at [295, 230] on p "Habilite a númeração sequencial de pedidos" at bounding box center [254, 232] width 130 height 22
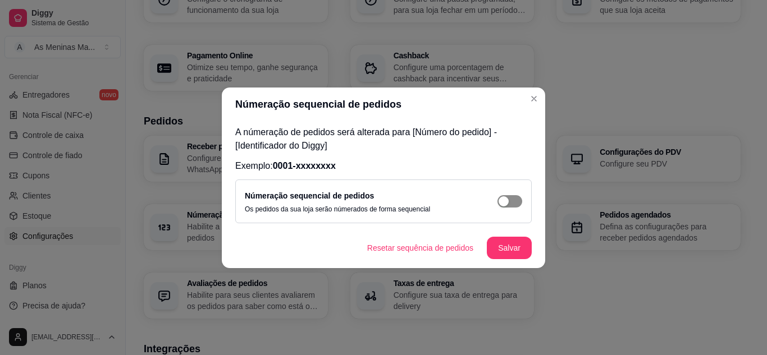
click at [505, 203] on div "button" at bounding box center [503, 201] width 10 height 10
click at [499, 253] on button "Salvar" at bounding box center [509, 248] width 44 height 22
click at [390, 247] on button "Resetar sequência de pedidos" at bounding box center [420, 248] width 121 height 22
click at [496, 246] on button "Salvar" at bounding box center [509, 248] width 44 height 22
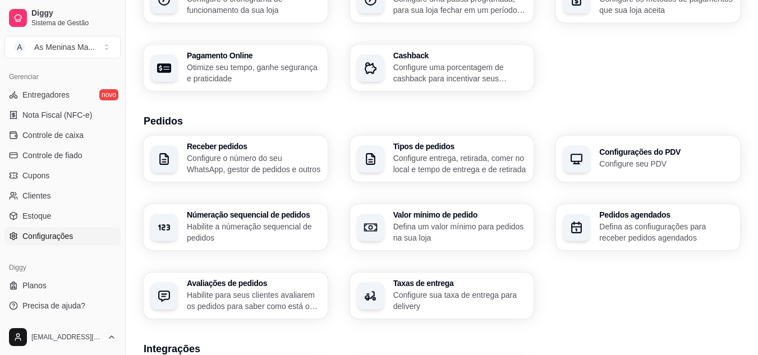
click at [413, 223] on p "Defina um valor mínimo para pedidos na sua loja" at bounding box center [460, 232] width 134 height 22
click at [639, 227] on p "Defina as confiugurações para receber pedidos agendados" at bounding box center [666, 232] width 134 height 22
click at [240, 299] on p "Habilite para seus clientes avaliarem os pedidos para saber como está o feedbac…" at bounding box center [254, 301] width 130 height 22
click at [654, 144] on div "Configurações do PDV Configure seu PDV" at bounding box center [648, 159] width 184 height 46
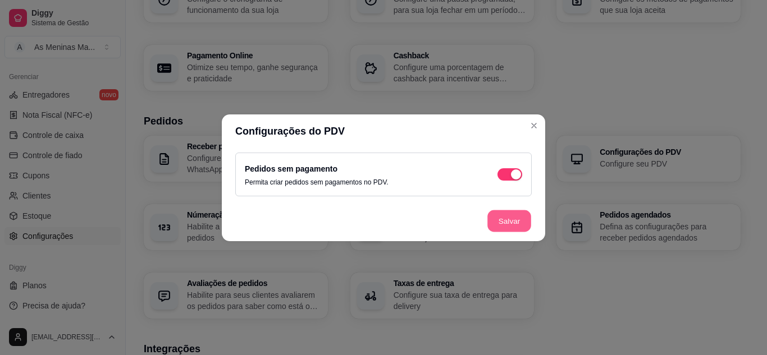
click at [511, 228] on button "Salvar" at bounding box center [509, 221] width 44 height 22
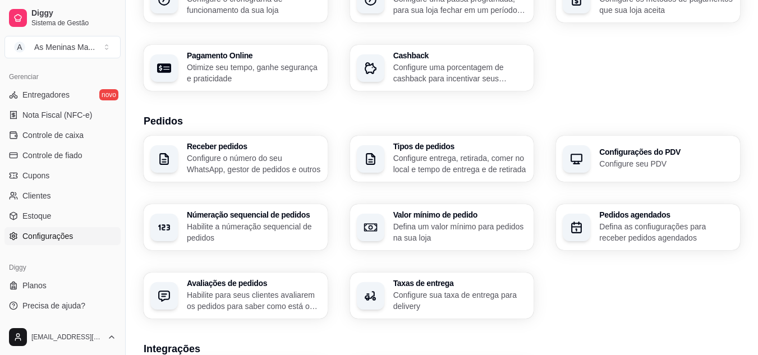
click at [454, 296] on p "Configure sua taxa de entrega para delivery" at bounding box center [460, 301] width 134 height 22
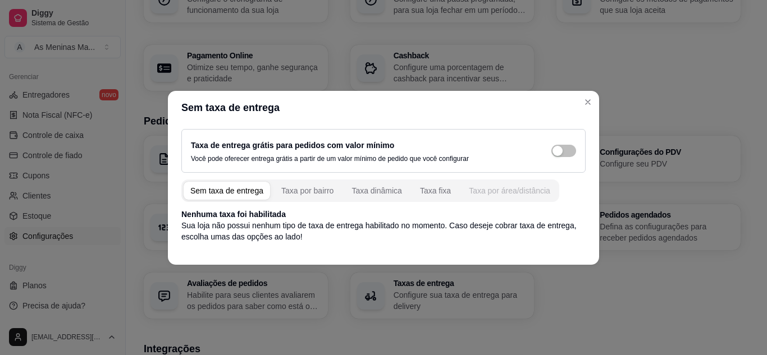
click at [521, 196] on div "Taxa por área/distância" at bounding box center [509, 190] width 81 height 11
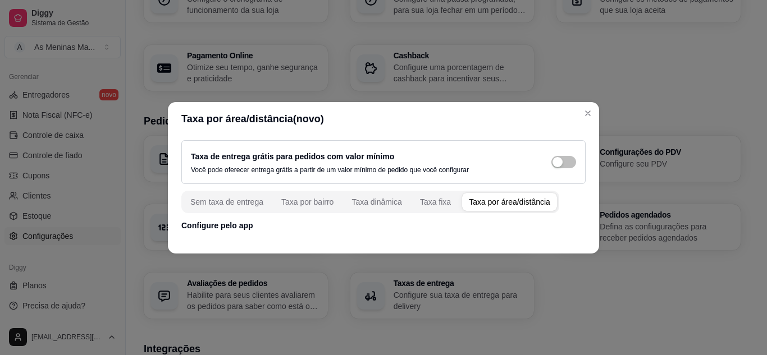
click at [498, 206] on div "Taxa por área/distância" at bounding box center [509, 201] width 81 height 11
click at [215, 228] on p "Configure pelo app" at bounding box center [383, 225] width 404 height 11
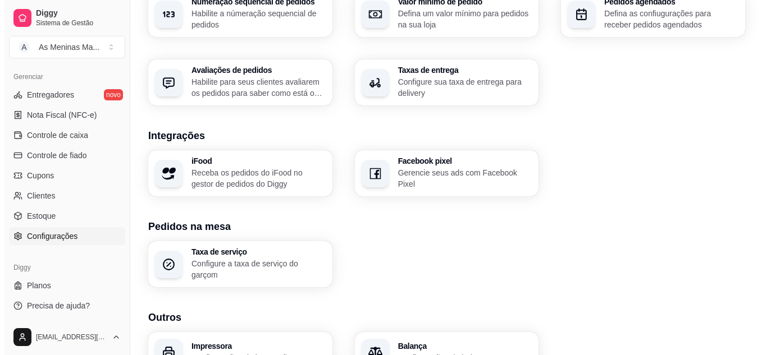
scroll to position [405, 0]
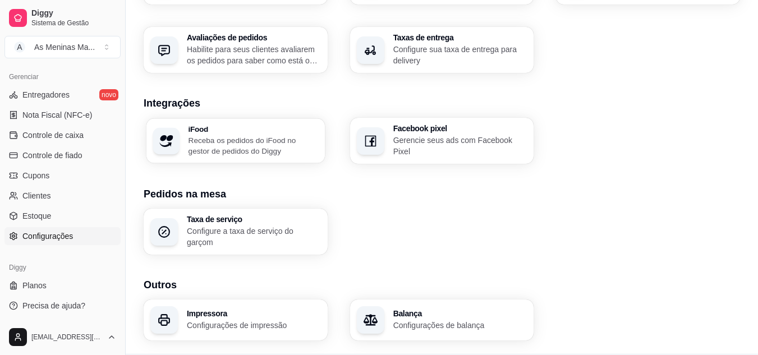
click at [262, 142] on p "Receba os pedidos do iFood no gestor de pedidos do Diggy" at bounding box center [254, 146] width 130 height 22
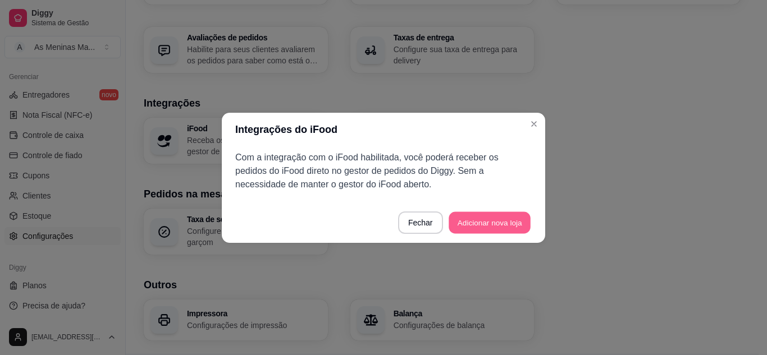
click at [494, 230] on button "Adicionar nova loja" at bounding box center [489, 223] width 82 height 22
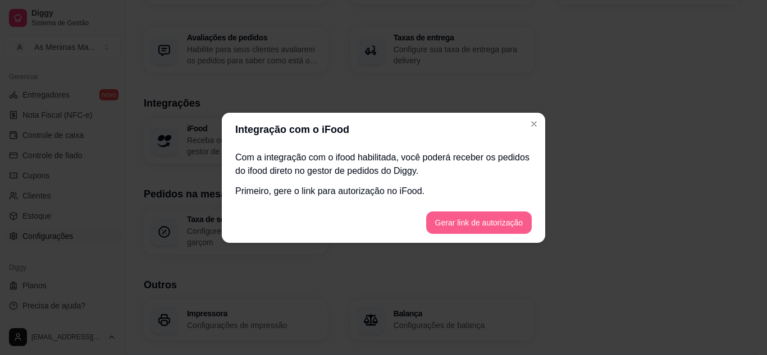
click at [495, 224] on button "Gerar link de autorização" at bounding box center [479, 223] width 106 height 22
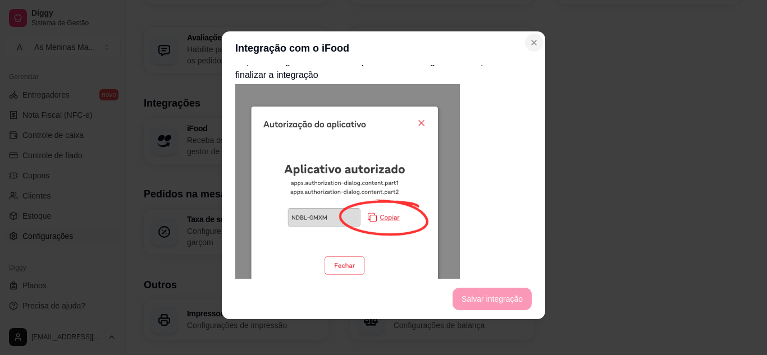
scroll to position [2, 0]
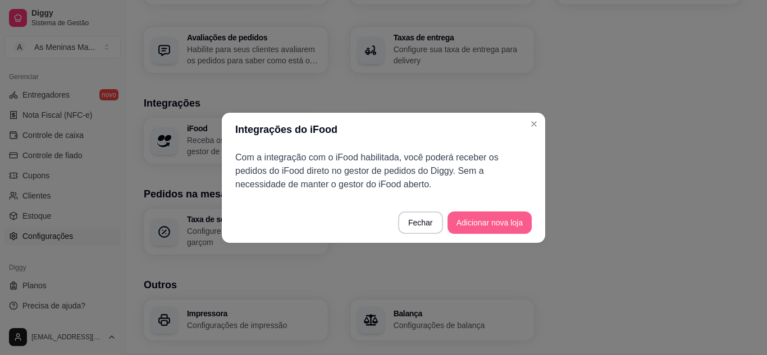
click at [475, 222] on button "Adicionar nova loja" at bounding box center [489, 223] width 84 height 22
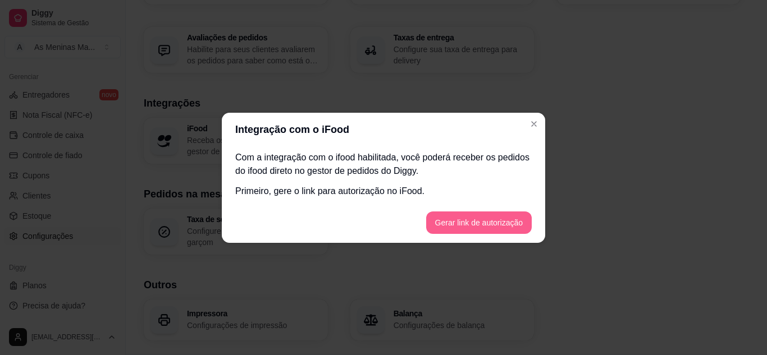
click at [458, 226] on button "Gerar link de autorização" at bounding box center [479, 223] width 106 height 22
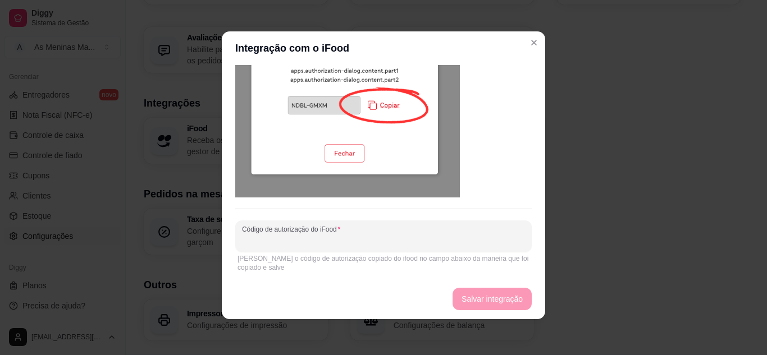
click at [309, 238] on input "Código de autorização do iFood" at bounding box center [383, 240] width 283 height 11
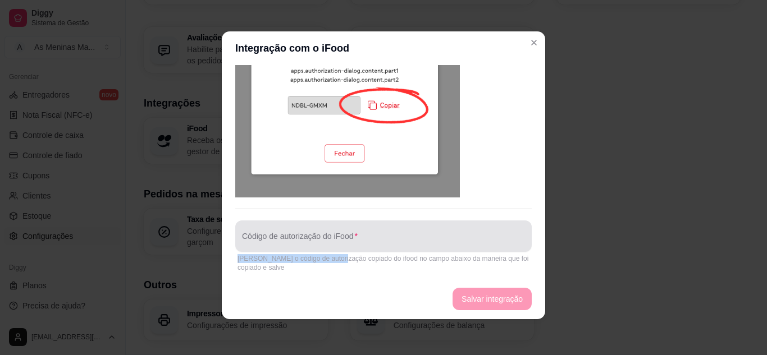
drag, startPoint x: 333, startPoint y: 251, endPoint x: 333, endPoint y: 242, distance: 9.0
click at [333, 249] on div "Código de autorização do iFood [PERSON_NAME] o código de autorização copiado do…" at bounding box center [383, 248] width 296 height 54
click at [333, 242] on input "Código de autorização do iFood" at bounding box center [383, 240] width 283 height 11
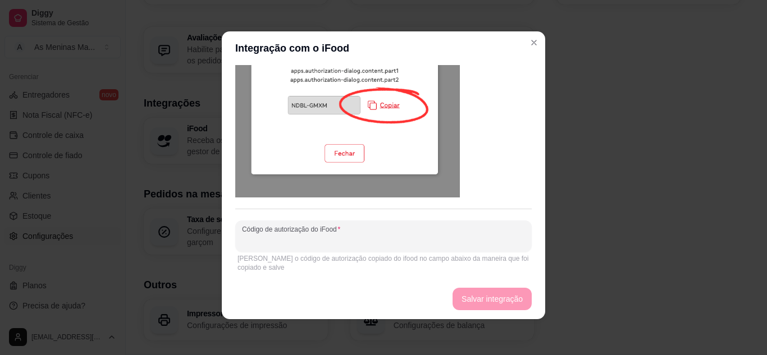
click at [333, 241] on input "Código de autorização do iFood" at bounding box center [383, 240] width 283 height 11
paste input "SCHB-VWDX"
type input "SCHB-VWDX"
click at [511, 301] on button "Salvar integração" at bounding box center [491, 299] width 79 height 22
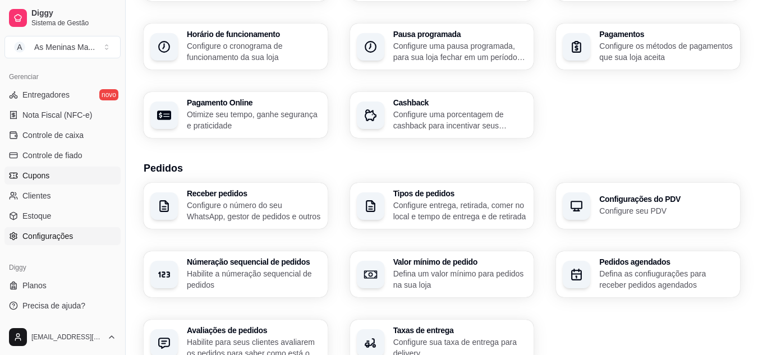
scroll to position [0, 0]
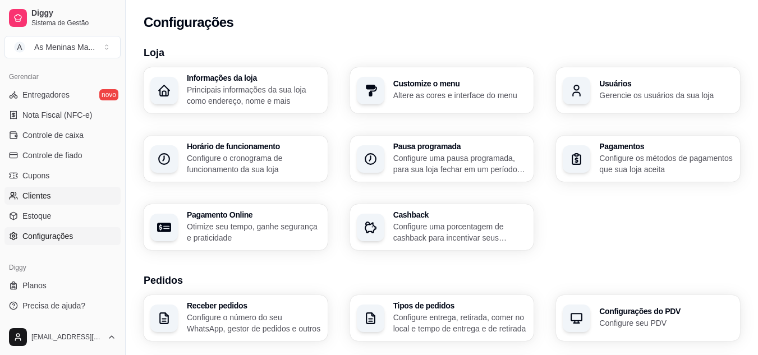
click at [61, 200] on link "Clientes" at bounding box center [62, 196] width 116 height 18
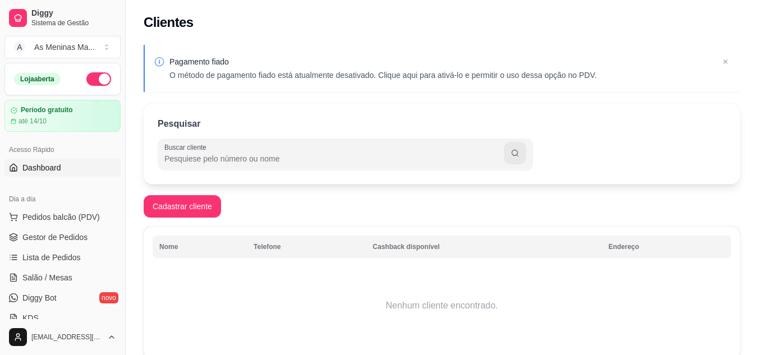
click at [65, 176] on link "Dashboard" at bounding box center [62, 168] width 116 height 18
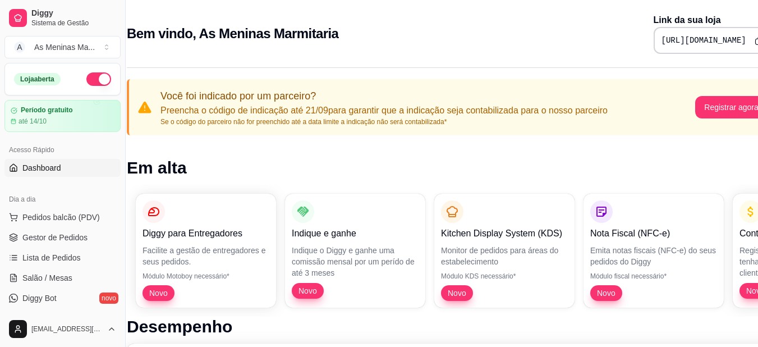
scroll to position [0, 49]
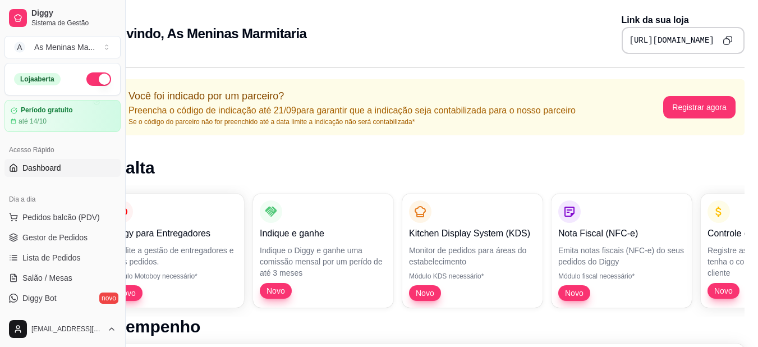
click at [723, 40] on icon "Copy to clipboard" at bounding box center [728, 40] width 10 height 10
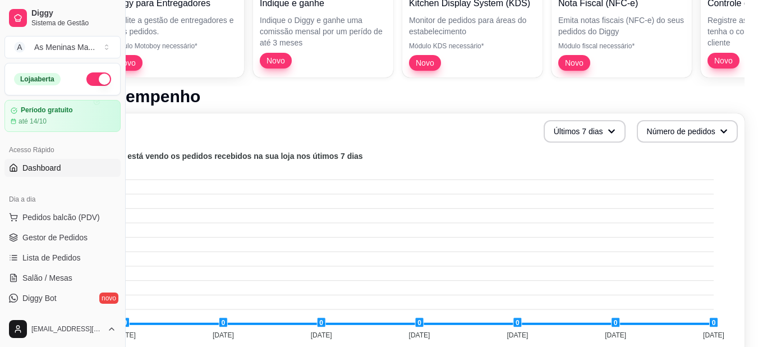
scroll to position [207, 49]
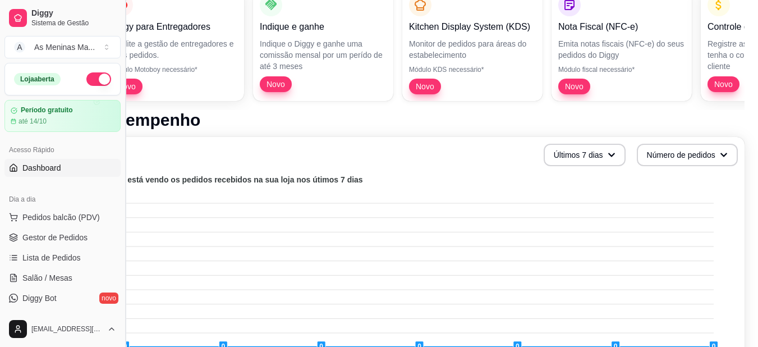
click at [122, 114] on button "Toggle Sidebar" at bounding box center [125, 173] width 9 height 347
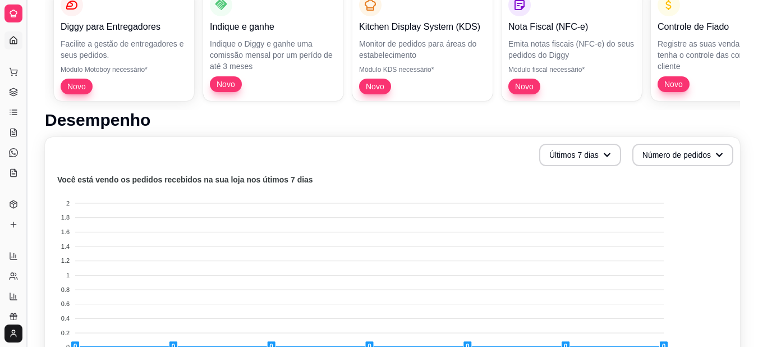
scroll to position [207, 0]
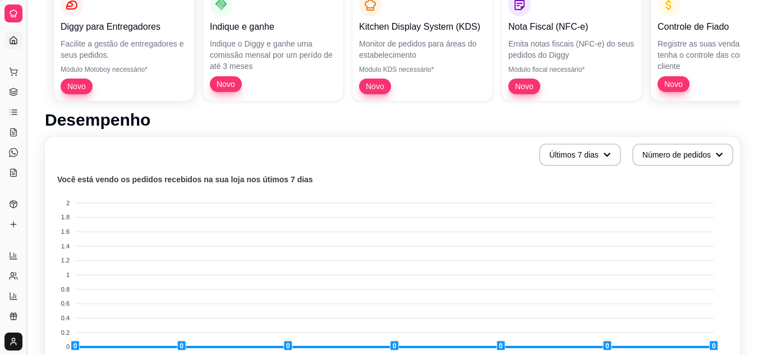
click at [25, 121] on button "Toggle Sidebar" at bounding box center [26, 177] width 9 height 355
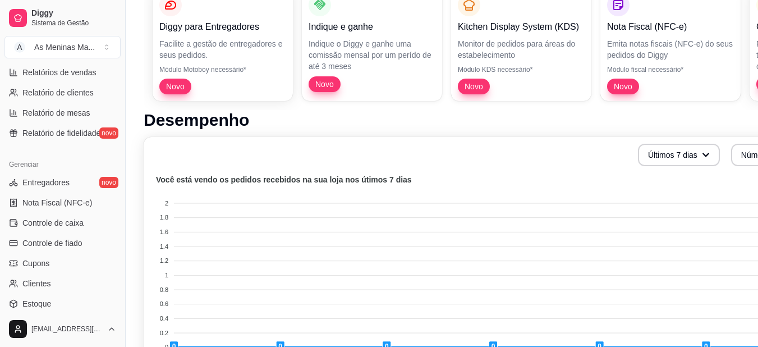
scroll to position [309, 0]
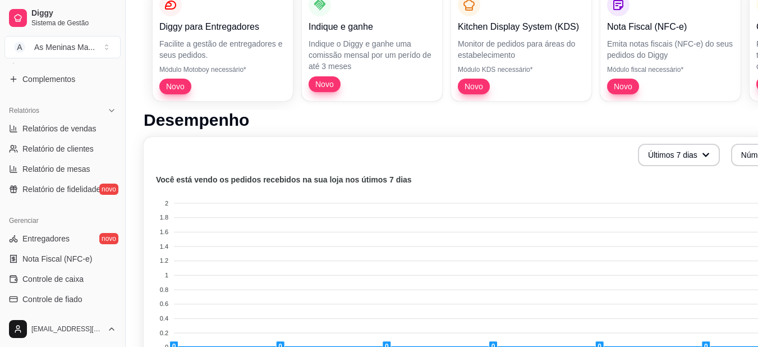
drag, startPoint x: 122, startPoint y: 217, endPoint x: 116, endPoint y: 235, distance: 19.7
click at [116, 235] on div "Diggy Sistema de Gestão A As Meninas Ma ... Loja aberta Período gratuito até 14…" at bounding box center [62, 173] width 125 height 347
drag, startPoint x: 121, startPoint y: 232, endPoint x: 114, endPoint y: 277, distance: 45.9
click at [114, 277] on div "Diggy Sistema de Gestão A As Meninas Ma ... Loja aberta Período gratuito até 14…" at bounding box center [62, 173] width 125 height 347
click at [121, 237] on button "Toggle Sidebar" at bounding box center [125, 173] width 9 height 347
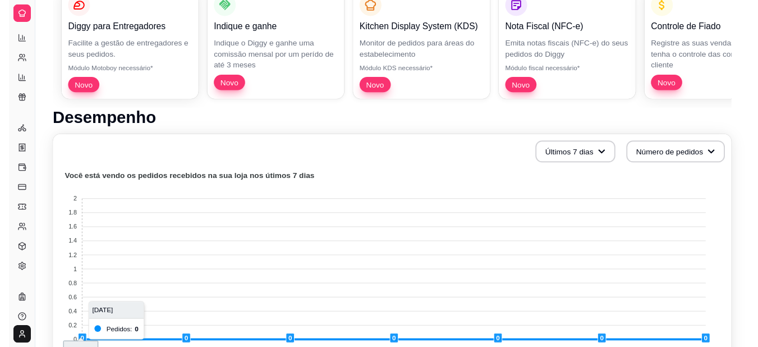
scroll to position [214, 0]
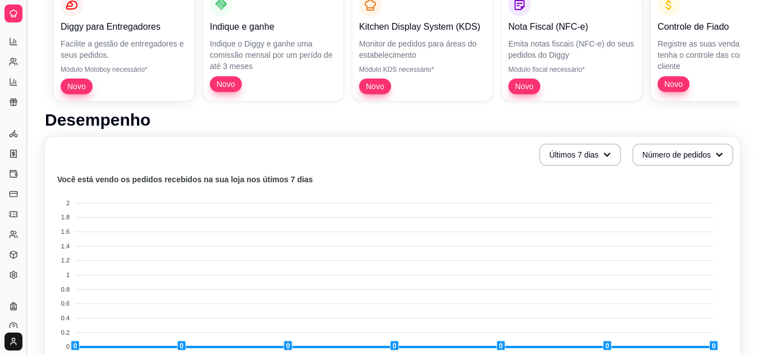
click at [24, 222] on button "Toggle Sidebar" at bounding box center [26, 177] width 9 height 355
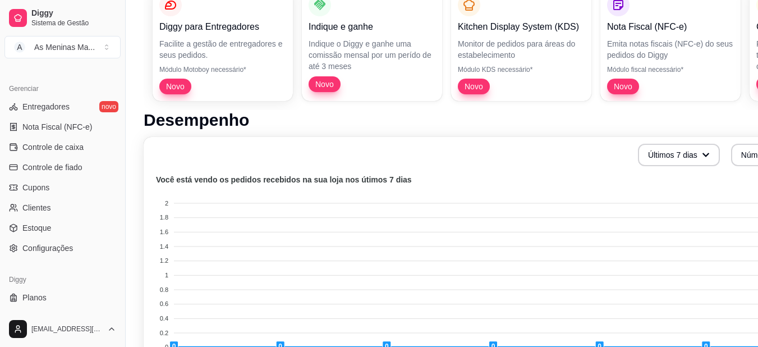
scroll to position [452, 0]
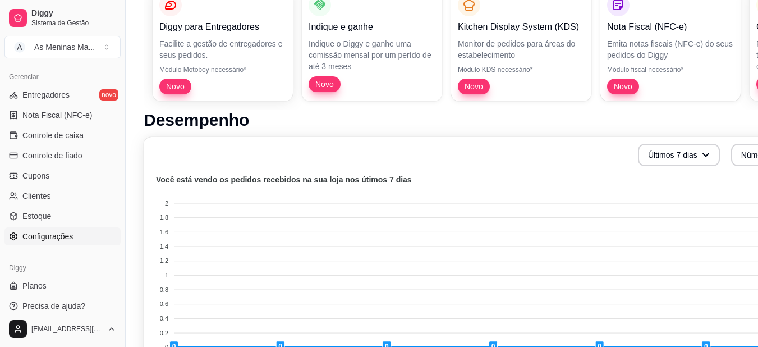
click at [73, 231] on link "Configurações" at bounding box center [62, 236] width 116 height 18
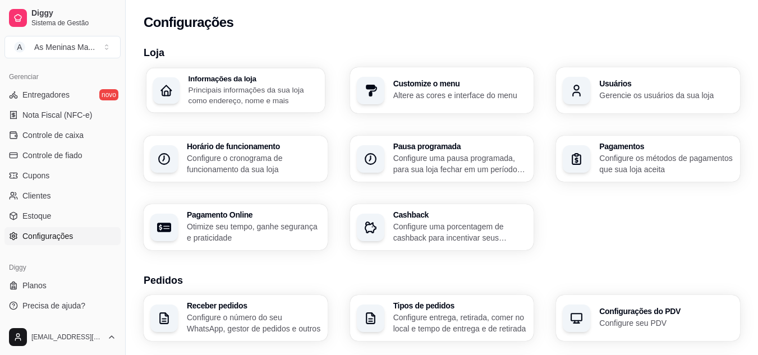
click at [265, 97] on p "Principais informações da sua loja como endereço, nome e mais" at bounding box center [254, 95] width 130 height 22
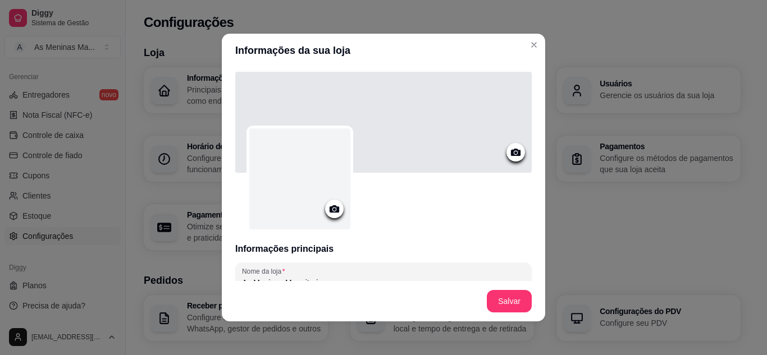
click at [333, 210] on circle at bounding box center [334, 209] width 3 height 3
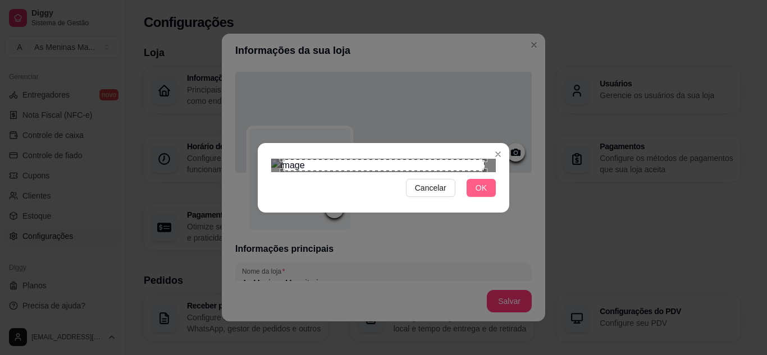
click at [483, 194] on span "OK" at bounding box center [480, 188] width 11 height 12
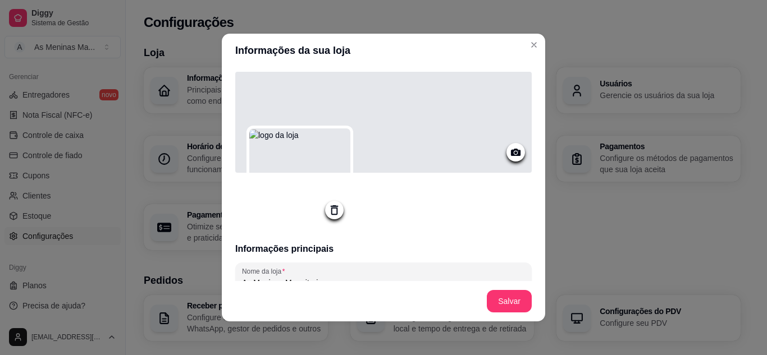
click at [511, 154] on icon at bounding box center [516, 152] width 10 height 7
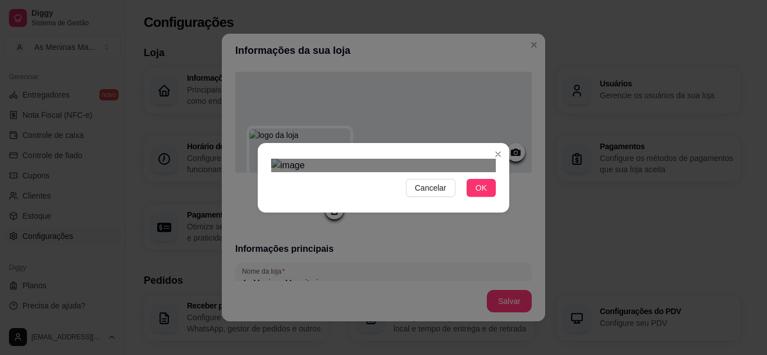
click at [457, 251] on div "Use the arrow keys to move the crop selection area" at bounding box center [394, 284] width 202 height 67
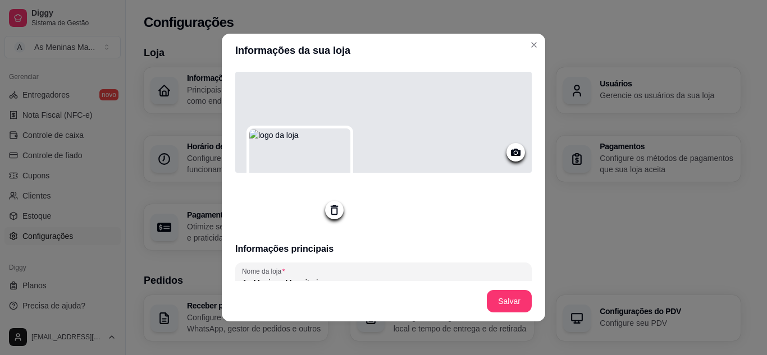
click at [479, 131] on div at bounding box center [383, 122] width 296 height 101
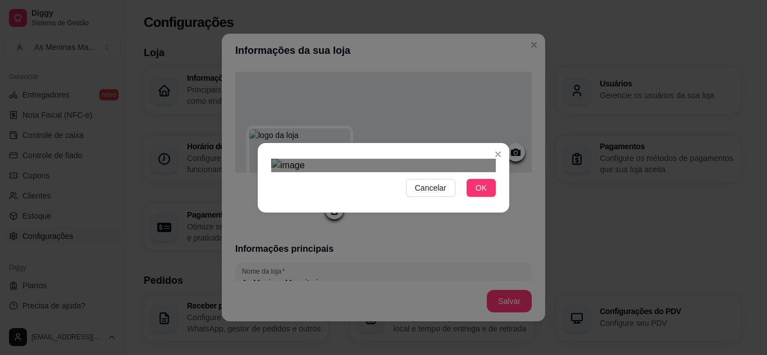
click at [397, 251] on div "Use the arrow keys to move the crop selection area" at bounding box center [387, 284] width 202 height 67
click at [475, 194] on span "OK" at bounding box center [480, 188] width 11 height 12
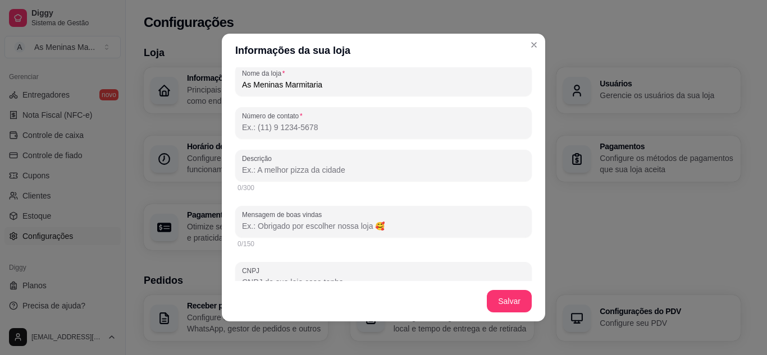
scroll to position [207, 0]
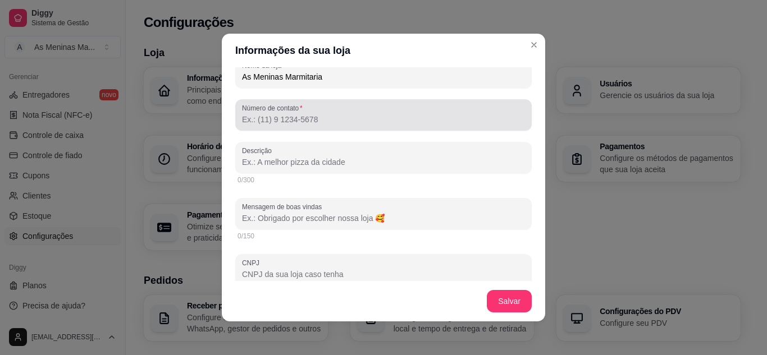
click at [303, 131] on div "Número de contato" at bounding box center [383, 114] width 296 height 31
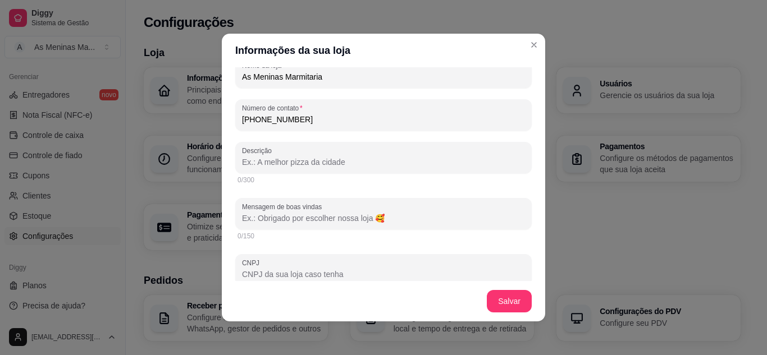
type input "[PHONE_NUMBER]"
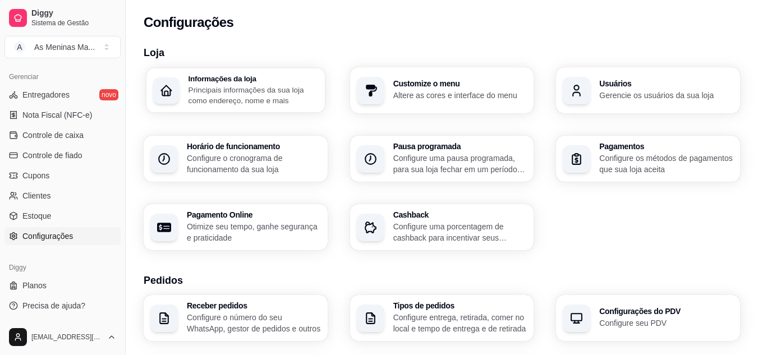
click at [201, 82] on h3 "Informações da loja" at bounding box center [254, 79] width 130 height 8
click at [204, 82] on h3 "Informações da loja" at bounding box center [254, 79] width 130 height 8
click at [234, 102] on p "Principais informações da sua loja como endereço, nome e mais" at bounding box center [254, 95] width 134 height 22
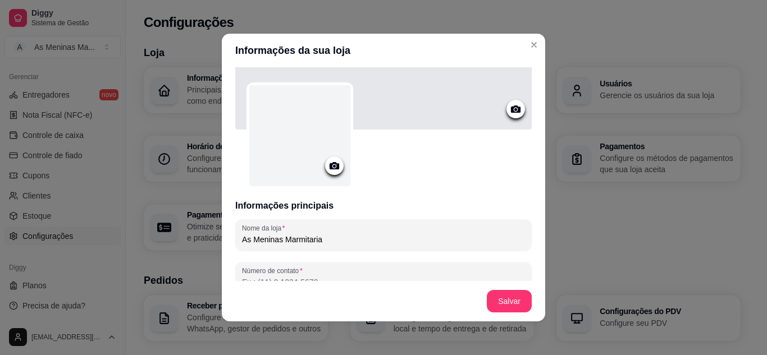
scroll to position [0, 0]
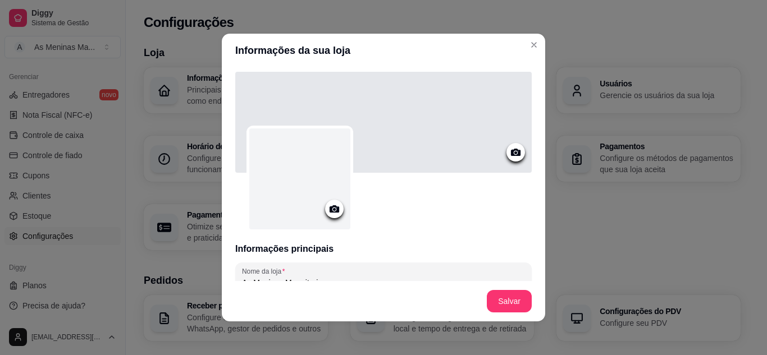
click at [331, 203] on icon at bounding box center [334, 209] width 13 height 13
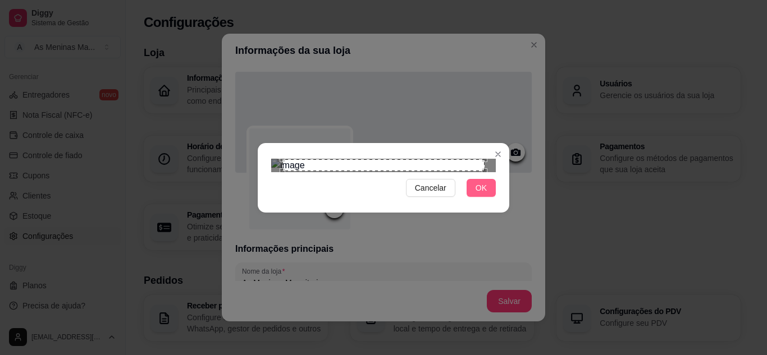
click at [485, 194] on span "OK" at bounding box center [480, 188] width 11 height 12
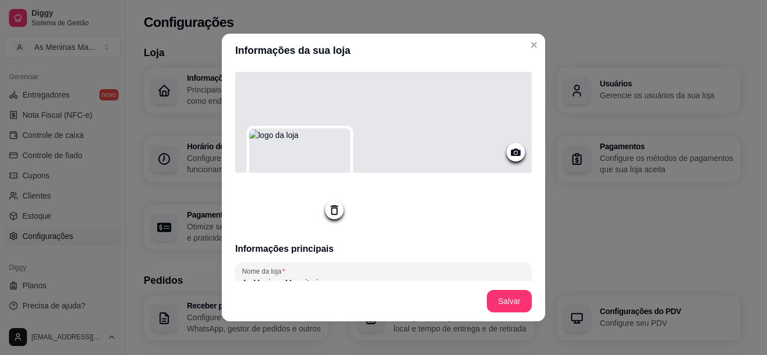
click at [509, 154] on icon at bounding box center [515, 152] width 13 height 13
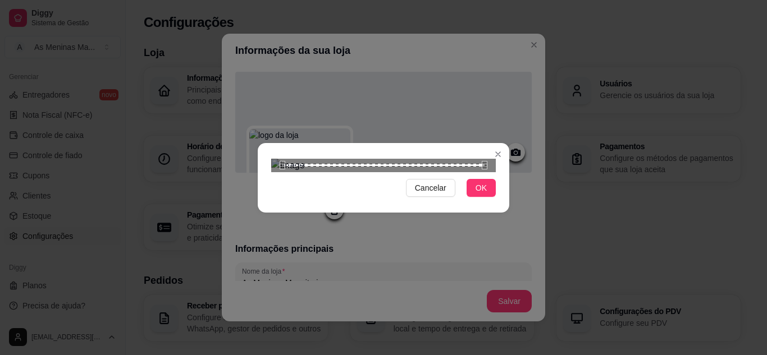
scroll to position [30, 0]
click at [487, 197] on button "OK" at bounding box center [480, 188] width 29 height 18
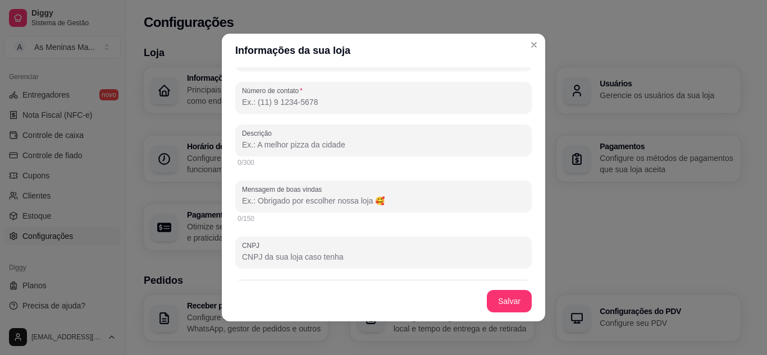
scroll to position [281, 0]
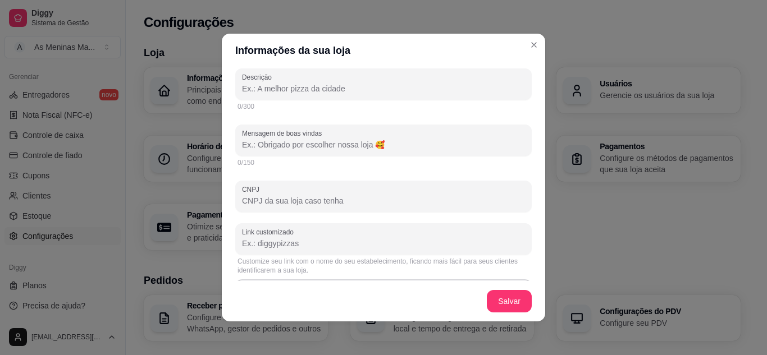
click at [463, 94] on input "Descrição" at bounding box center [383, 88] width 283 height 11
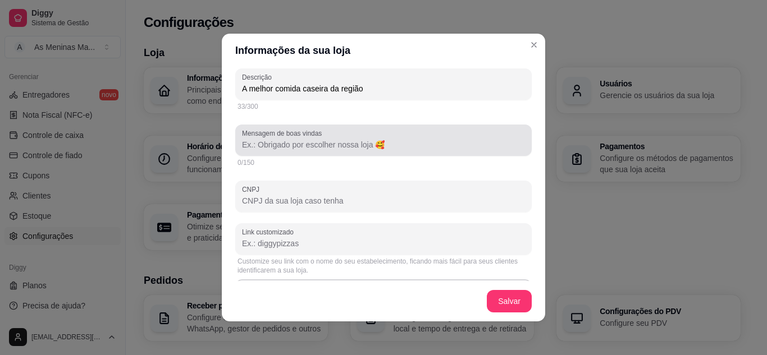
click at [281, 150] on input "Mensagem de boas vindas" at bounding box center [383, 144] width 283 height 11
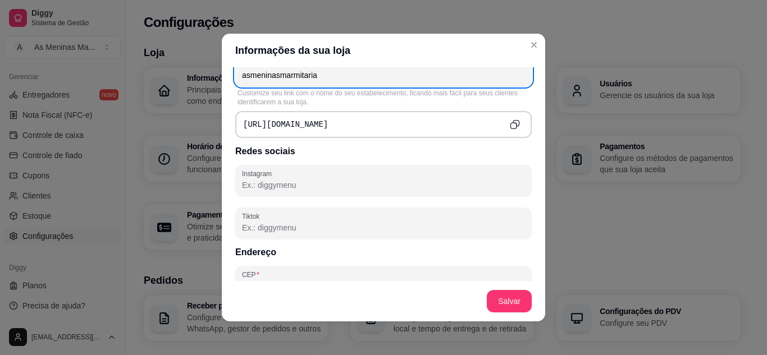
scroll to position [561, 0]
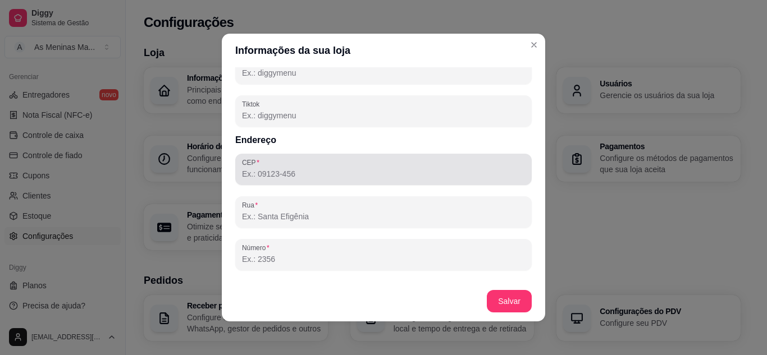
click at [364, 172] on input "CEP" at bounding box center [383, 173] width 283 height 11
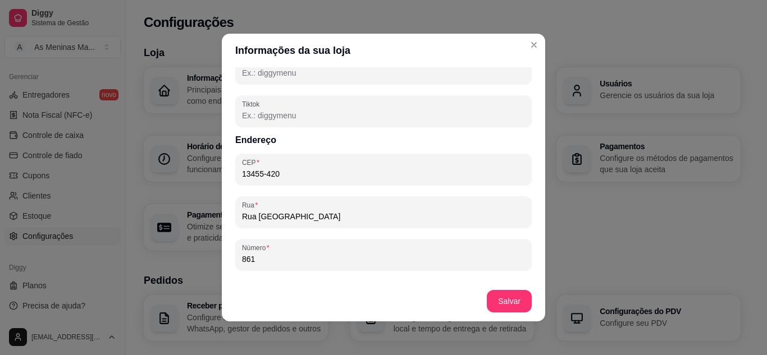
scroll to position [728, 0]
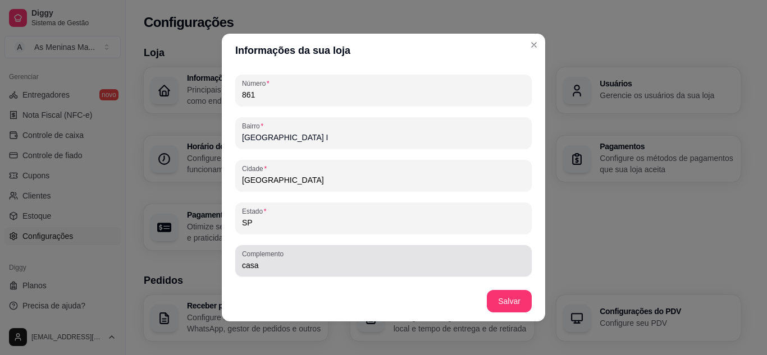
click at [440, 257] on div "casa" at bounding box center [383, 261] width 283 height 22
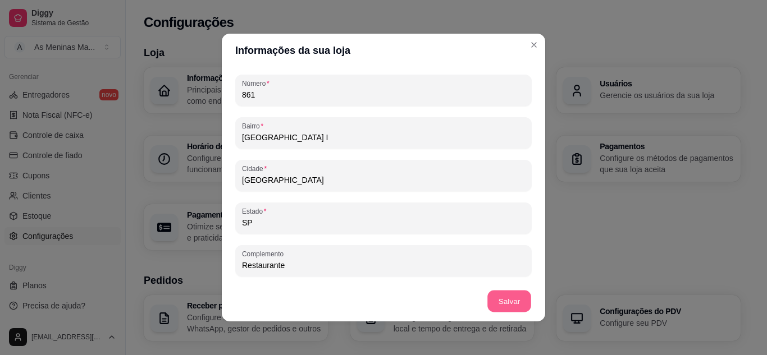
click at [493, 305] on button "Salvar" at bounding box center [509, 302] width 44 height 22
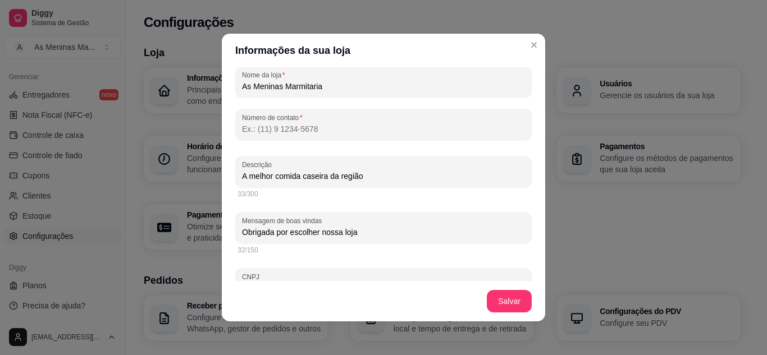
scroll to position [126, 0]
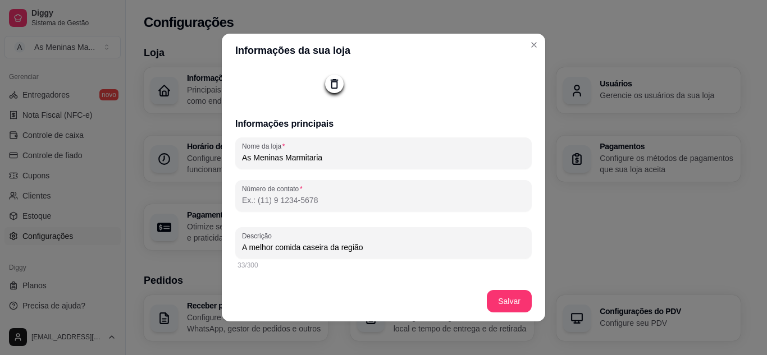
drag, startPoint x: 464, startPoint y: 204, endPoint x: 456, endPoint y: 199, distance: 8.6
click at [464, 202] on input "Número de contato" at bounding box center [383, 200] width 283 height 11
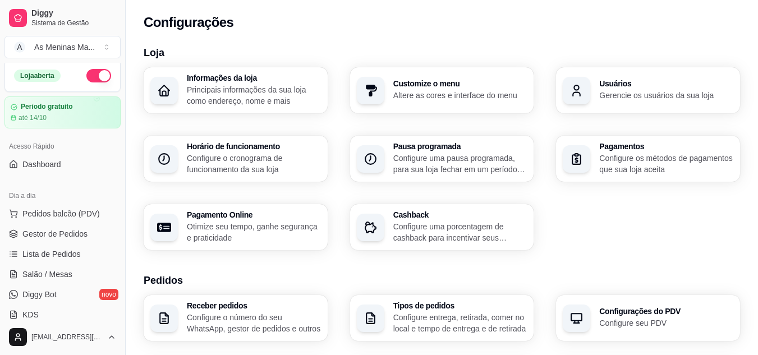
scroll to position [0, 0]
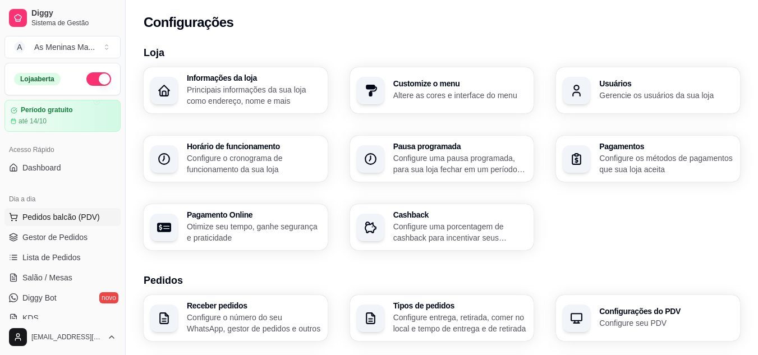
click at [44, 209] on button "Pedidos balcão (PDV)" at bounding box center [62, 217] width 116 height 18
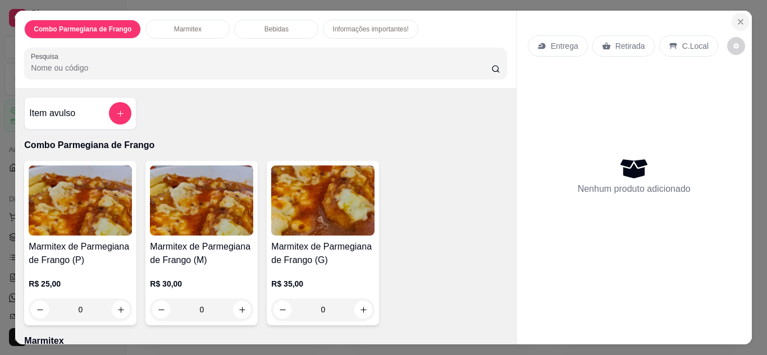
click at [738, 20] on icon "Close" at bounding box center [740, 22] width 4 height 4
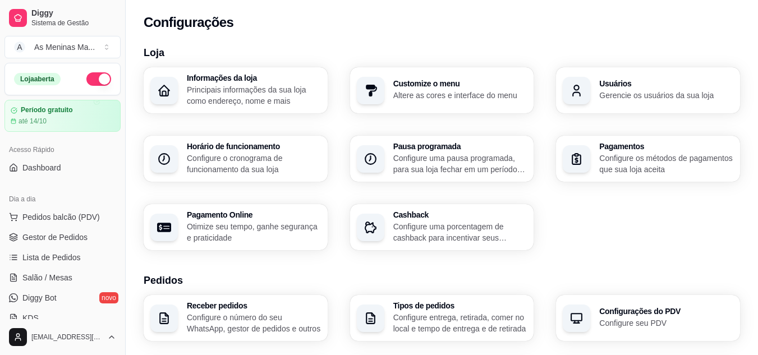
click at [85, 152] on div "Acesso Rápido" at bounding box center [62, 150] width 116 height 18
click at [81, 164] on link "Dashboard" at bounding box center [62, 168] width 116 height 18
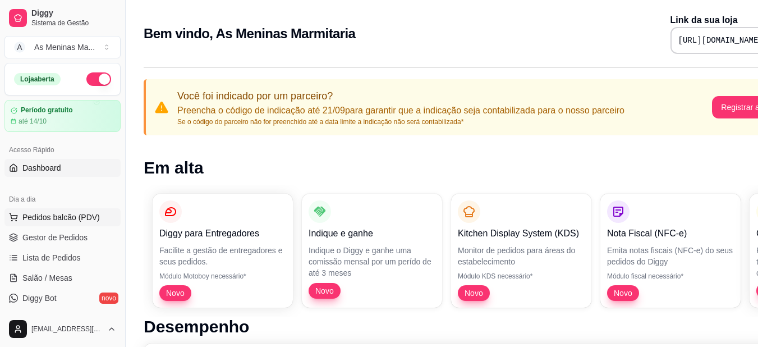
click at [77, 219] on span "Pedidos balcão (PDV)" at bounding box center [60, 217] width 77 height 11
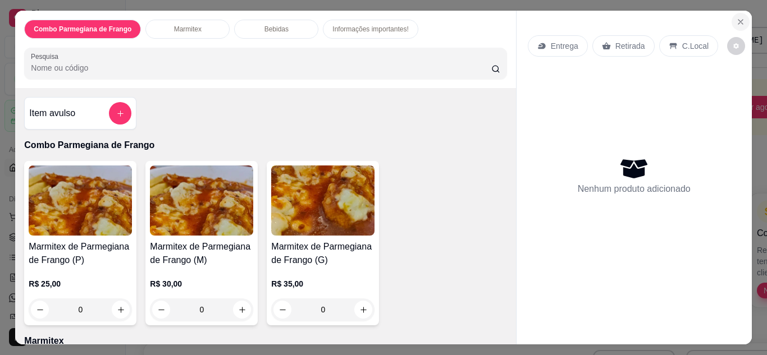
click at [739, 17] on icon "Close" at bounding box center [740, 21] width 9 height 9
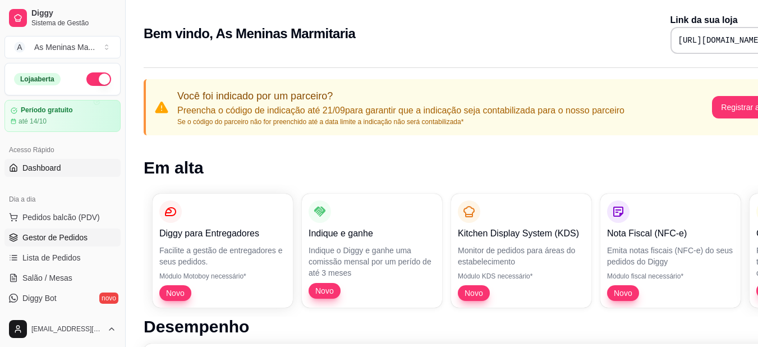
click at [44, 237] on span "Gestor de Pedidos" at bounding box center [54, 237] width 65 height 11
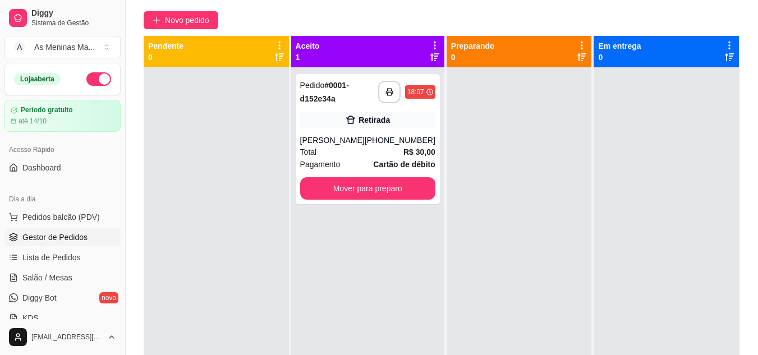
scroll to position [89, 0]
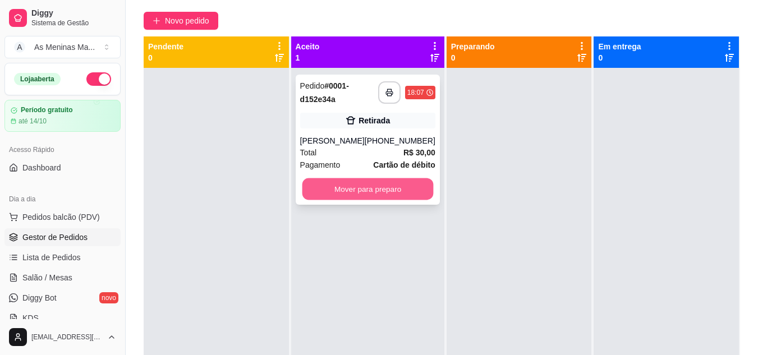
click at [330, 187] on button "Mover para preparo" at bounding box center [367, 189] width 131 height 22
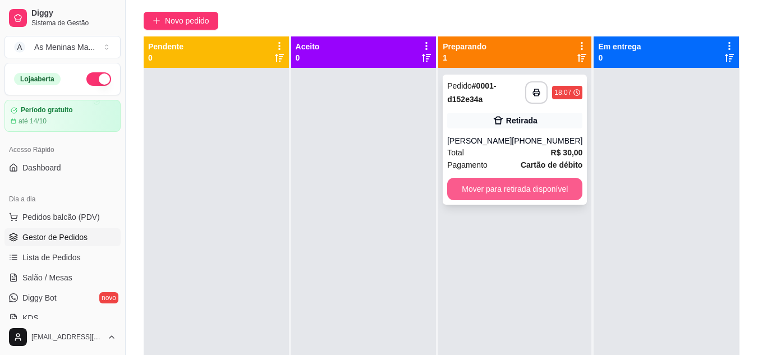
click at [476, 191] on button "Mover para retirada disponível" at bounding box center [514, 189] width 135 height 22
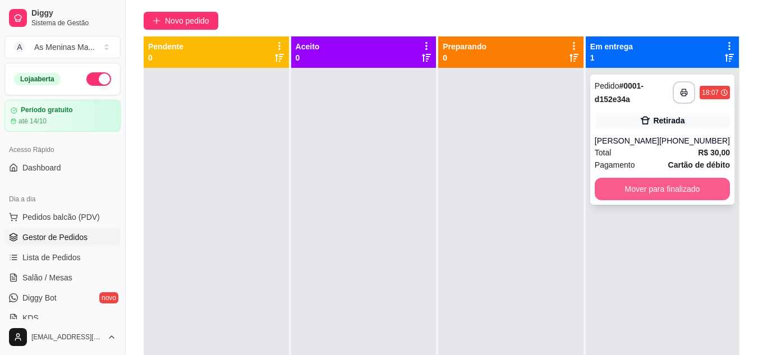
click at [629, 197] on button "Mover para finalizado" at bounding box center [662, 189] width 135 height 22
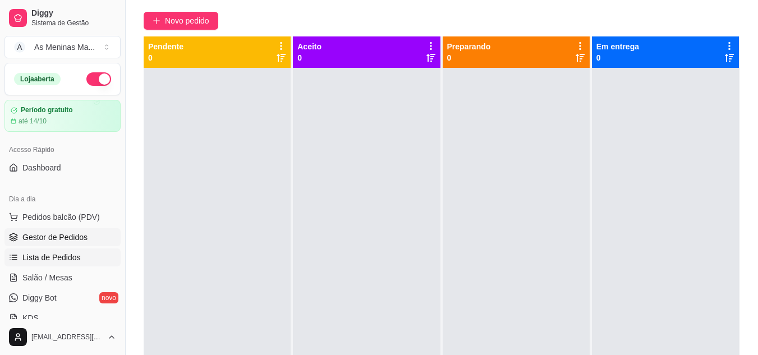
click at [69, 264] on link "Lista de Pedidos" at bounding box center [62, 258] width 116 height 18
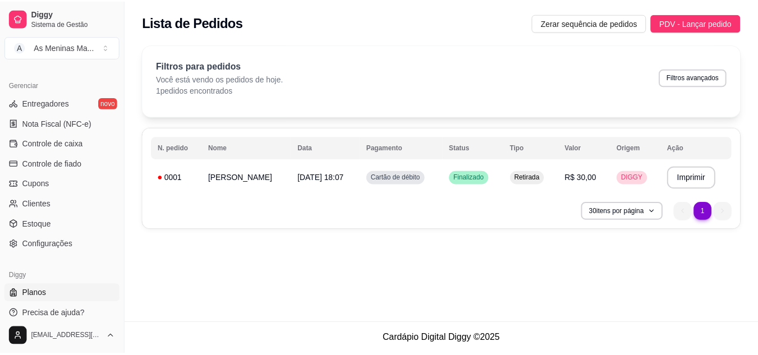
scroll to position [441, 0]
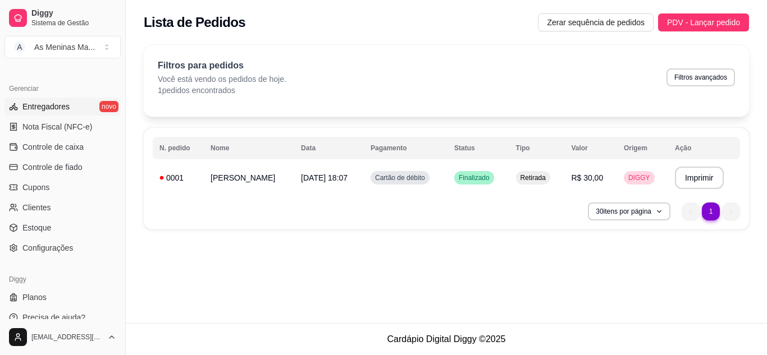
click at [77, 109] on link "Entregadores novo" at bounding box center [62, 107] width 116 height 18
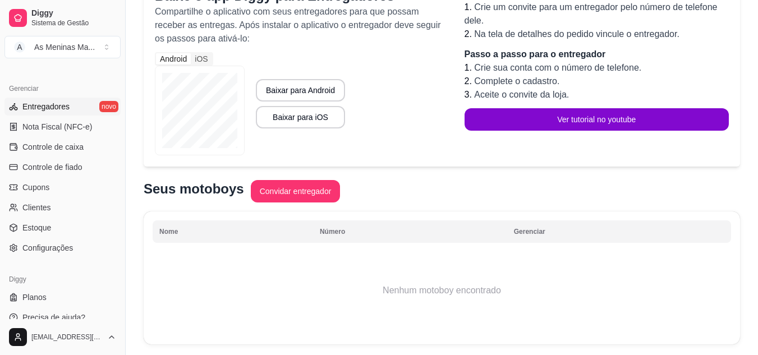
scroll to position [129, 0]
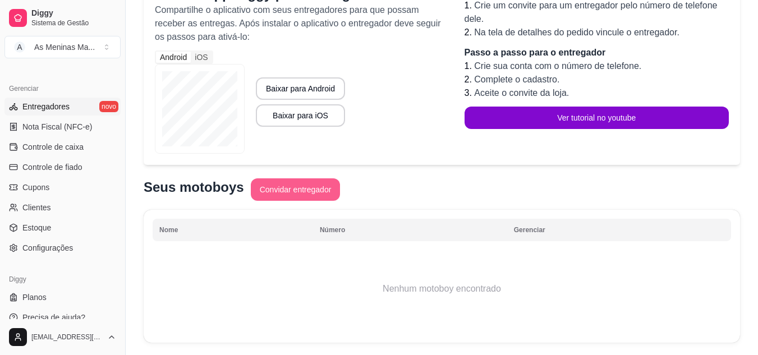
click at [277, 191] on button "Convidar entregador" at bounding box center [296, 189] width 90 height 22
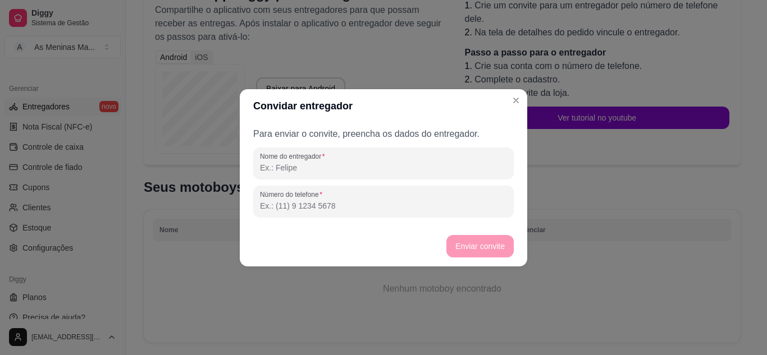
click at [291, 168] on input "Nome do entregador" at bounding box center [383, 167] width 247 height 11
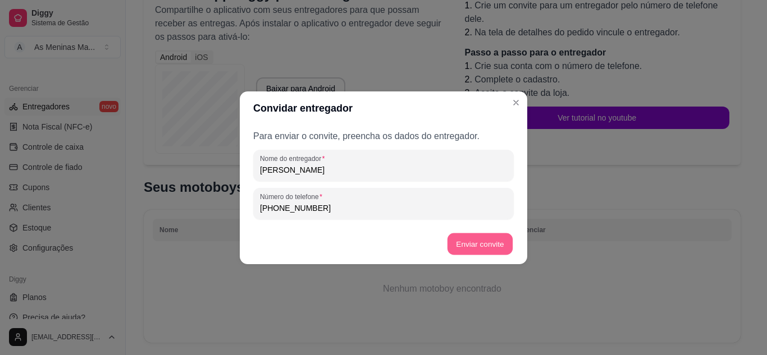
click at [473, 244] on button "Enviar convite" at bounding box center [479, 244] width 65 height 22
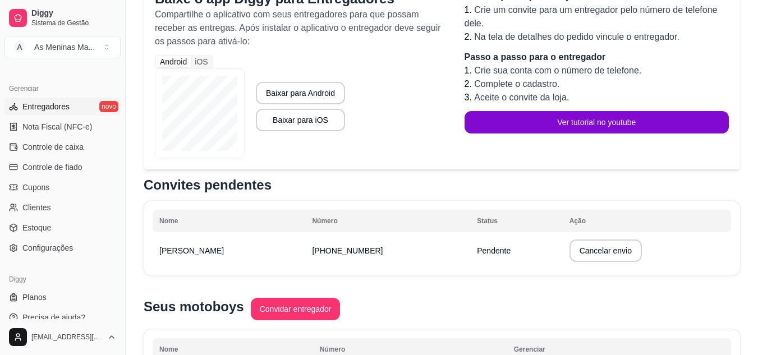
scroll to position [73, 0]
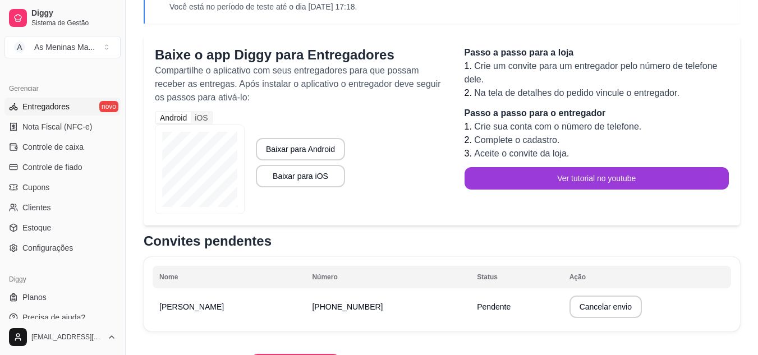
click at [593, 176] on button "Ver tutorial no youtube" at bounding box center [597, 178] width 265 height 22
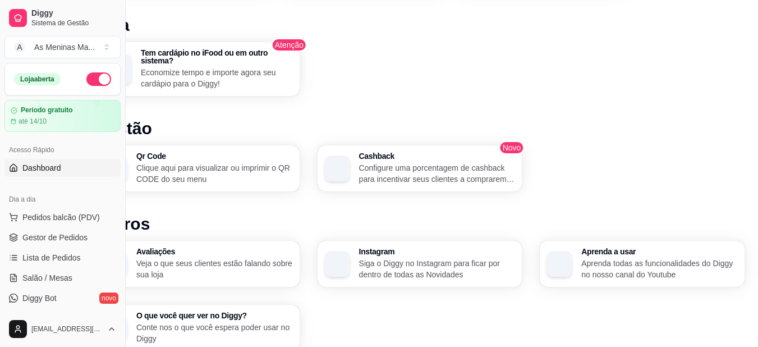
scroll to position [685, 49]
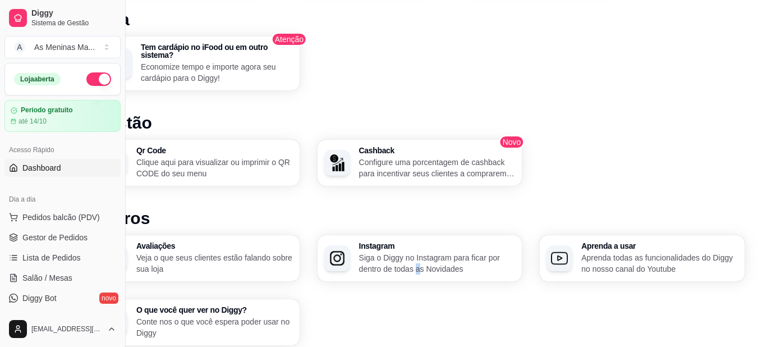
drag, startPoint x: 419, startPoint y: 296, endPoint x: 417, endPoint y: 317, distance: 20.9
click at [418, 312] on div "Avaliações Veja o que seus clientes estão falando sobre sua loja Instagram Siga…" at bounding box center [420, 290] width 650 height 110
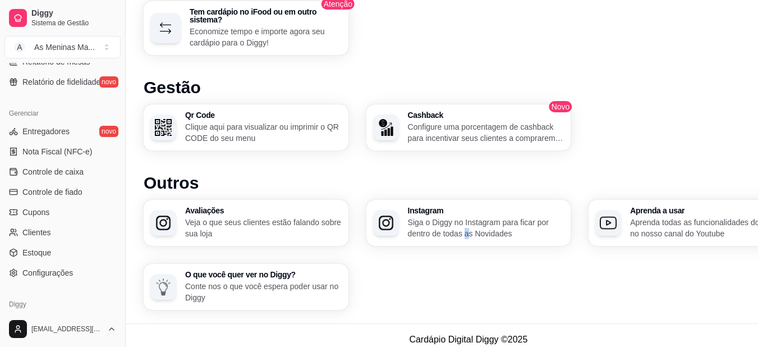
scroll to position [452, 0]
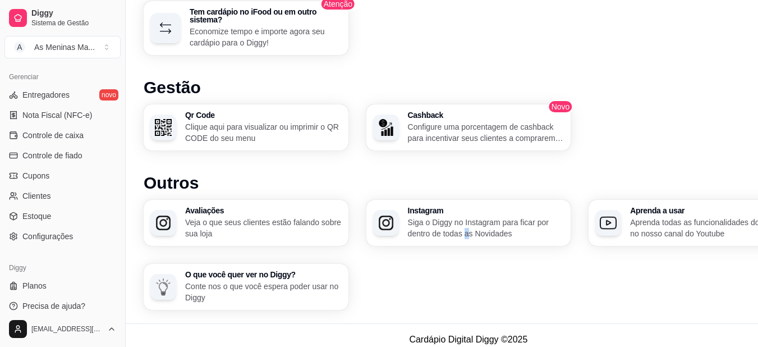
drag, startPoint x: 123, startPoint y: 273, endPoint x: 118, endPoint y: 286, distance: 14.6
click at [118, 286] on div "Diggy Sistema de Gestão A As Meninas Ma ... Loja aberta Período gratuito até 14…" at bounding box center [62, 173] width 125 height 347
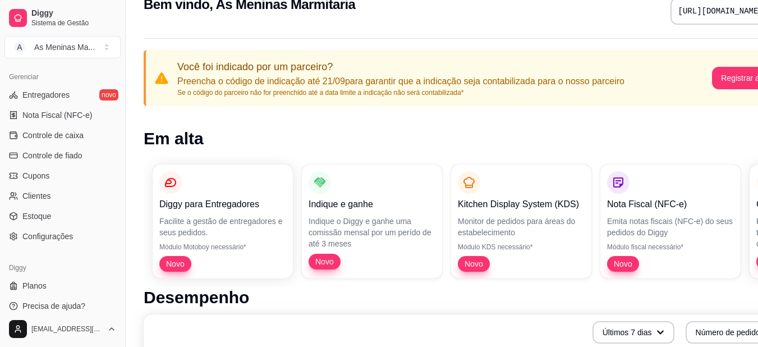
scroll to position [0, 0]
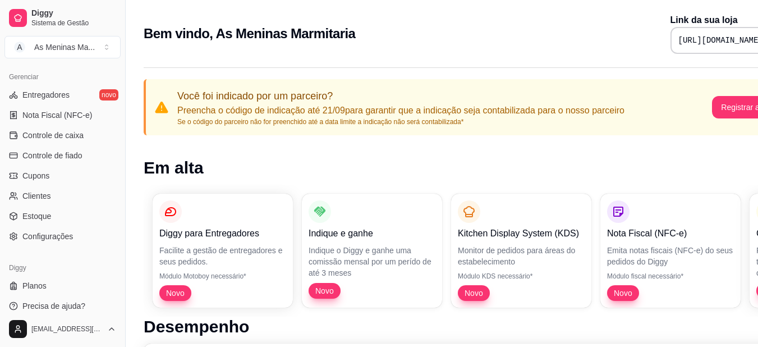
click at [300, 298] on div "Diggy para Entregadores Facilite a gestão de entregadores e seus pedidos. Módul…" at bounding box center [469, 251] width 650 height 132
click at [125, 247] on button "Toggle Sidebar" at bounding box center [125, 173] width 9 height 347
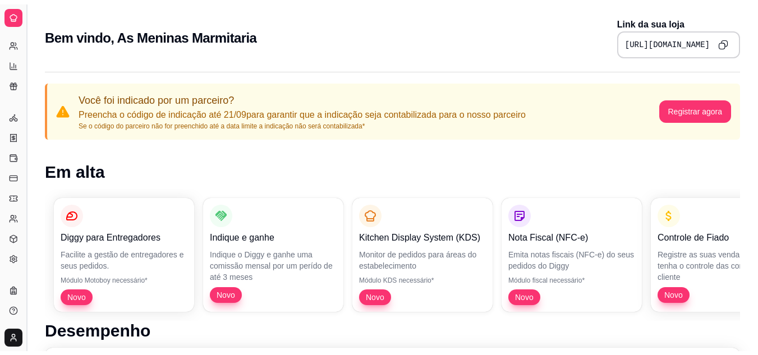
scroll to position [226, 0]
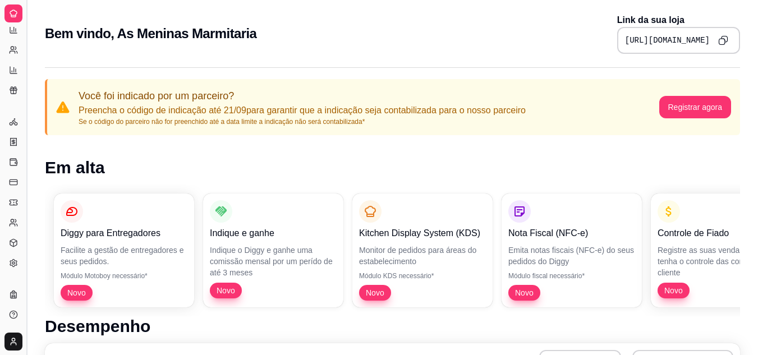
click at [29, 181] on button "Toggle Sidebar" at bounding box center [26, 177] width 9 height 355
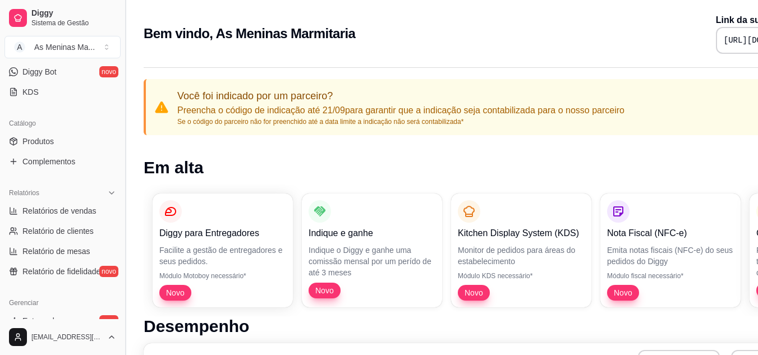
scroll to position [452, 0]
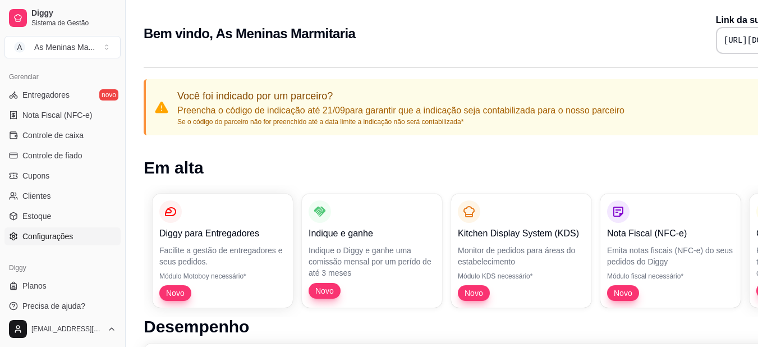
click at [70, 236] on span "Configurações" at bounding box center [47, 236] width 51 height 11
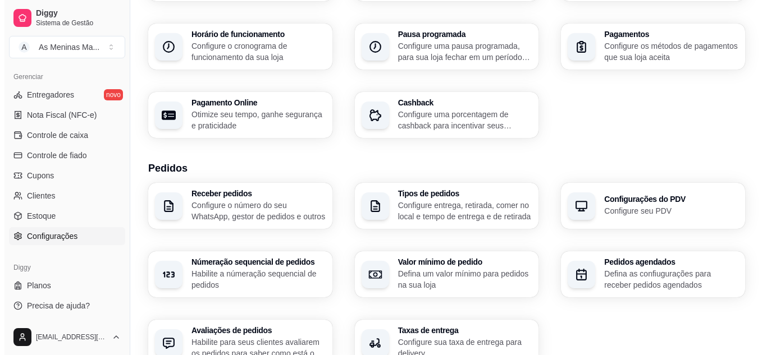
scroll to position [337, 0]
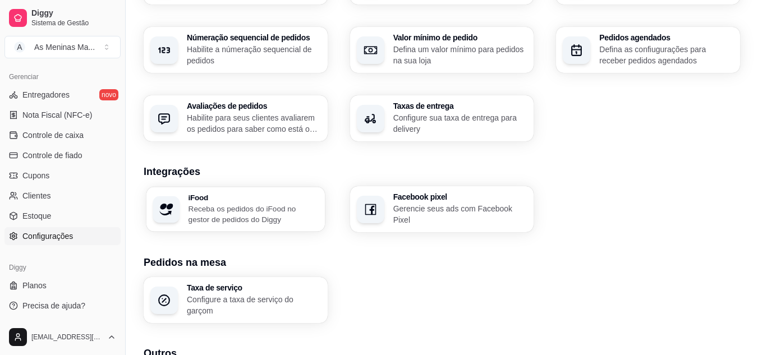
click at [241, 214] on p "Receba os pedidos do iFood no gestor de pedidos do Diggy" at bounding box center [254, 214] width 130 height 22
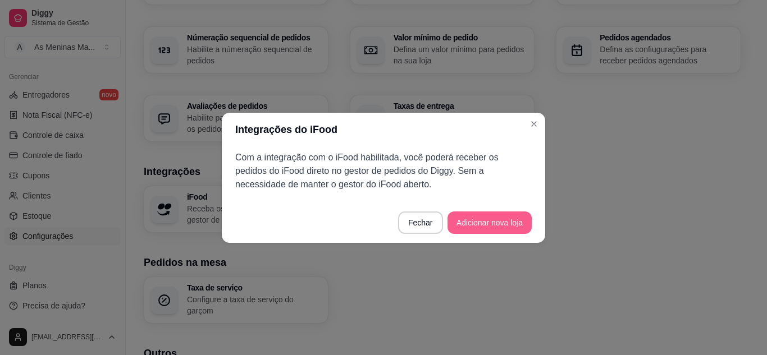
click at [497, 232] on button "Adicionar nova loja" at bounding box center [489, 223] width 84 height 22
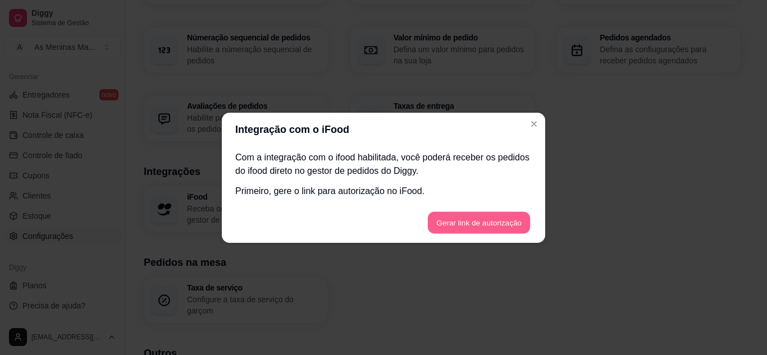
click at [475, 227] on button "Gerar link de autorização" at bounding box center [478, 223] width 103 height 22
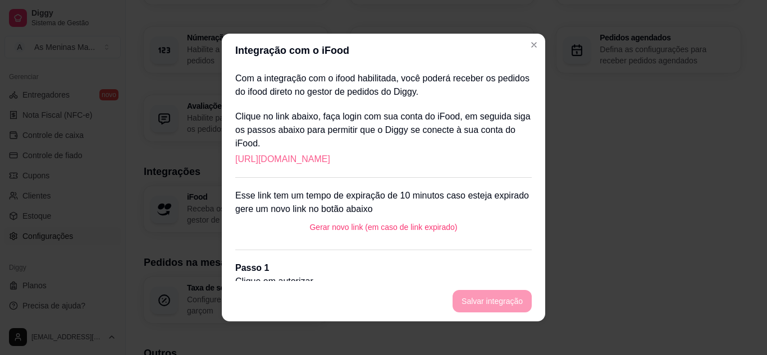
click at [329, 164] on link "https://portal.ifood.com.br/apps/code?c=RQXN-MBGN" at bounding box center [282, 159] width 95 height 13
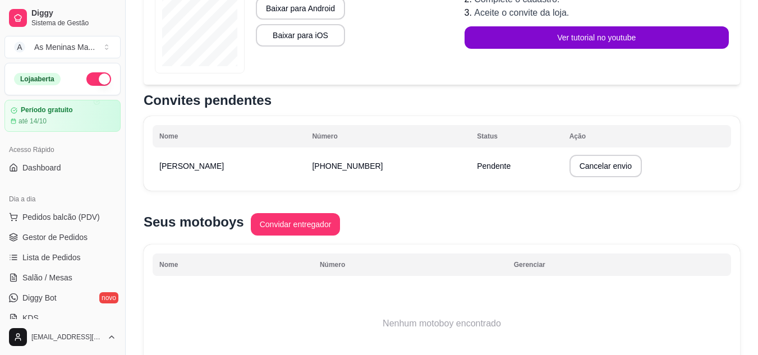
scroll to position [282, 0]
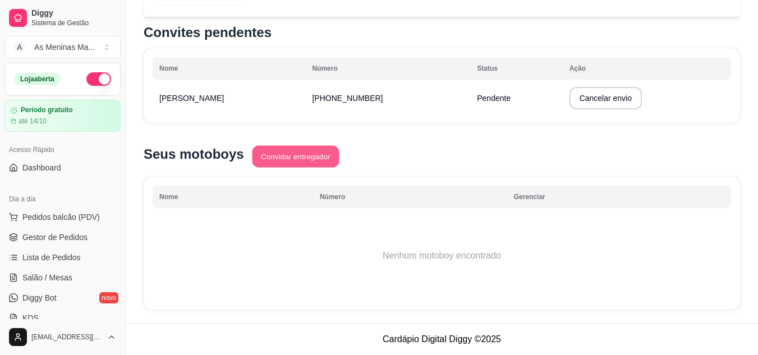
click at [294, 160] on button "Convidar entregador" at bounding box center [295, 157] width 87 height 22
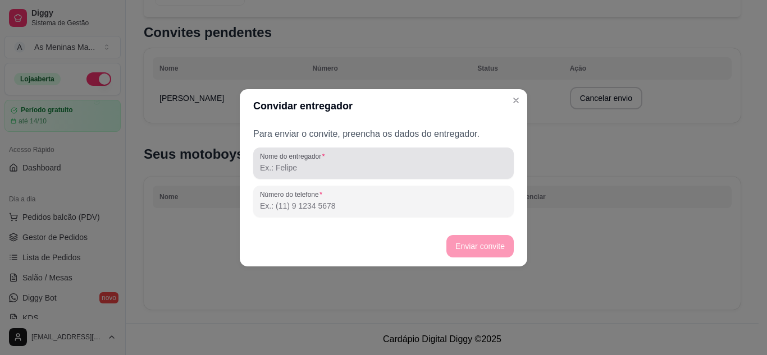
click at [294, 158] on label "Nome do entregador" at bounding box center [294, 157] width 68 height 10
click at [294, 162] on input "Nome do entregador" at bounding box center [383, 167] width 247 height 11
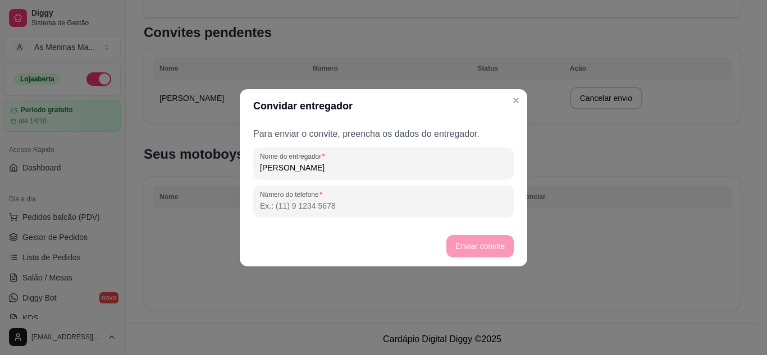
type input "[PERSON_NAME]"
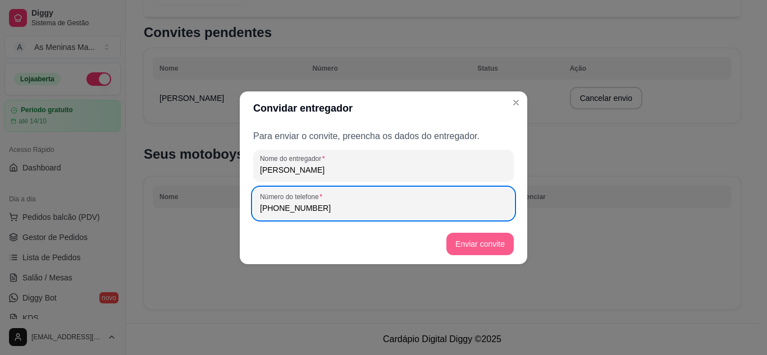
type input "[PHONE_NUMBER]"
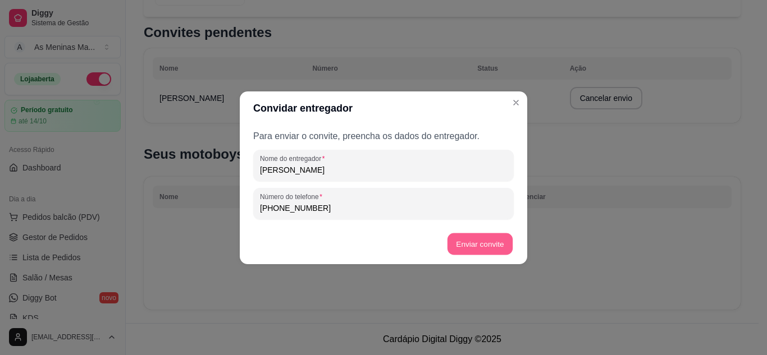
click at [486, 253] on button "Enviar convite" at bounding box center [479, 244] width 65 height 22
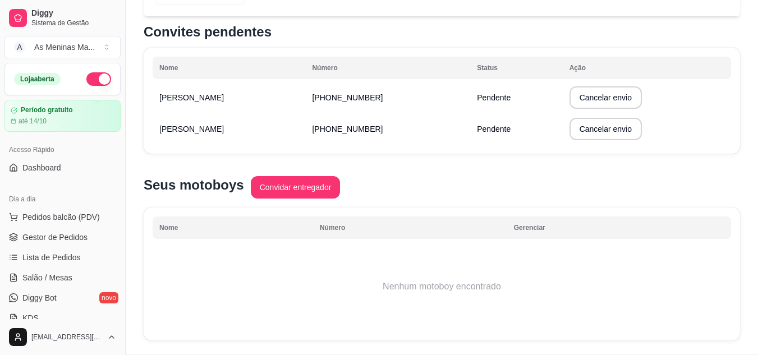
click at [120, 144] on div "Diggy Sistema de Gestão A As Meninas Ma ... Loja aberta Período gratuito até 14…" at bounding box center [62, 177] width 125 height 355
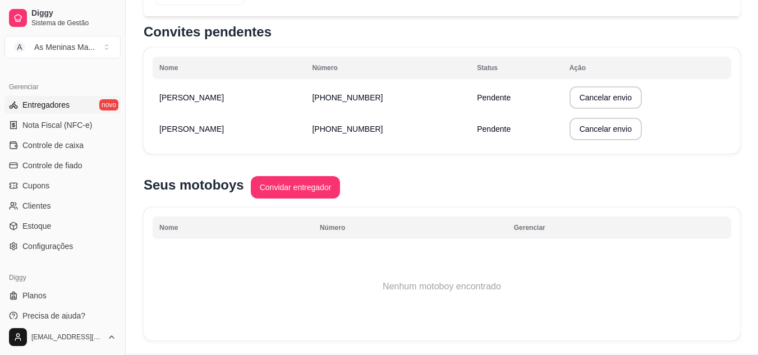
scroll to position [452, 0]
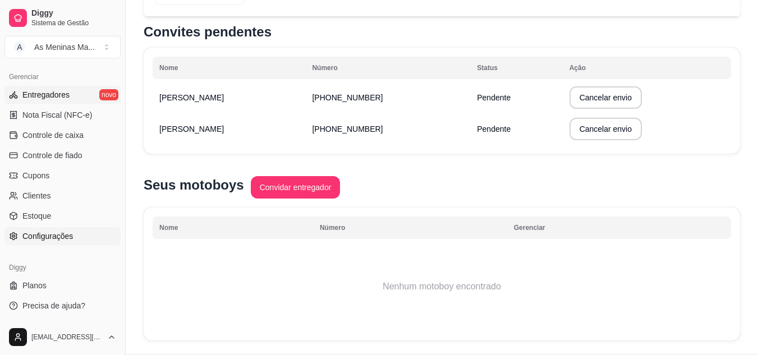
click at [50, 240] on span "Configurações" at bounding box center [47, 236] width 51 height 11
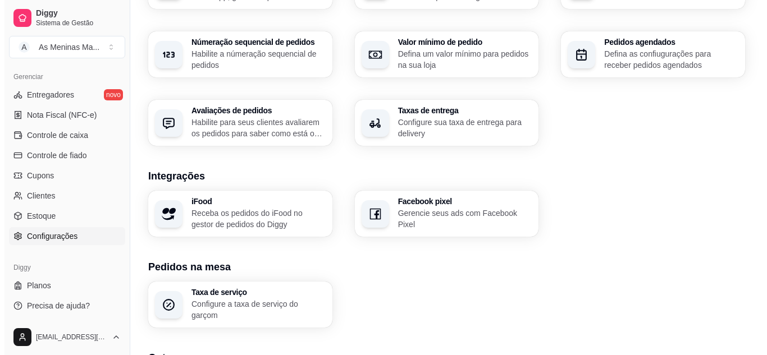
scroll to position [344, 0]
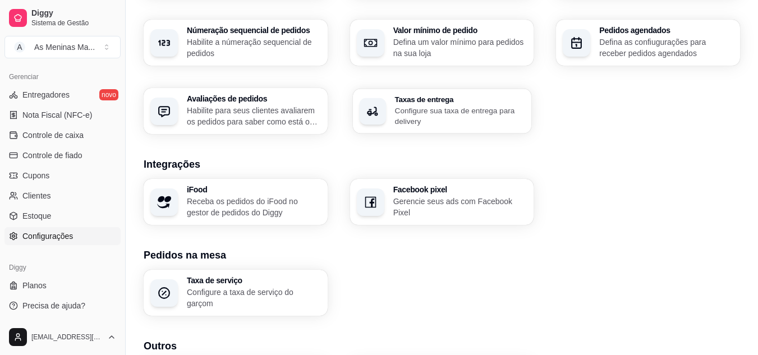
click at [426, 108] on p "Configure sua taxa de entrega para delivery" at bounding box center [460, 116] width 130 height 22
click at [441, 119] on p "Configure sua taxa de entrega para delivery" at bounding box center [460, 116] width 130 height 22
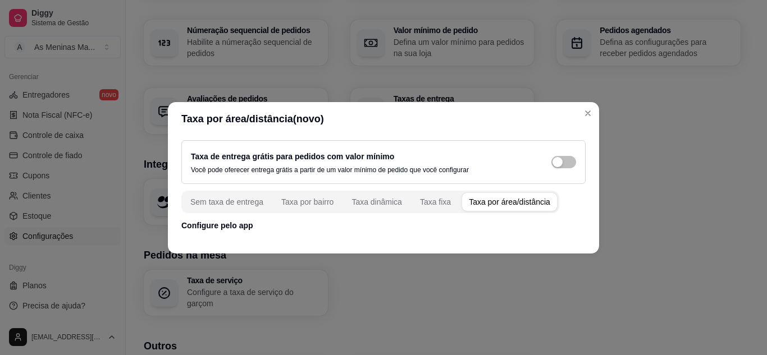
click at [551, 166] on div "Taxa de entrega grátis para pedidos com valor mínimo Você pode oferecer entrega…" at bounding box center [383, 162] width 385 height 25
click at [556, 165] on div "button" at bounding box center [557, 162] width 10 height 10
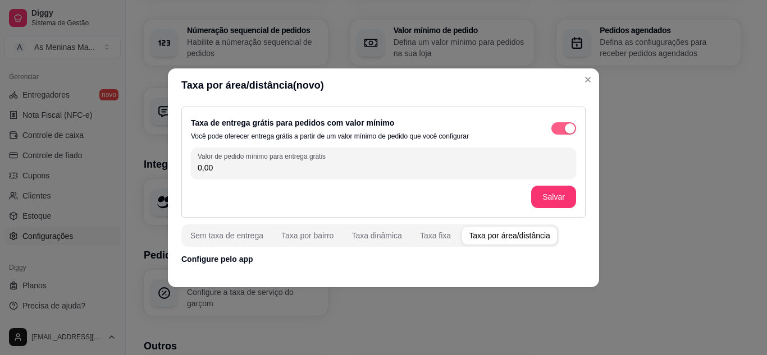
click at [556, 165] on input "0,00" at bounding box center [384, 167] width 372 height 11
type input "20,00"
click at [562, 196] on button "Salvar" at bounding box center [553, 197] width 44 height 22
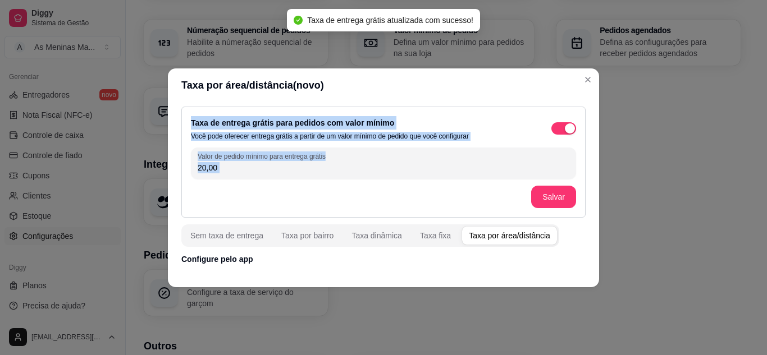
drag, startPoint x: 338, startPoint y: 217, endPoint x: 754, endPoint y: 86, distance: 435.9
click at [754, 86] on div "Taxa por área/distância(novo) Taxa de entrega grátis para pedidos com valor mín…" at bounding box center [383, 177] width 767 height 355
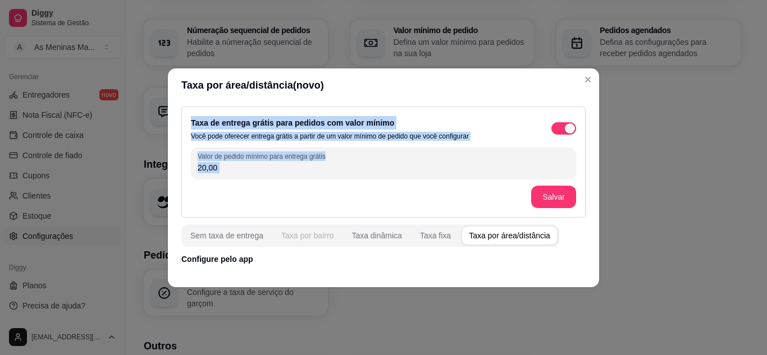
click at [313, 227] on button "Taxa por bairro" at bounding box center [307, 236] width 66 height 18
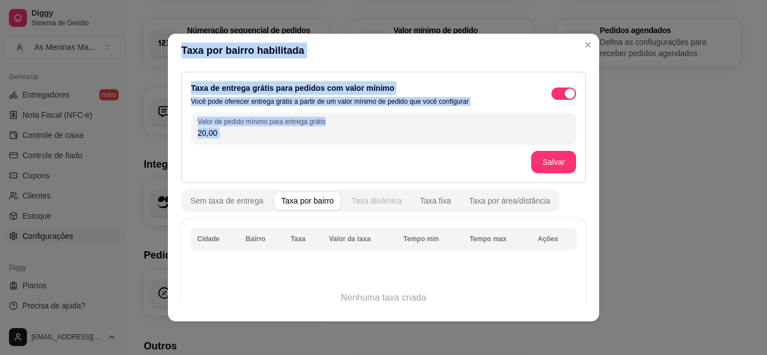
click at [377, 203] on div "Taxa dinâmica" at bounding box center [376, 200] width 51 height 11
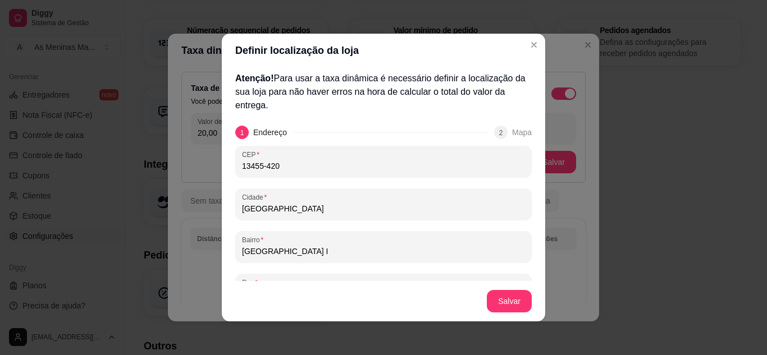
click at [512, 130] on div "Mapa" at bounding box center [522, 132] width 20 height 13
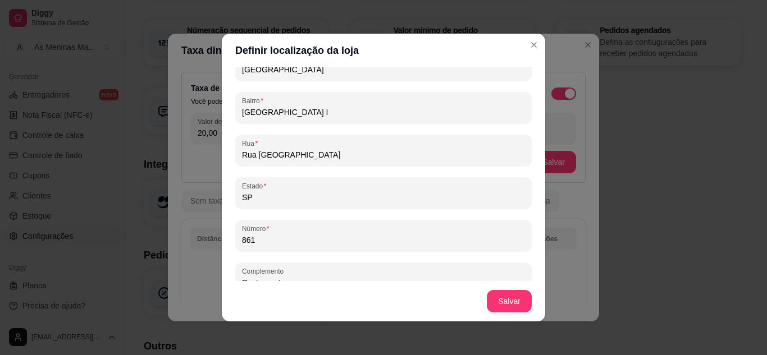
scroll to position [157, 0]
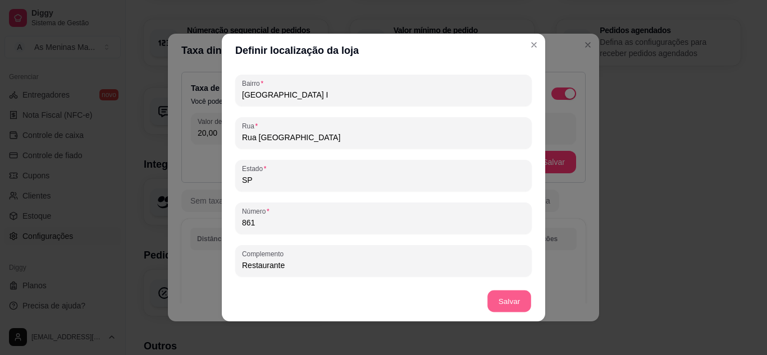
click at [503, 309] on button "Salvar" at bounding box center [509, 302] width 44 height 22
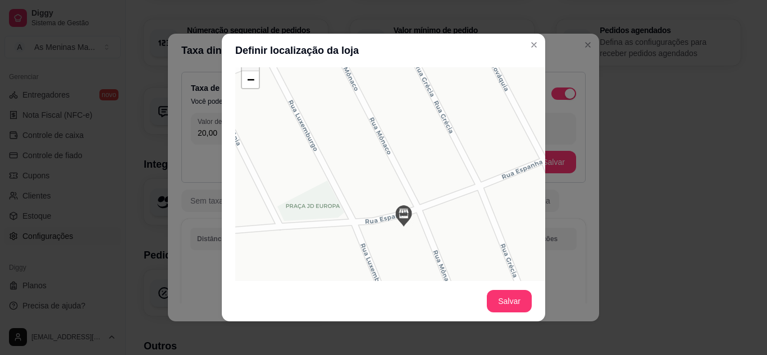
scroll to position [127, 0]
click at [397, 210] on img at bounding box center [403, 214] width 22 height 22
click at [383, 174] on div "+ − Leaflet | © OSM & CartoDB" at bounding box center [403, 213] width 337 height 337
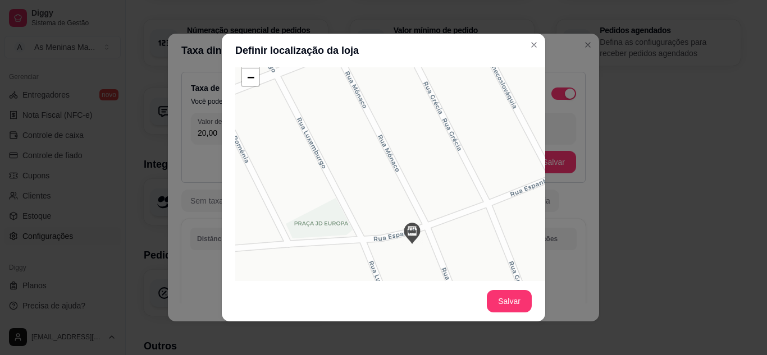
click at [410, 245] on div "+ − Leaflet | © OSM & CartoDB" at bounding box center [403, 213] width 337 height 337
click at [503, 303] on button "Salvar" at bounding box center [509, 302] width 44 height 22
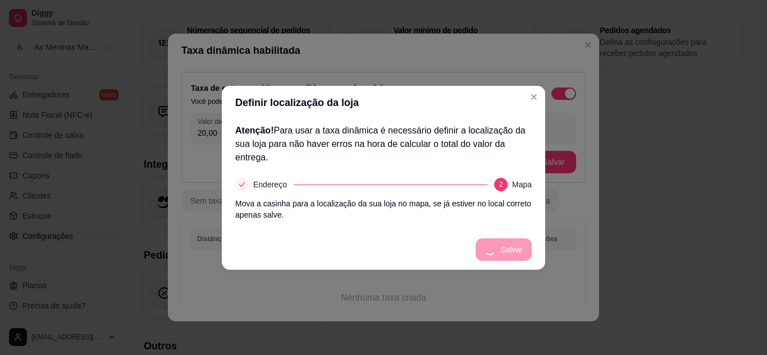
scroll to position [0, 0]
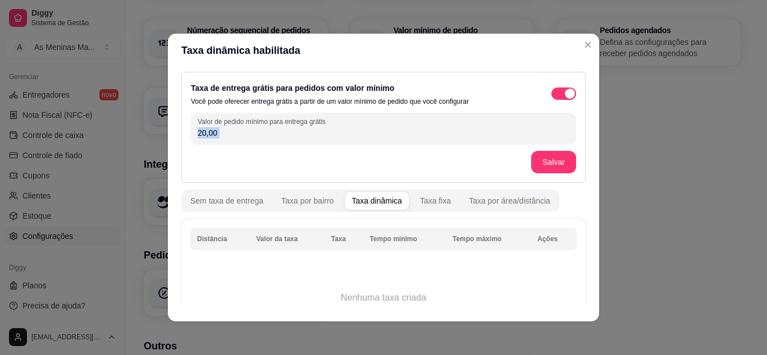
drag, startPoint x: 584, startPoint y: 125, endPoint x: 597, endPoint y: 170, distance: 46.6
click at [597, 170] on div "Taxa dinâmica habilitada Taxa de entrega grátis para pedidos com valor mínimo V…" at bounding box center [383, 177] width 767 height 355
click at [591, 210] on div "Taxa dinâmica habilitada Taxa de entrega grátis para pedidos com valor mínimo V…" at bounding box center [383, 177] width 767 height 355
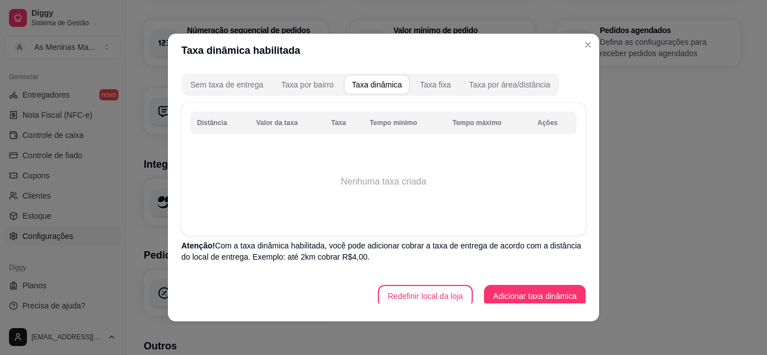
scroll to position [125, 0]
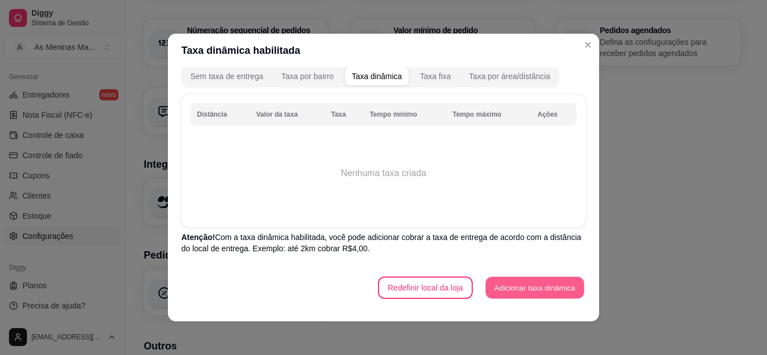
click at [499, 293] on button "Adicionar taxa dinâmica" at bounding box center [534, 288] width 98 height 22
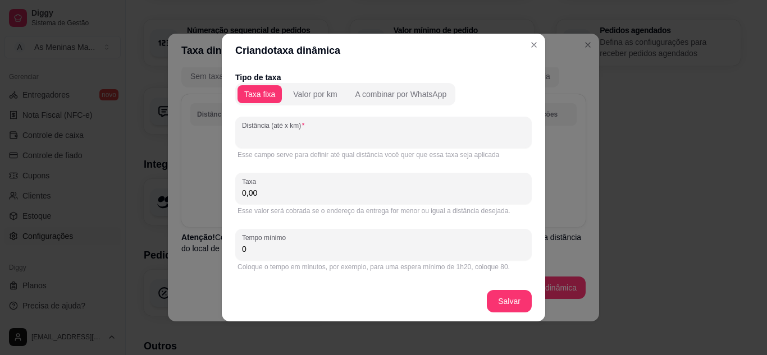
click at [324, 132] on input "Distância (até x km)" at bounding box center [383, 136] width 283 height 11
type input "1"
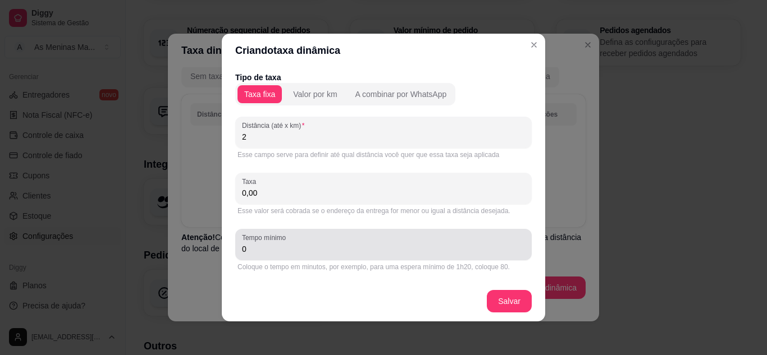
type input "2"
click at [278, 258] on div "Tempo mínimo 0" at bounding box center [383, 244] width 296 height 31
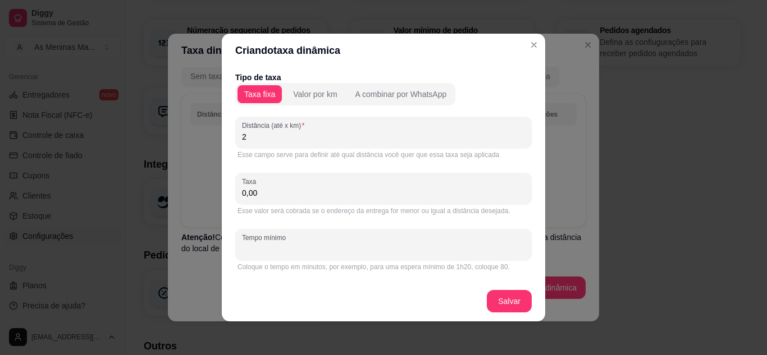
type input "4"
type input "3"
type input "2"
type input "1"
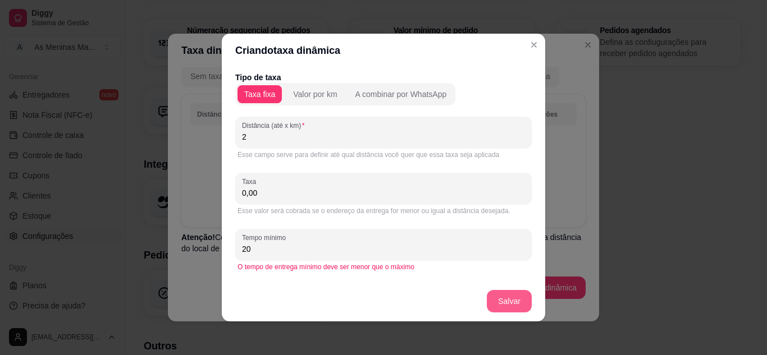
type input "20"
click at [511, 305] on button "Salvar" at bounding box center [509, 302] width 44 height 22
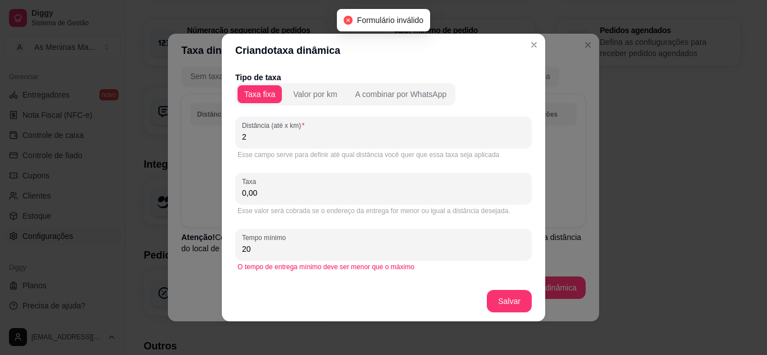
scroll to position [53, 0]
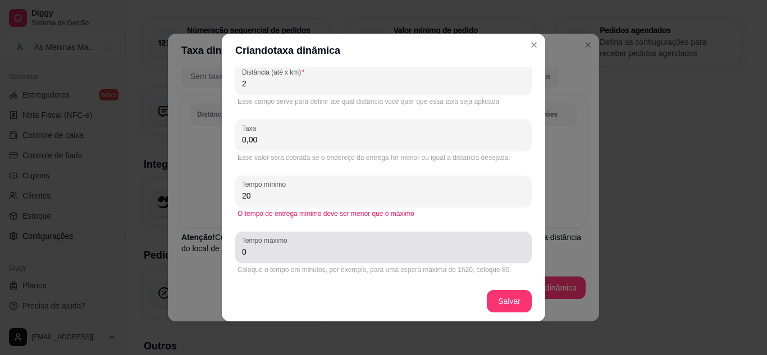
click at [359, 260] on div "Tempo máximo 0" at bounding box center [383, 247] width 296 height 31
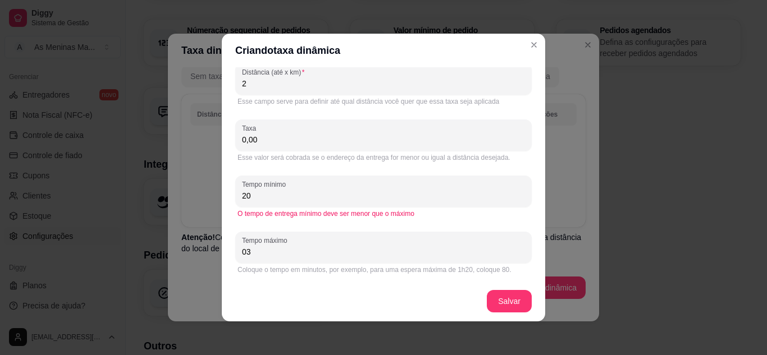
type input "0"
type input "35"
drag, startPoint x: 474, startPoint y: 294, endPoint x: 488, endPoint y: 298, distance: 14.6
click at [488, 298] on footer "Salvar" at bounding box center [383, 301] width 323 height 40
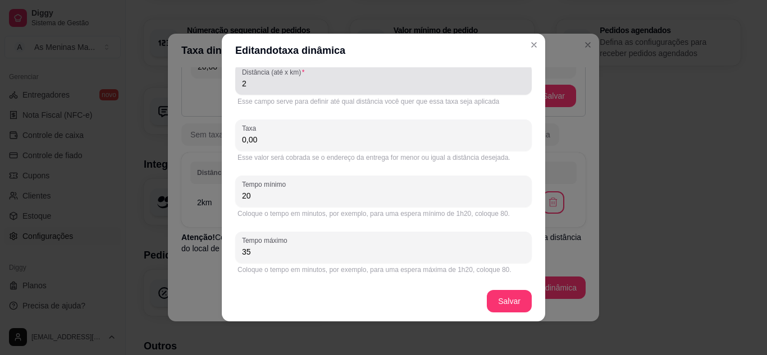
click at [302, 94] on div "Distância (até x km) 2" at bounding box center [383, 78] width 296 height 31
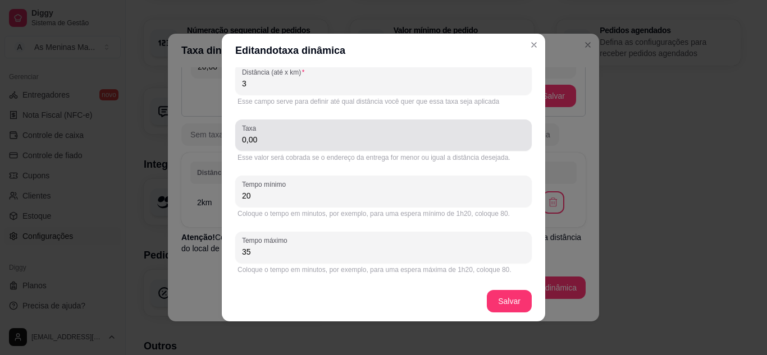
type input "3"
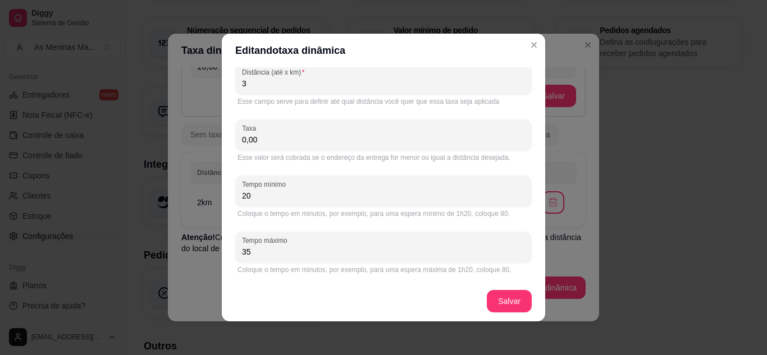
click at [278, 135] on input "0,00" at bounding box center [383, 139] width 283 height 11
type input "2,00"
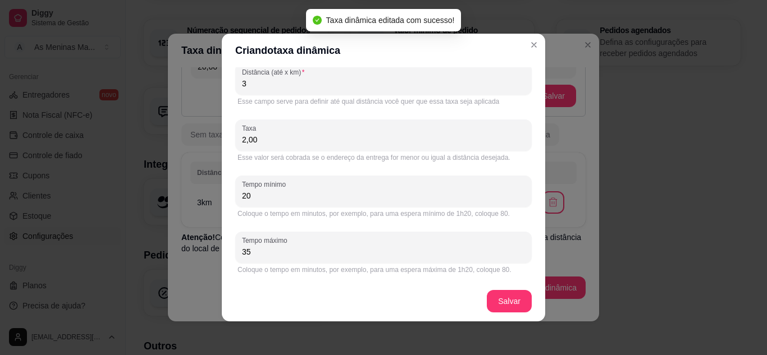
click at [273, 80] on input "3" at bounding box center [383, 83] width 283 height 11
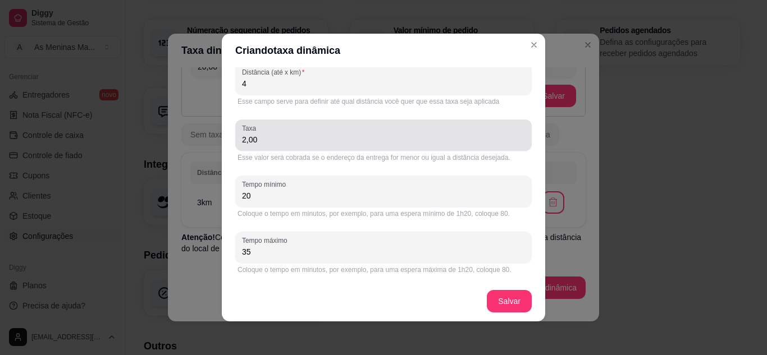
type input "4"
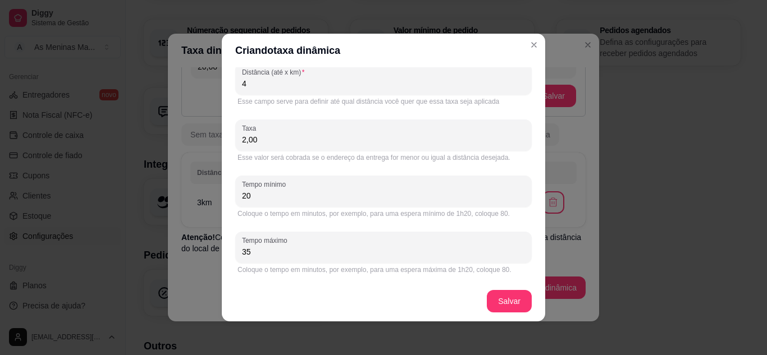
click at [242, 135] on input "2,00" at bounding box center [383, 139] width 283 height 11
type input "3,00"
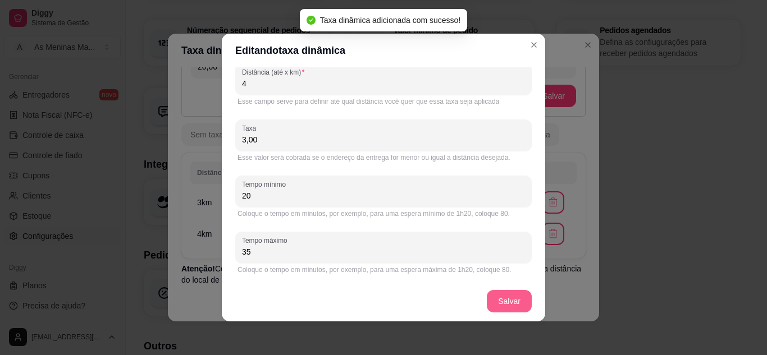
scroll to position [98, 0]
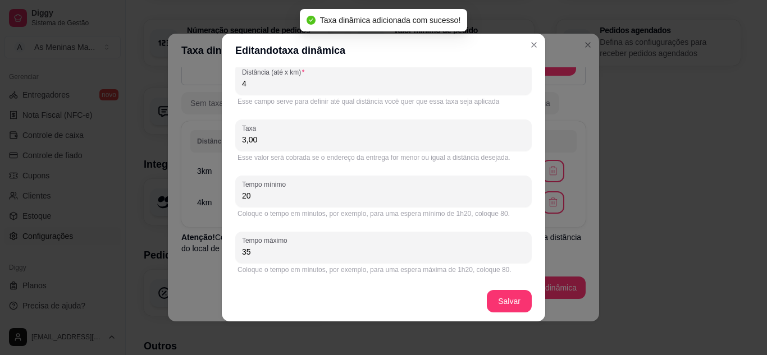
click at [247, 84] on input "4" at bounding box center [383, 83] width 283 height 11
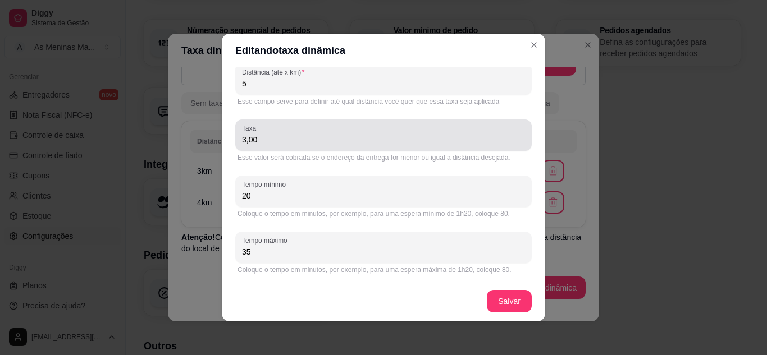
type input "5"
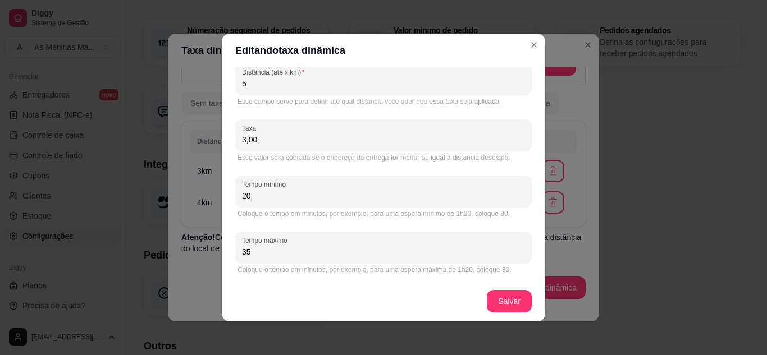
click at [260, 143] on input "3,00" at bounding box center [383, 139] width 283 height 11
type input "5,00"
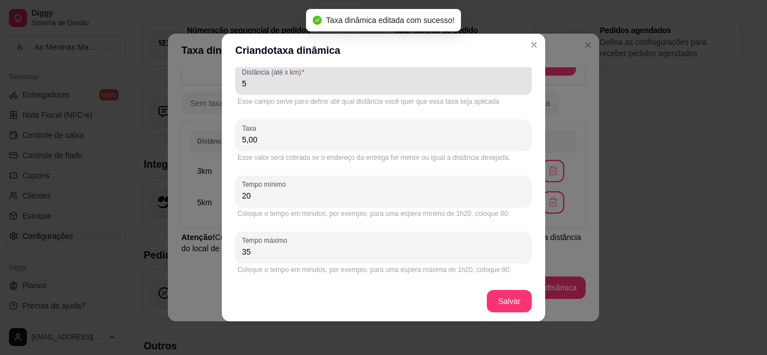
click at [262, 93] on div "Distância (até x km) 5" at bounding box center [383, 78] width 296 height 31
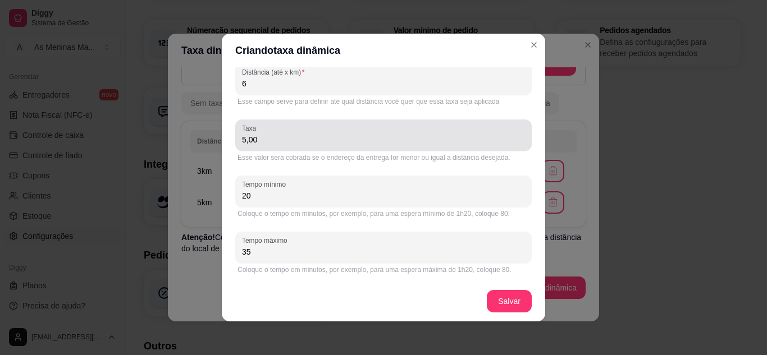
type input "6"
click at [242, 142] on input "5,00" at bounding box center [383, 139] width 283 height 11
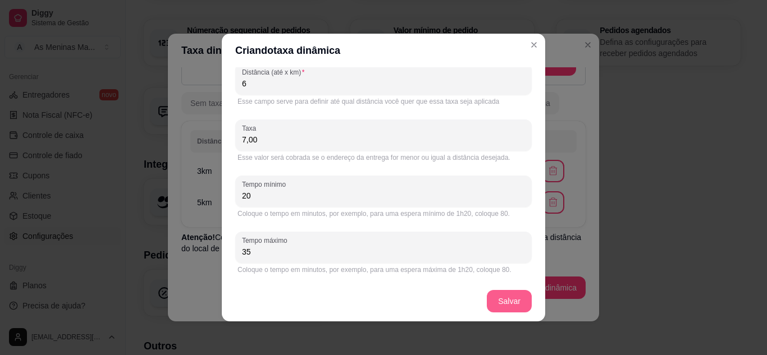
type input "7,00"
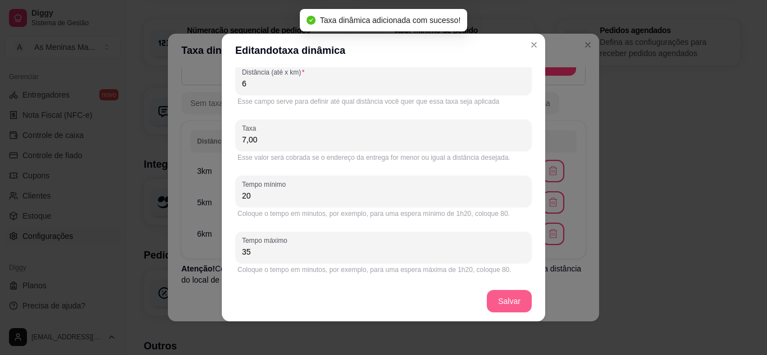
scroll to position [125, 0]
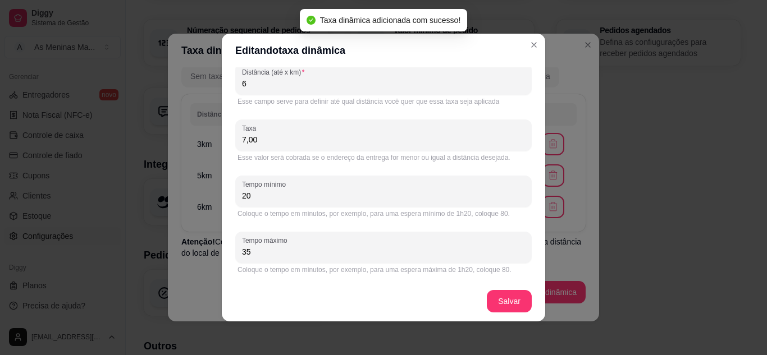
click at [265, 84] on input "6" at bounding box center [383, 83] width 283 height 11
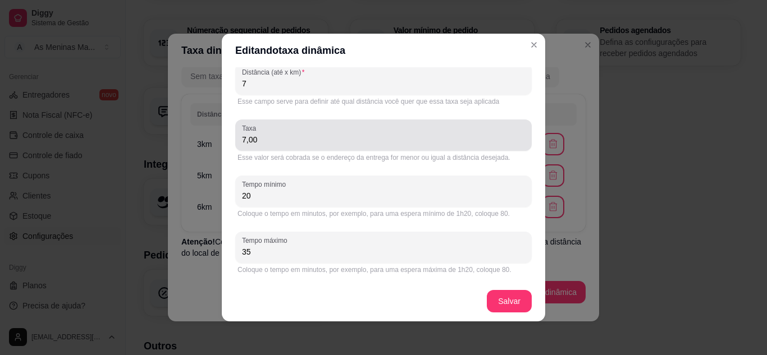
type input "7"
drag, startPoint x: 266, startPoint y: 131, endPoint x: 265, endPoint y: 141, distance: 10.1
click at [265, 141] on div "7,00" at bounding box center [383, 135] width 283 height 22
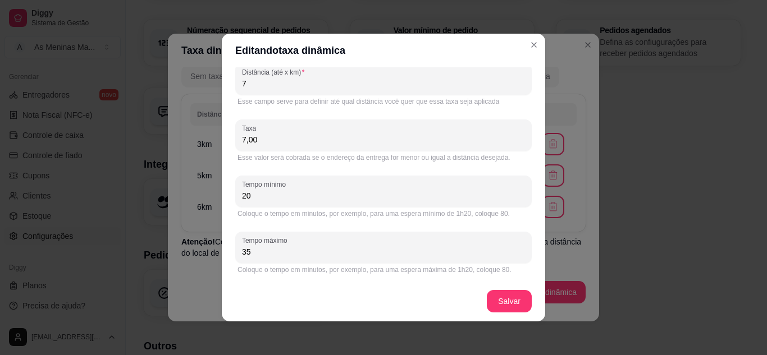
click at [265, 141] on input "7,00" at bounding box center [383, 139] width 283 height 11
drag, startPoint x: 265, startPoint y: 141, endPoint x: 230, endPoint y: 135, distance: 36.4
click at [230, 135] on div "Tipo de taxa Taxa fixa Valor por km A combinar por WhatsApp Distância (até x km…" at bounding box center [383, 174] width 323 height 214
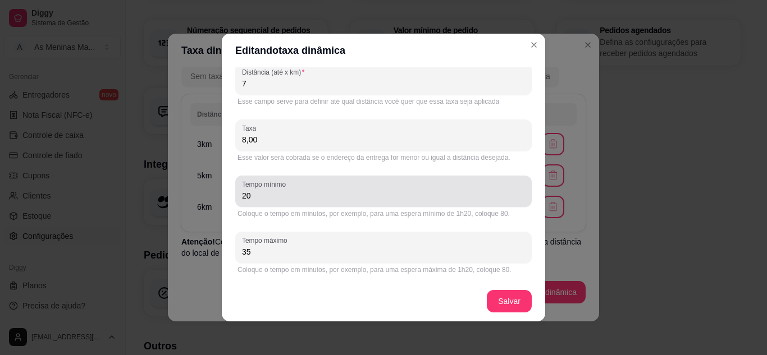
type input "8,00"
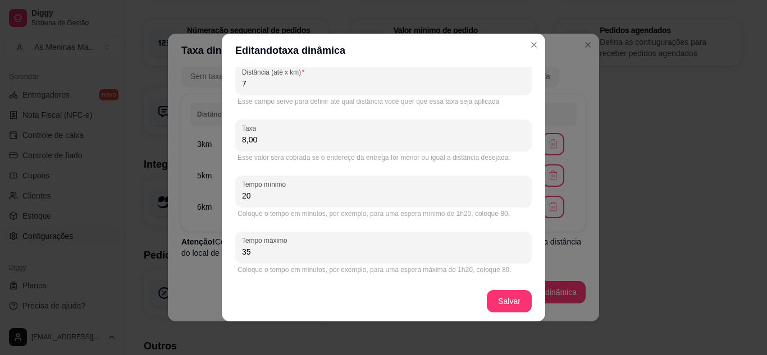
click at [259, 199] on input "20" at bounding box center [383, 195] width 283 height 11
type input "2"
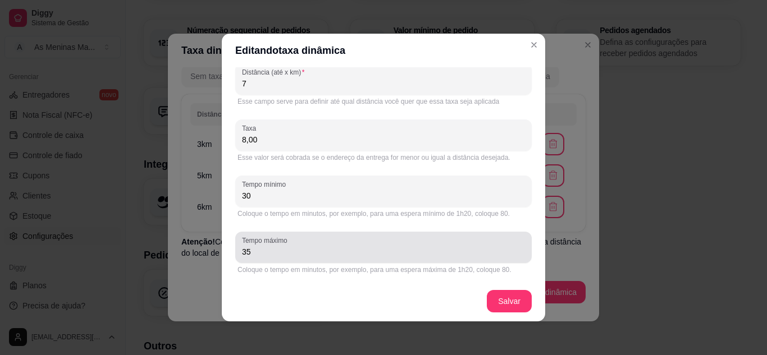
type input "30"
click at [269, 258] on div "35" at bounding box center [383, 247] width 283 height 22
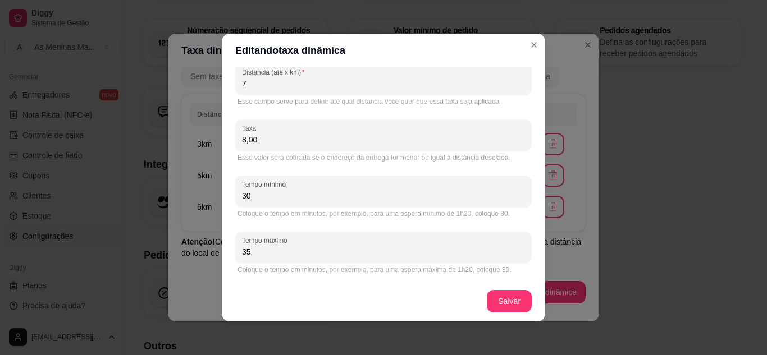
type input "3"
type input "40"
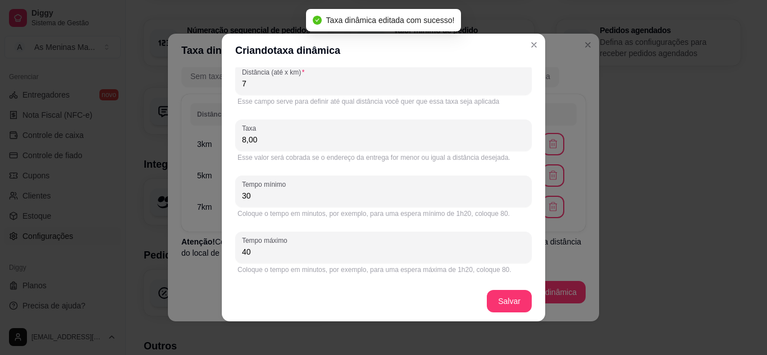
click at [252, 88] on input "7" at bounding box center [383, 83] width 283 height 11
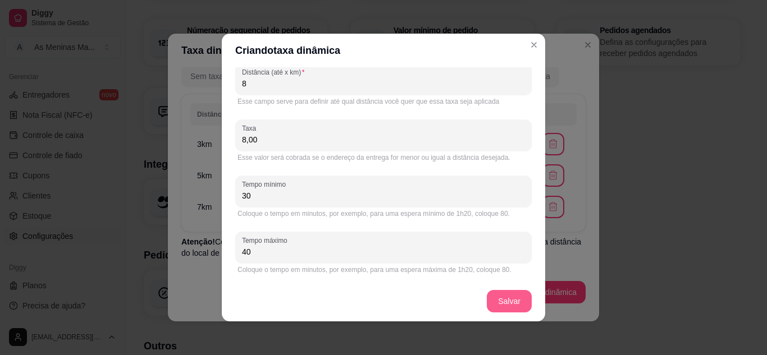
type input "8"
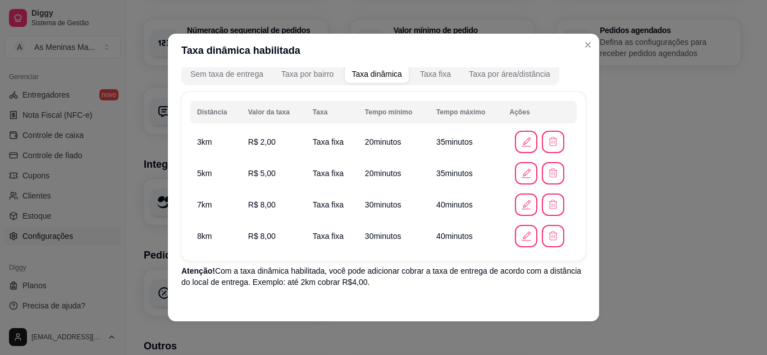
scroll to position [124, 0]
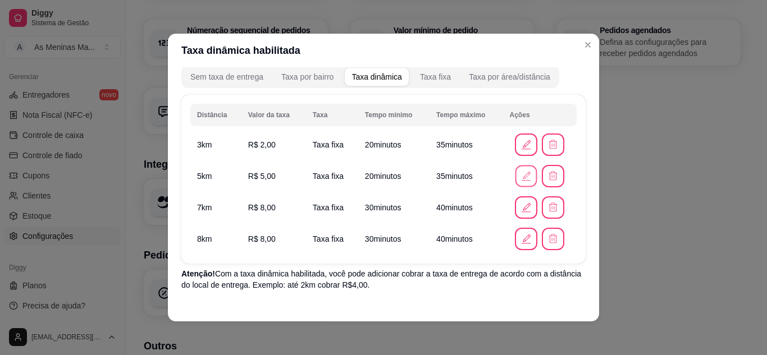
click at [520, 180] on icon "button" at bounding box center [526, 176] width 12 height 12
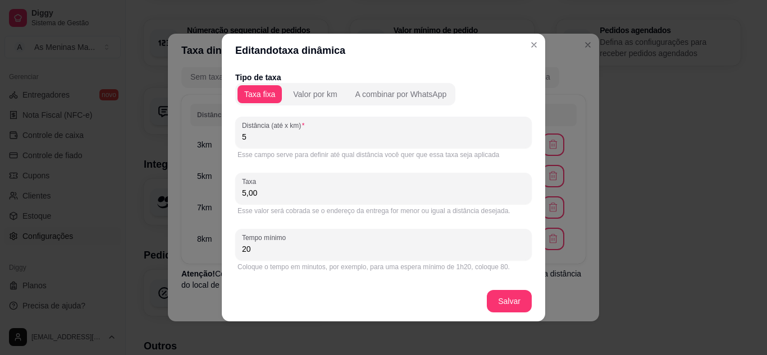
scroll to position [53, 0]
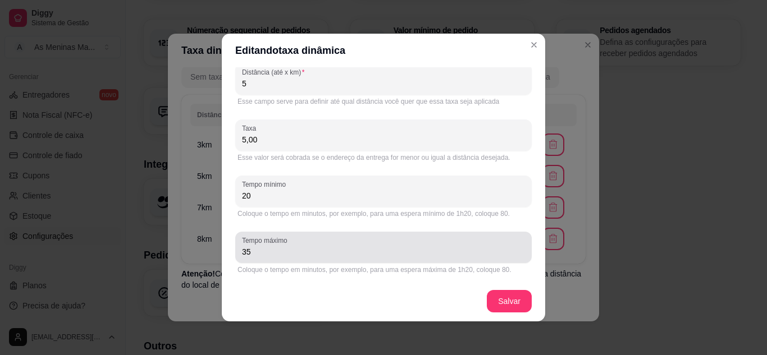
click at [259, 251] on input "35" at bounding box center [383, 251] width 283 height 11
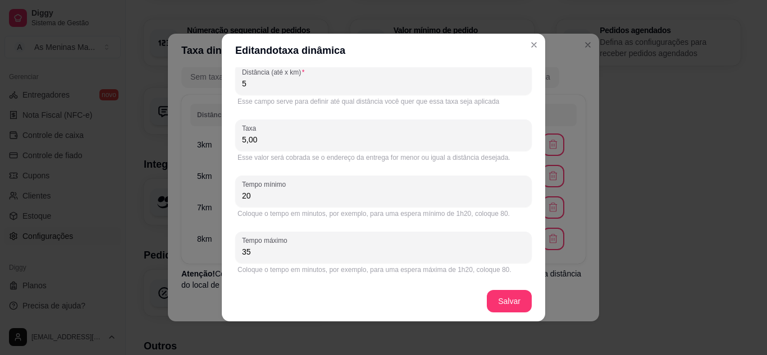
type input "3"
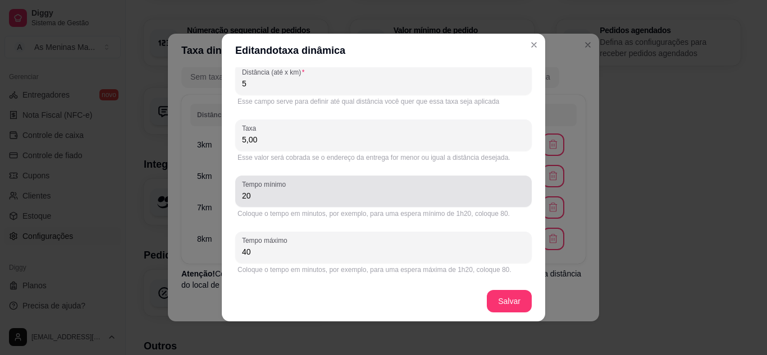
type input "40"
click at [281, 202] on div "20" at bounding box center [383, 191] width 283 height 22
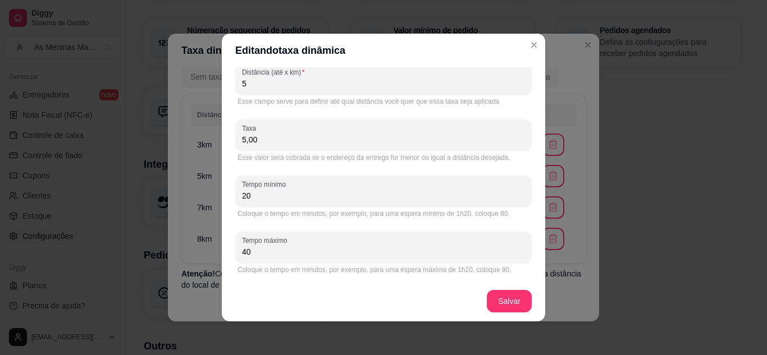
type input "2"
type input "30"
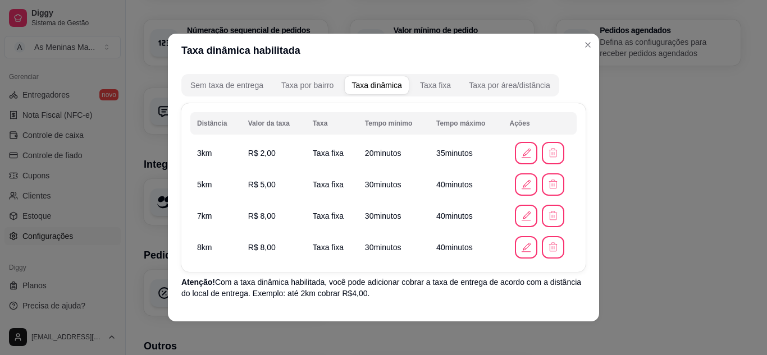
scroll to position [93, 0]
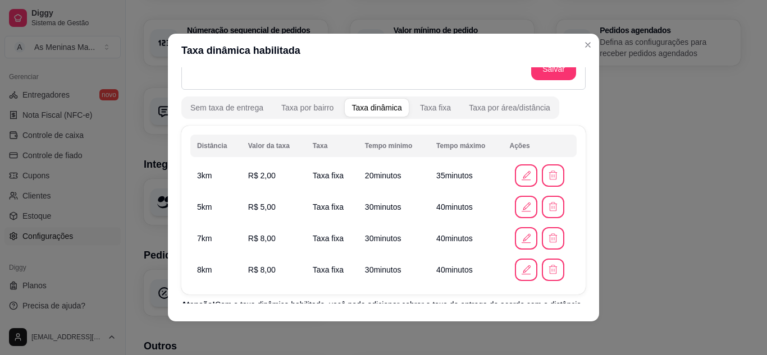
drag, startPoint x: 594, startPoint y: 184, endPoint x: 593, endPoint y: 223, distance: 39.3
click at [593, 223] on div "Taxa de entrega grátis para pedidos com valor mínimo Você pode oferecer entrega…" at bounding box center [383, 185] width 431 height 236
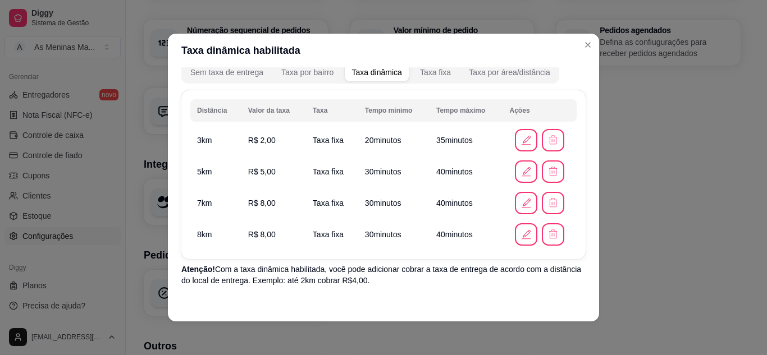
scroll to position [122, 0]
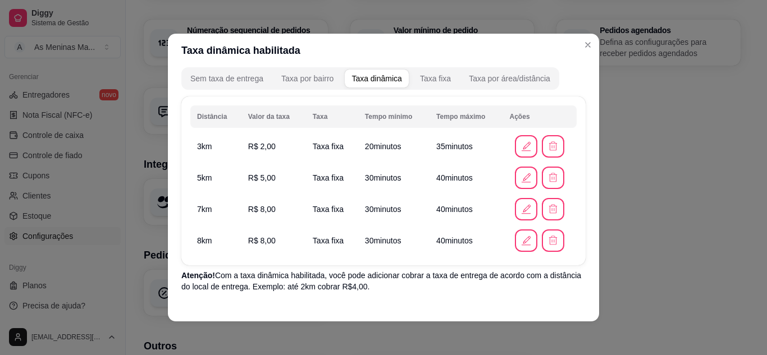
click at [330, 134] on td "Taxa fixa" at bounding box center [332, 146] width 52 height 31
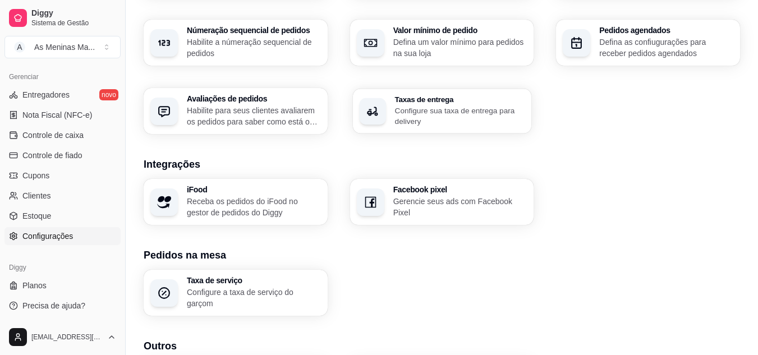
click at [406, 130] on div "Taxas de entrega Configure sua taxa de entrega para delivery" at bounding box center [442, 111] width 178 height 45
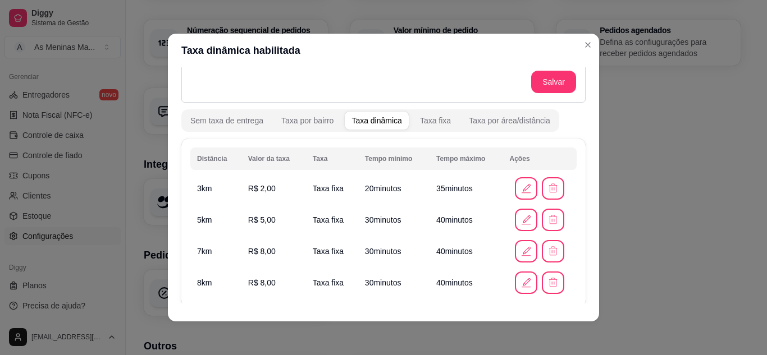
scroll to position [160, 0]
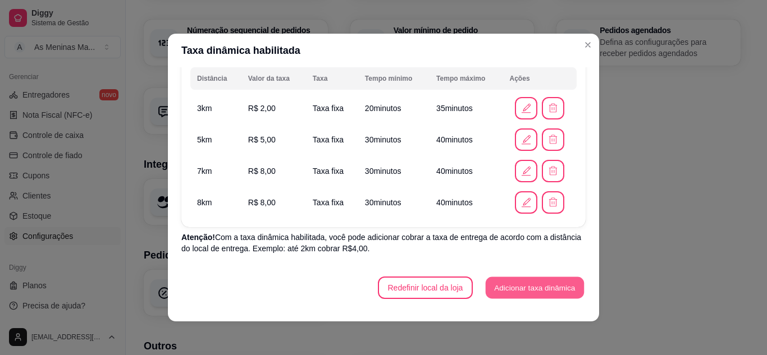
click at [515, 285] on button "Adicionar taxa dinâmica" at bounding box center [534, 288] width 98 height 22
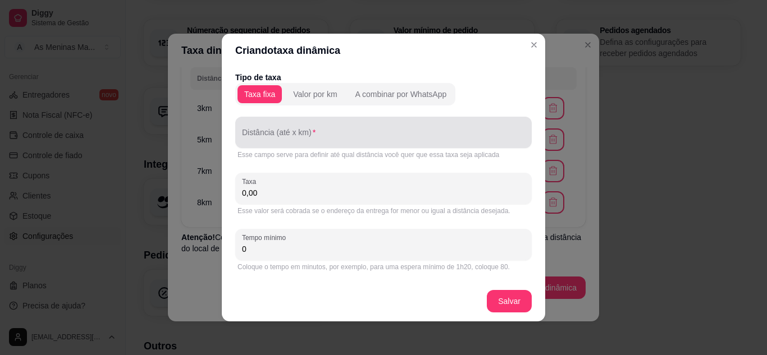
click at [313, 123] on div at bounding box center [383, 132] width 283 height 22
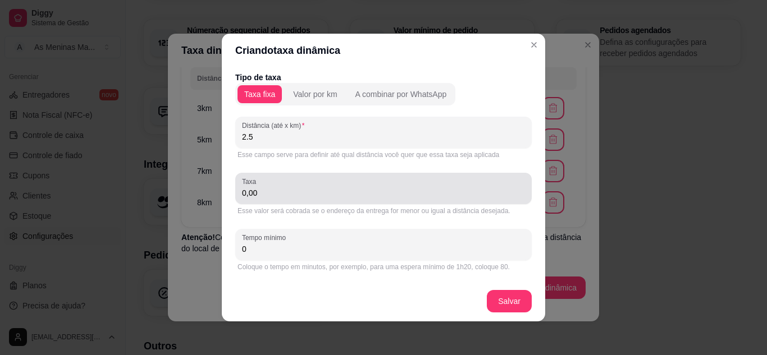
type input "2.5"
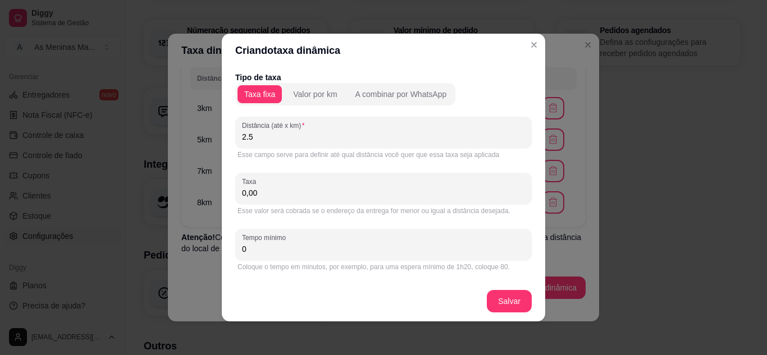
click at [263, 190] on input "0,00" at bounding box center [383, 192] width 283 height 11
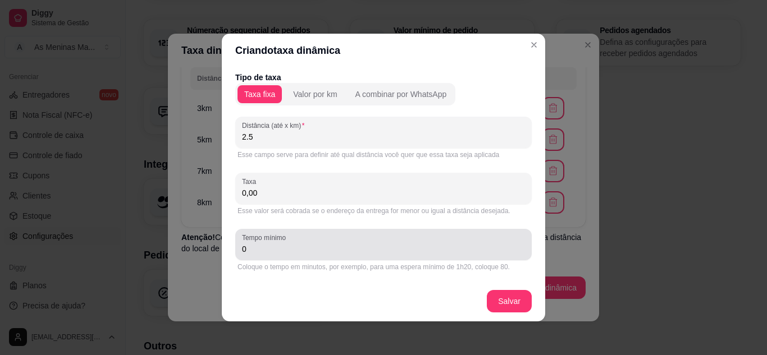
click at [300, 256] on div "Tempo mínimo 0" at bounding box center [383, 244] width 296 height 31
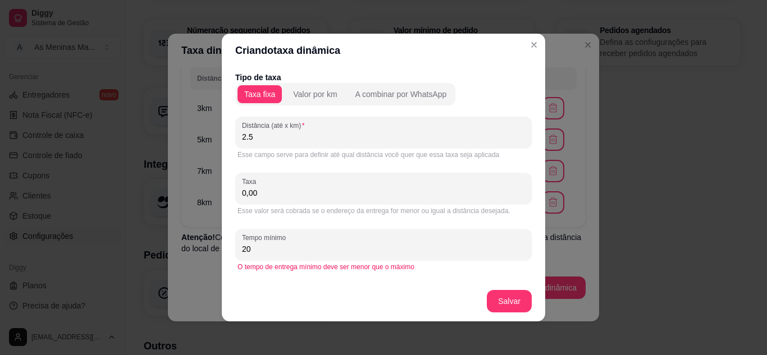
type input "20"
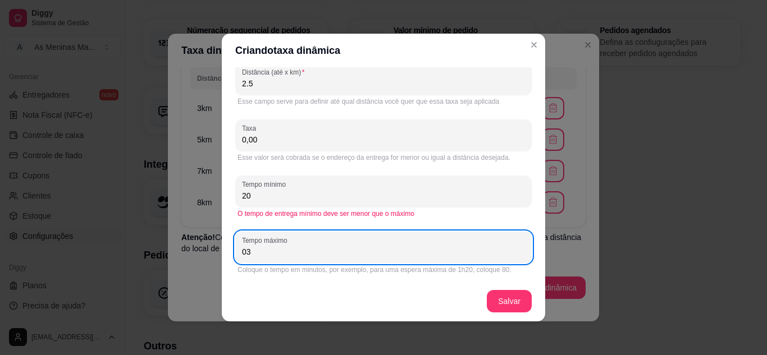
type input "0"
type input "35"
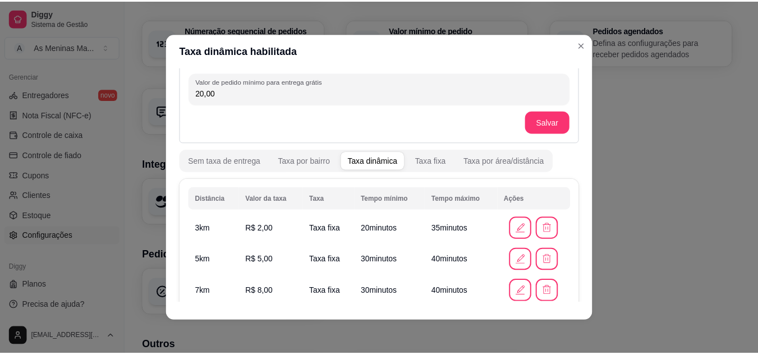
scroll to position [192, 0]
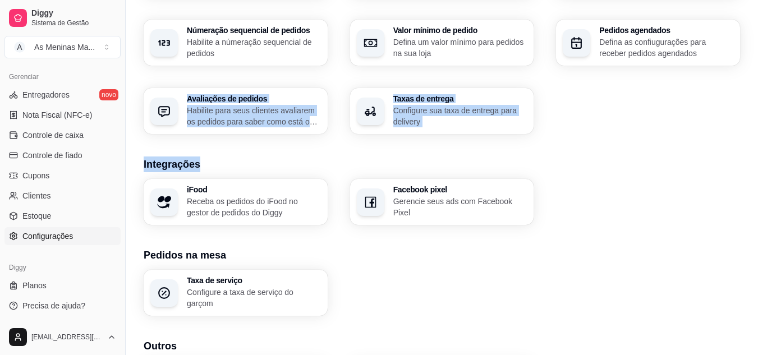
drag, startPoint x: 757, startPoint y: 171, endPoint x: 766, endPoint y: 120, distance: 51.3
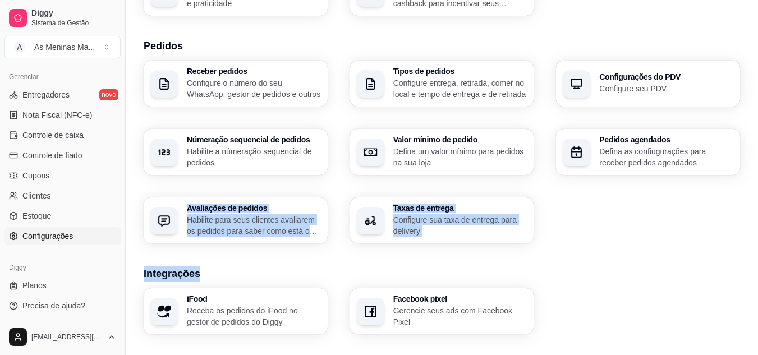
scroll to position [216, 0]
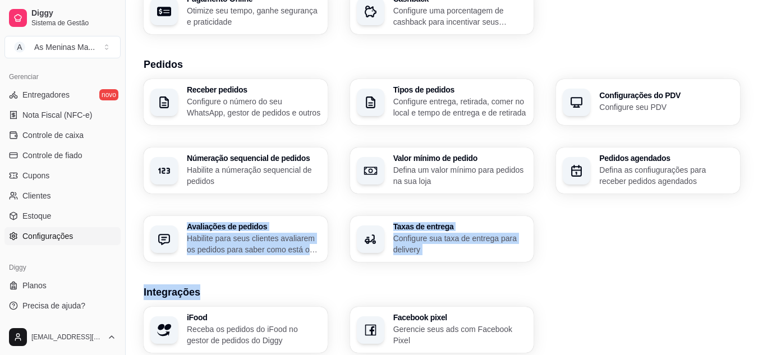
click at [635, 276] on div "Loja Informações da loja Principais informações da sua loja como endereço, nome…" at bounding box center [442, 179] width 597 height 701
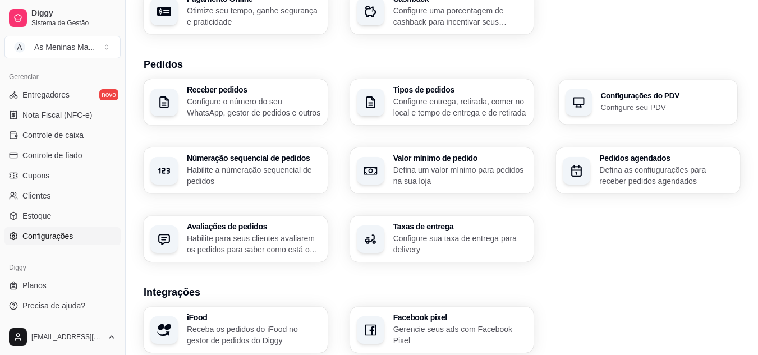
click at [602, 116] on div "Configurações do PDV Configure seu PDV" at bounding box center [648, 102] width 178 height 45
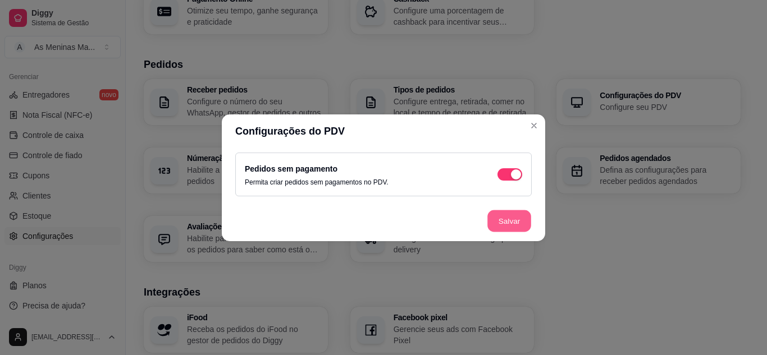
click at [517, 219] on button "Salvar" at bounding box center [509, 221] width 44 height 22
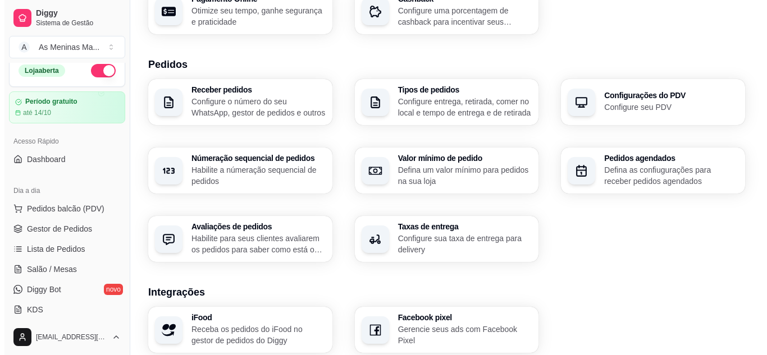
scroll to position [0, 0]
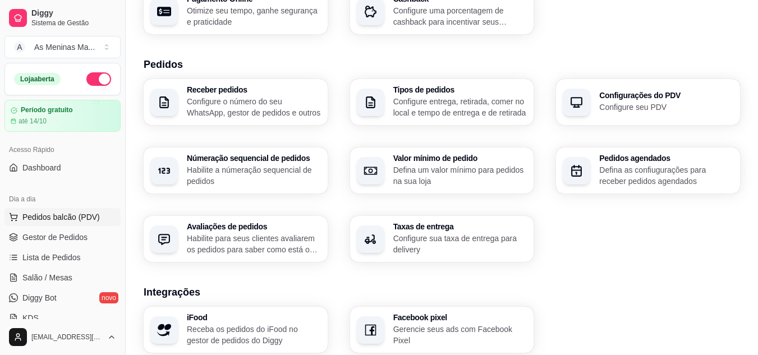
click at [87, 219] on span "Pedidos balcão (PDV)" at bounding box center [60, 217] width 77 height 11
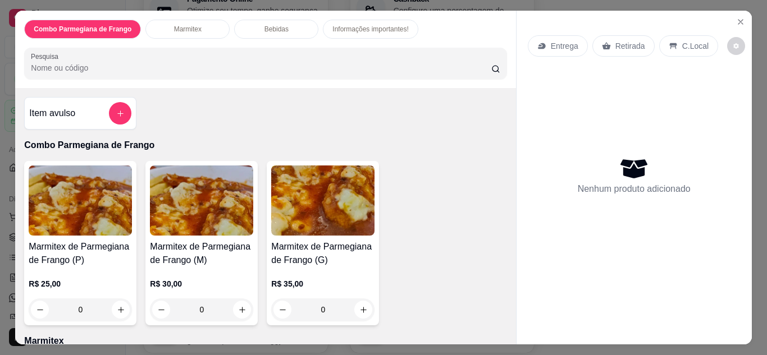
click at [95, 209] on img at bounding box center [80, 201] width 103 height 70
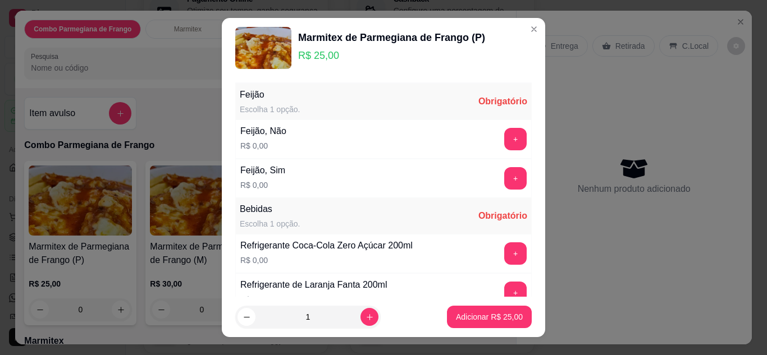
click at [455, 301] on footer "1 Adicionar R$ 25,00" at bounding box center [383, 317] width 323 height 40
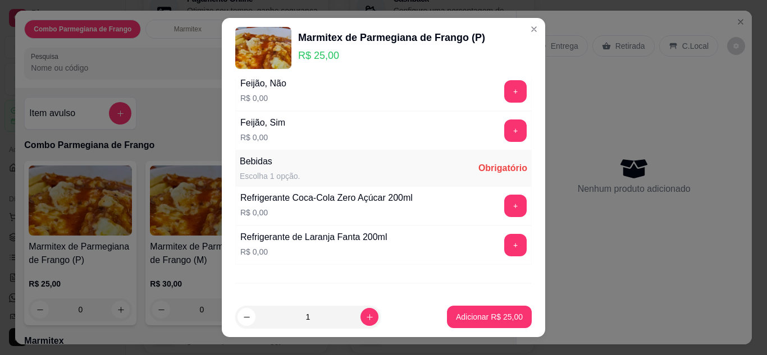
scroll to position [43, 0]
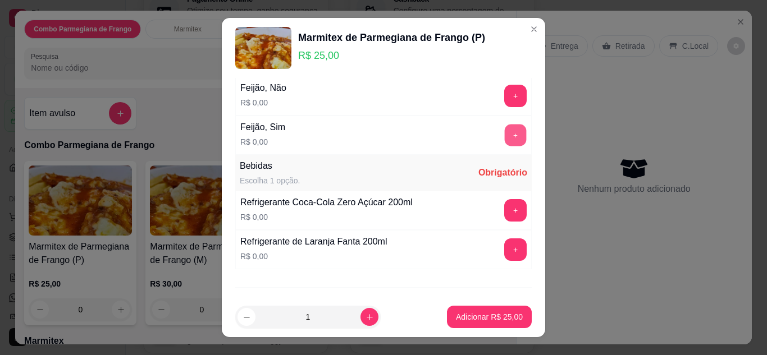
click at [505, 142] on button "+" at bounding box center [516, 135] width 22 height 22
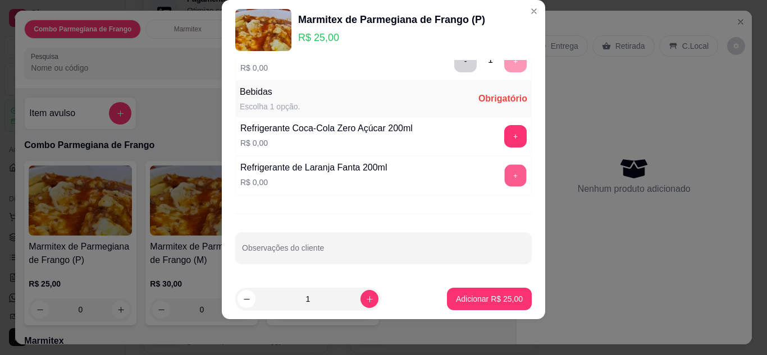
click at [505, 171] on button "+" at bounding box center [516, 175] width 22 height 22
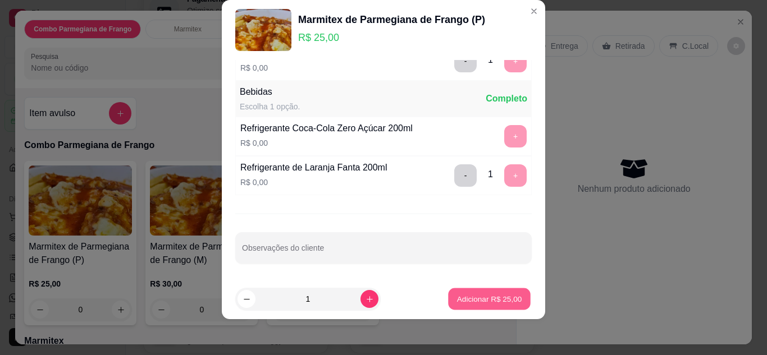
click at [477, 303] on p "Adicionar R$ 25,00" at bounding box center [489, 299] width 65 height 11
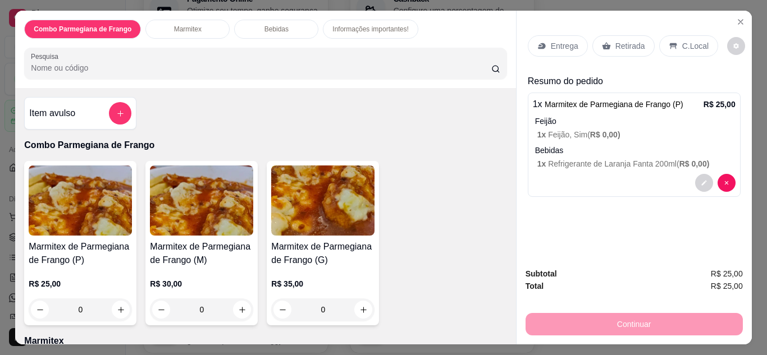
scroll to position [30, 0]
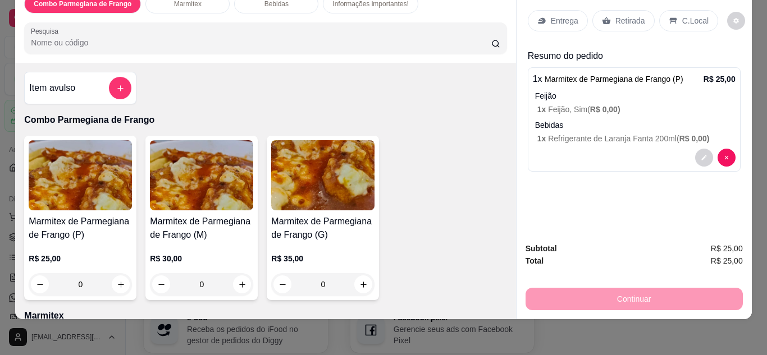
click at [615, 15] on p "Retirada" at bounding box center [630, 20] width 30 height 11
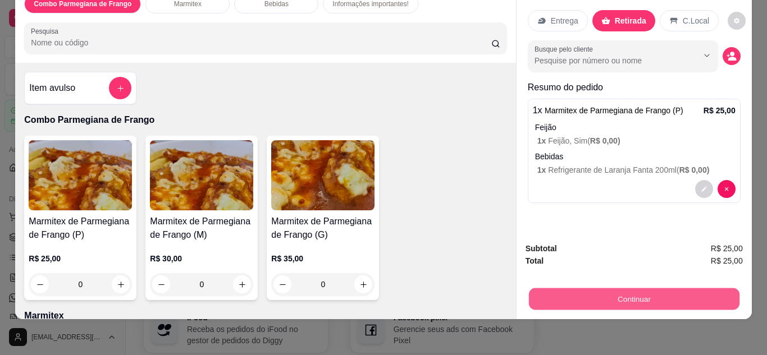
click at [581, 288] on button "Continuar" at bounding box center [633, 299] width 210 height 22
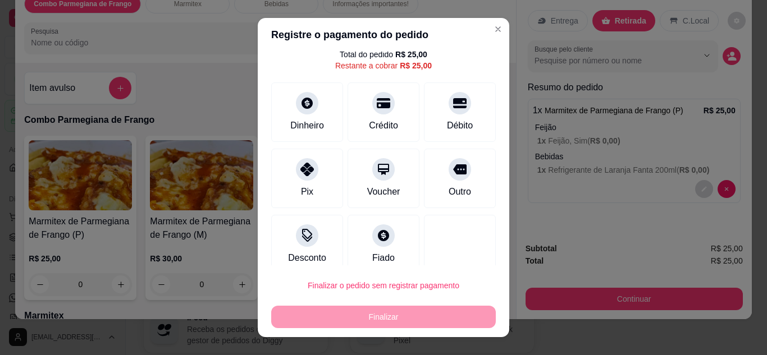
scroll to position [49, 0]
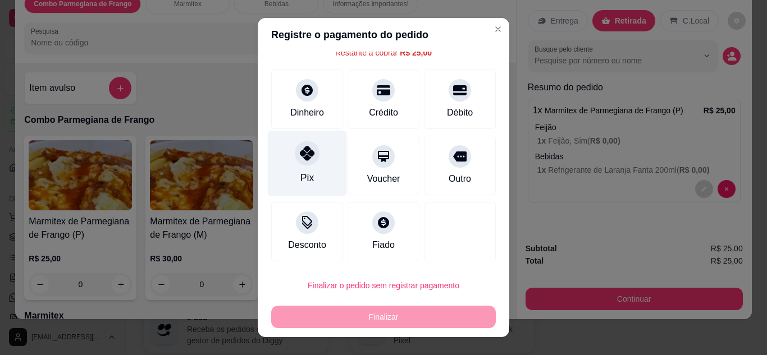
click at [295, 157] on div at bounding box center [307, 153] width 25 height 25
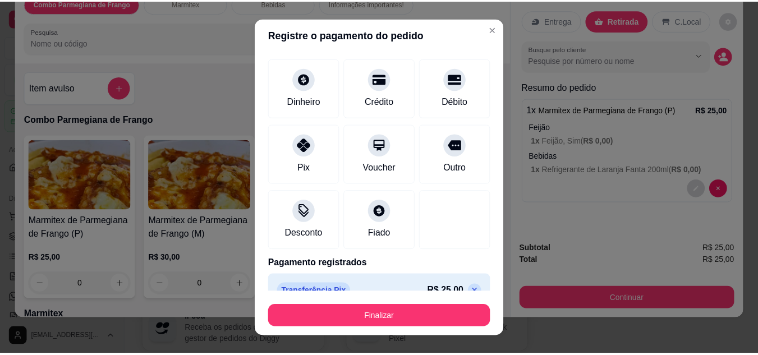
scroll to position [70, 0]
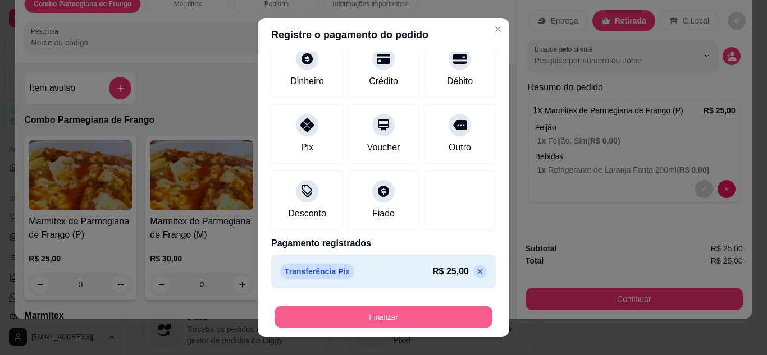
click at [403, 314] on button "Finalizar" at bounding box center [383, 317] width 218 height 22
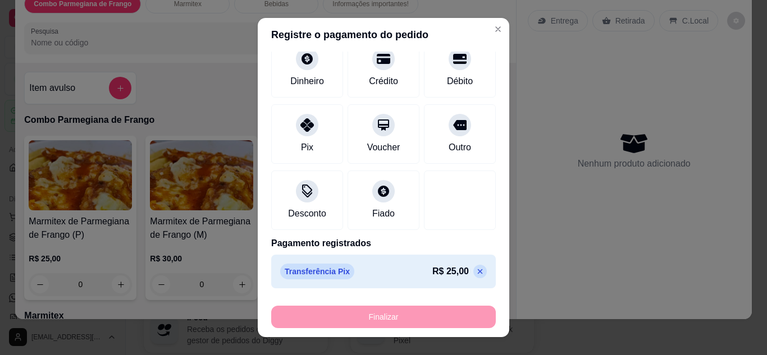
type input "-R$ 25,00"
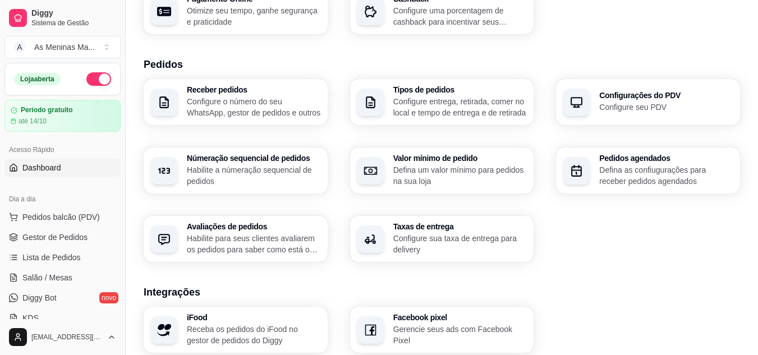
click at [71, 169] on link "Dashboard" at bounding box center [62, 168] width 116 height 18
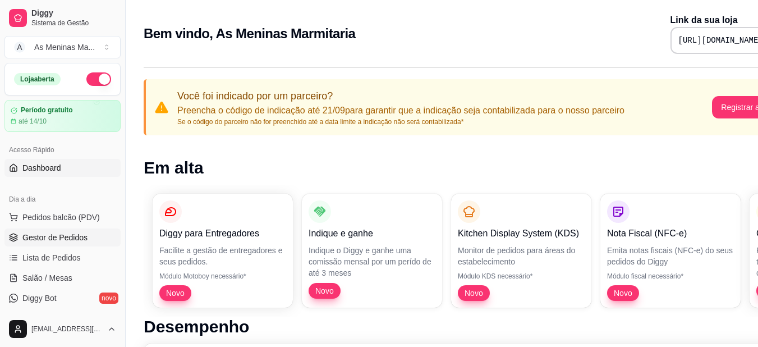
click at [58, 239] on span "Gestor de Pedidos" at bounding box center [54, 237] width 65 height 11
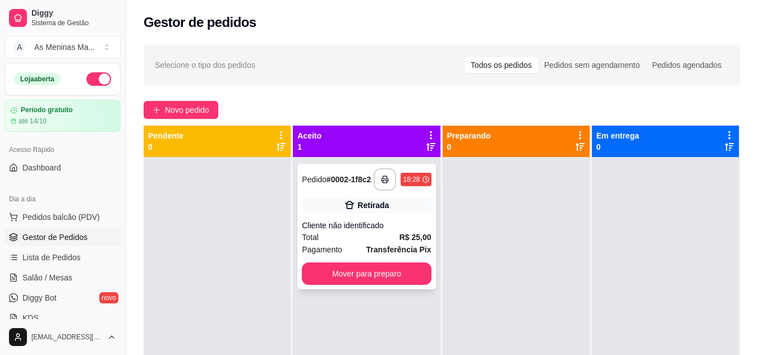
click at [374, 246] on strong "Transferência Pix" at bounding box center [398, 249] width 65 height 9
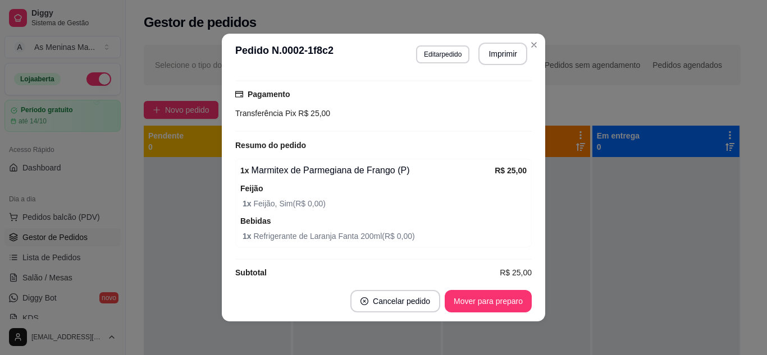
scroll to position [157, 0]
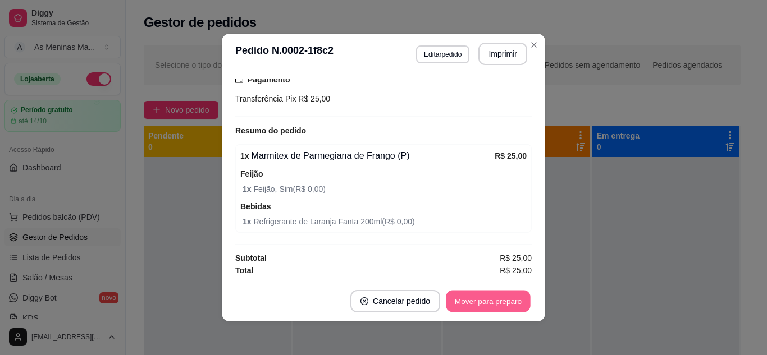
click at [475, 304] on button "Mover para preparo" at bounding box center [488, 302] width 84 height 22
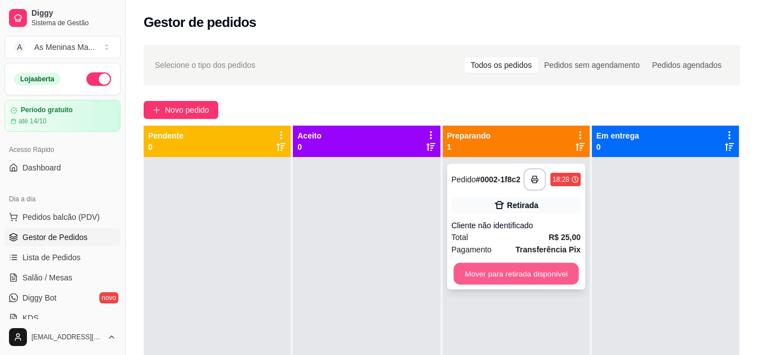
click at [505, 274] on button "Mover para retirada disponível" at bounding box center [515, 274] width 125 height 22
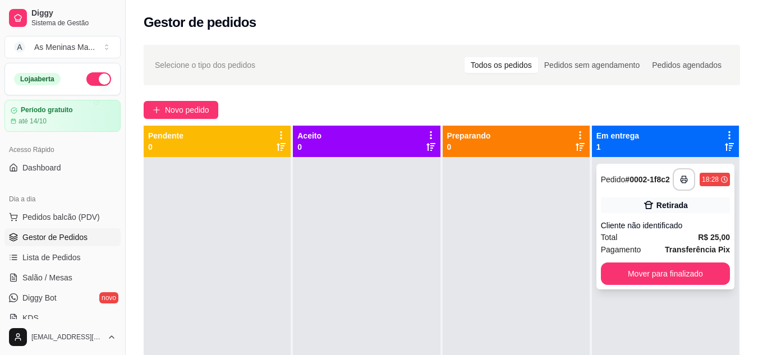
click at [614, 218] on div "**********" at bounding box center [666, 227] width 138 height 126
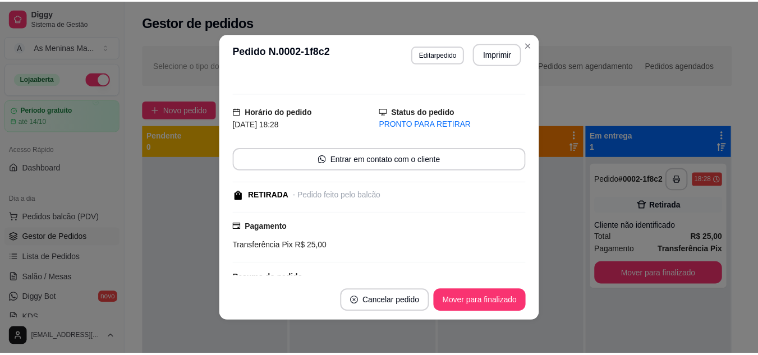
scroll to position [8, 0]
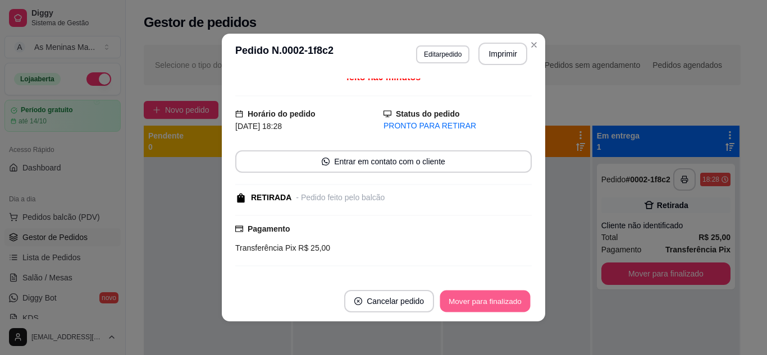
click at [468, 309] on button "Mover para finalizado" at bounding box center [485, 302] width 90 height 22
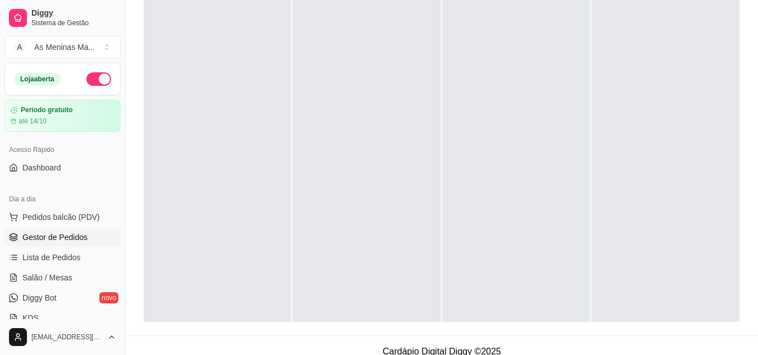
scroll to position [171, 0]
